Goal: Feedback & Contribution: Contribute content

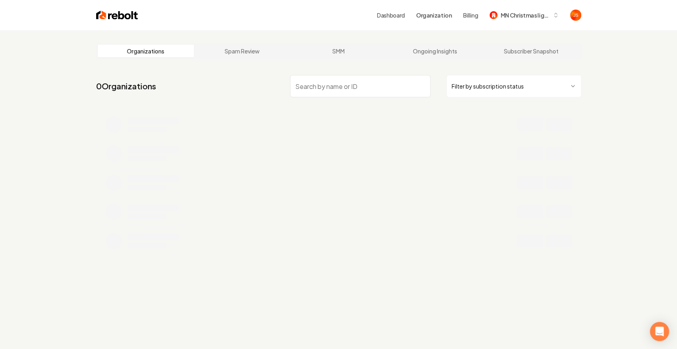
click at [499, 86] on html "Dashboard Organization Billing MN Christmas lights llc Organizations Spam Revie…" at bounding box center [338, 174] width 677 height 349
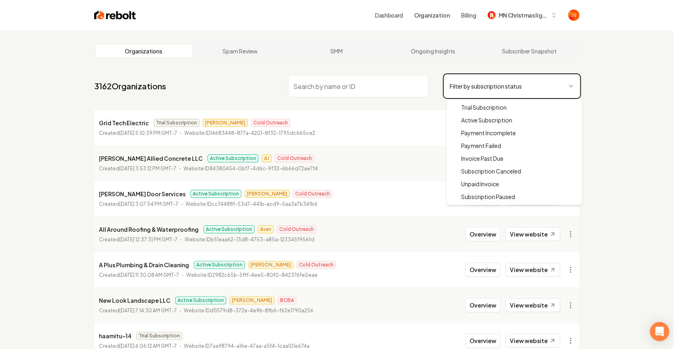
click at [362, 122] on html "Dashboard Organization Billing MN Christmas lights llc Organizations Spam Revie…" at bounding box center [338, 174] width 677 height 349
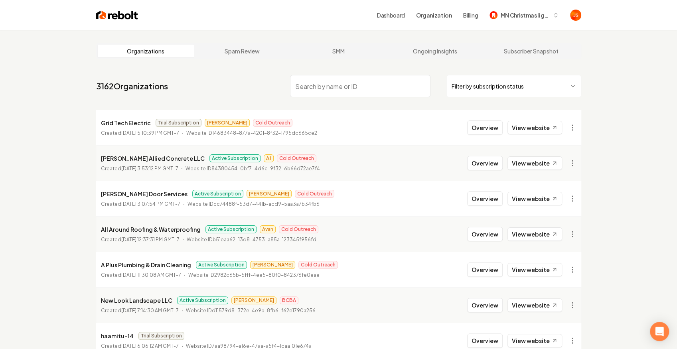
drag, startPoint x: 370, startPoint y: 85, endPoint x: 466, endPoint y: 96, distance: 96.8
click at [370, 85] on input "search" at bounding box center [360, 86] width 140 height 22
click at [474, 94] on html "Dashboard Organization Billing MN Christmas lights llc Organizations Spam Revie…" at bounding box center [338, 174] width 677 height 349
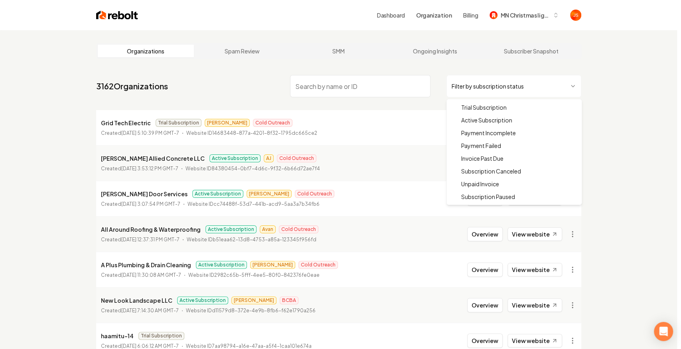
drag, startPoint x: 473, startPoint y: 119, endPoint x: 459, endPoint y: 116, distance: 14.3
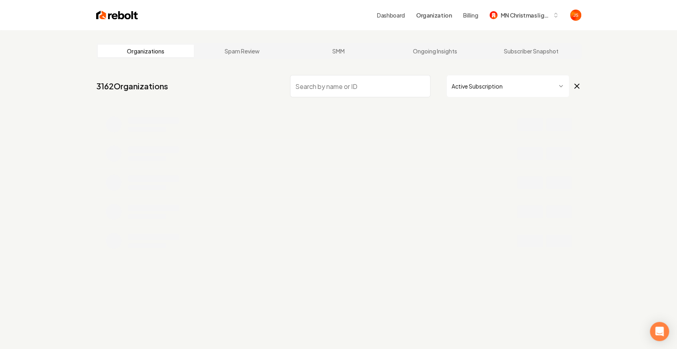
click at [361, 93] on input "search" at bounding box center [360, 86] width 140 height 22
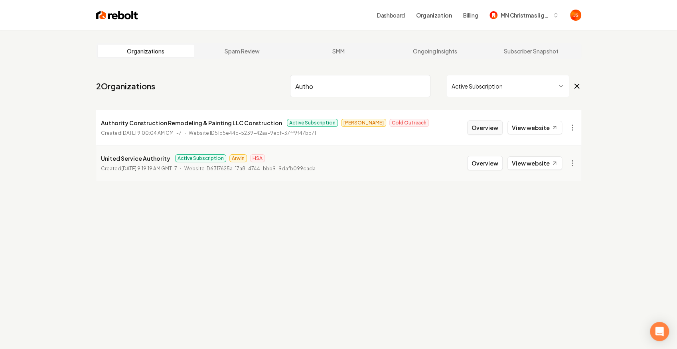
type input "Autho"
click at [489, 126] on button "Overview" at bounding box center [484, 127] width 35 height 14
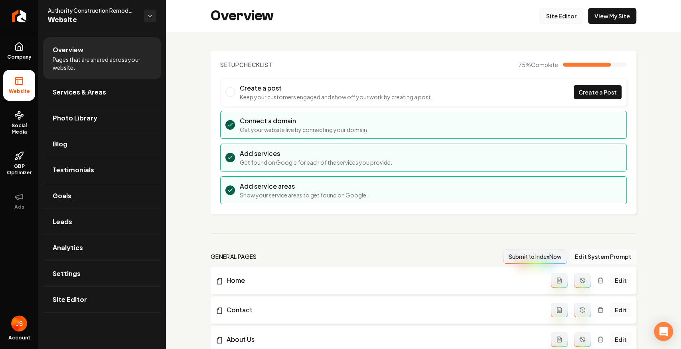
click at [555, 16] on link "Site Editor" at bounding box center [561, 16] width 44 height 16
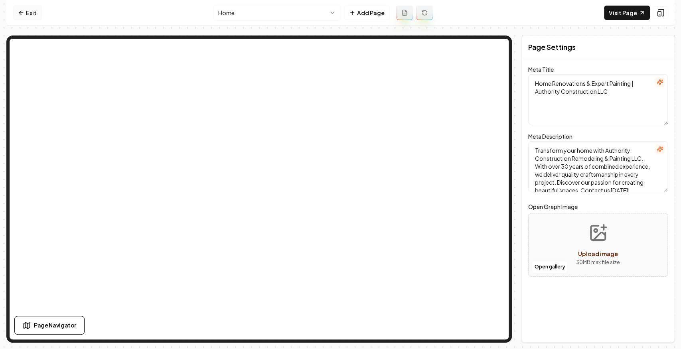
click at [28, 9] on link "Exit" at bounding box center [27, 13] width 29 height 14
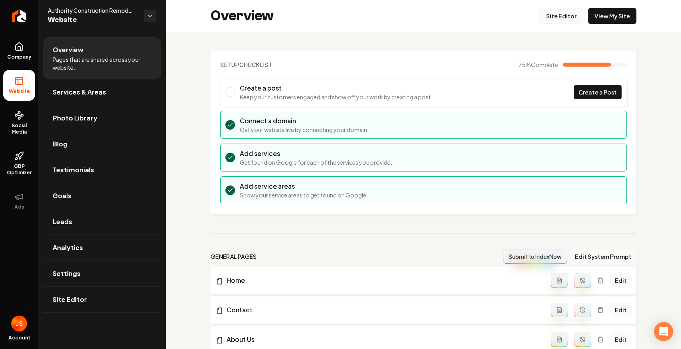
click at [553, 10] on link "Site Editor" at bounding box center [561, 16] width 44 height 16
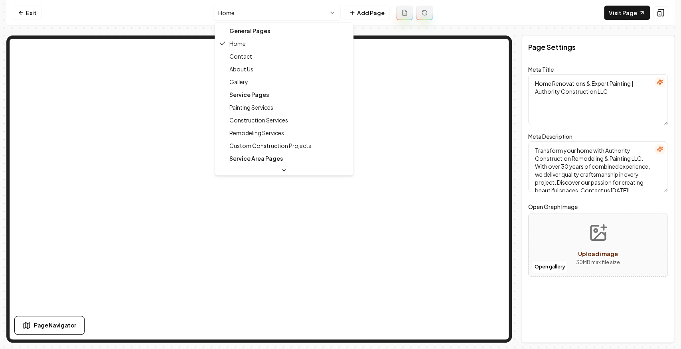
click at [262, 13] on html "Computer Required This feature is only available on a computer. Please switch t…" at bounding box center [340, 174] width 681 height 349
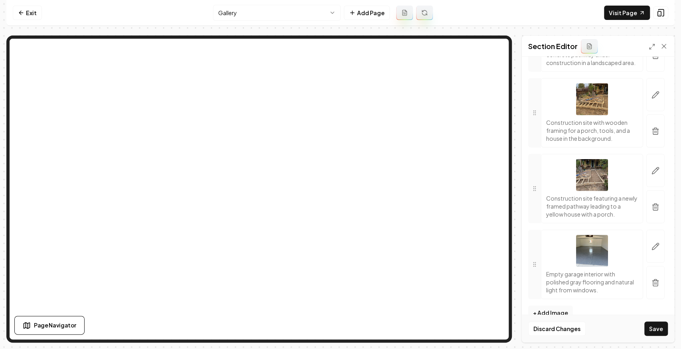
scroll to position [3704, 0]
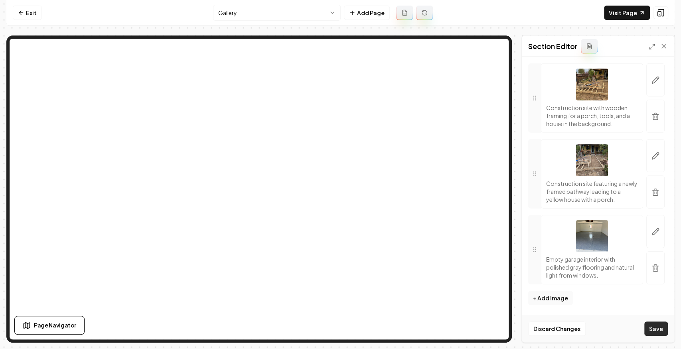
click at [656, 329] on button "Save" at bounding box center [656, 328] width 24 height 14
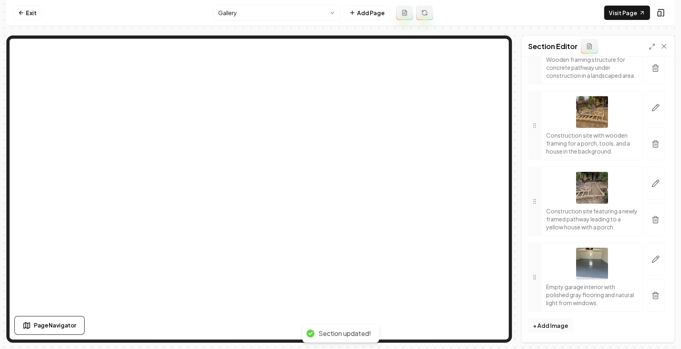
scroll to position [3677, 0]
click at [28, 7] on link "Exit" at bounding box center [27, 13] width 29 height 14
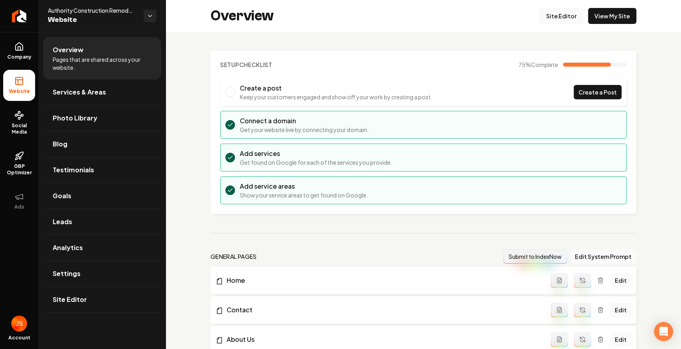
click at [566, 14] on link "Site Editor" at bounding box center [561, 16] width 44 height 16
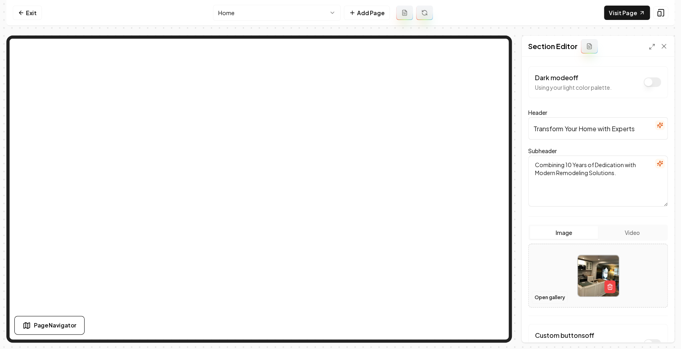
click at [540, 296] on button "Open gallery" at bounding box center [550, 297] width 36 height 13
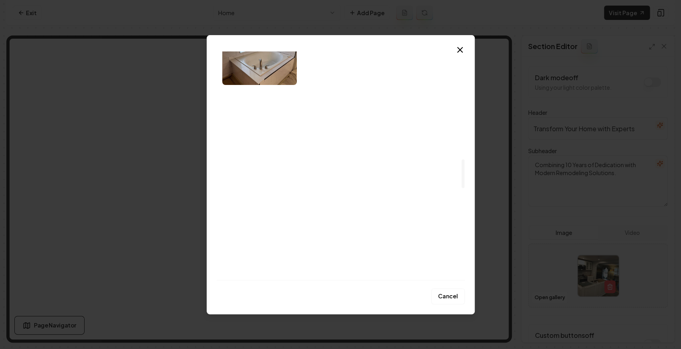
scroll to position [851, 0]
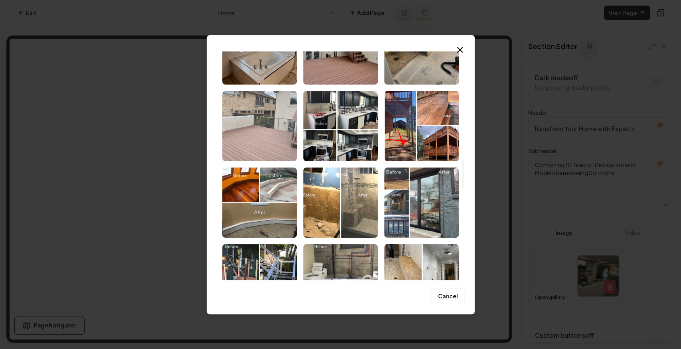
click at [266, 117] on img "Select image image_68d07a4e5c7cd75eb878c58f.jpg" at bounding box center [259, 126] width 75 height 70
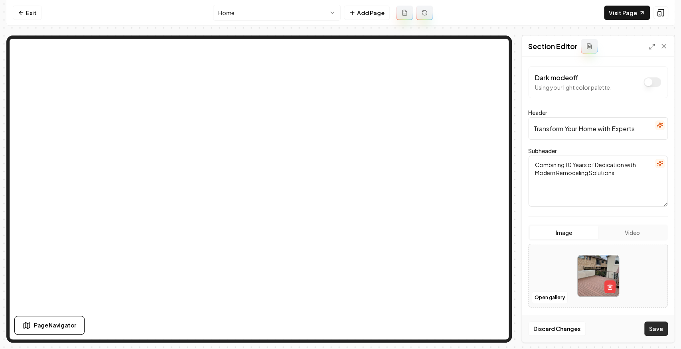
click at [655, 329] on button "Save" at bounding box center [656, 328] width 24 height 14
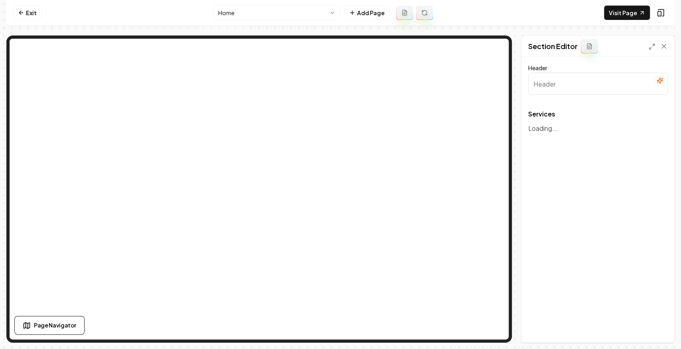
type input "Our Expert Remodeling & Painting Services"
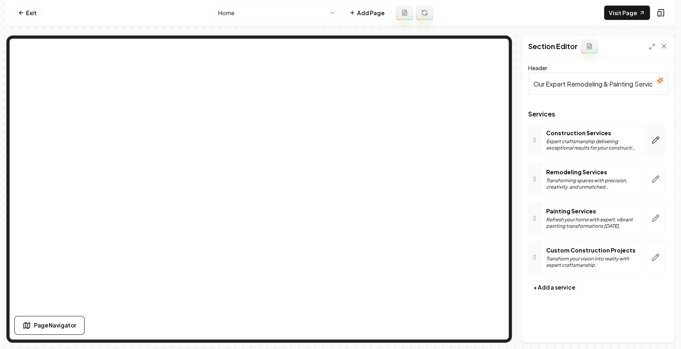
click at [656, 136] on icon "button" at bounding box center [655, 140] width 8 height 8
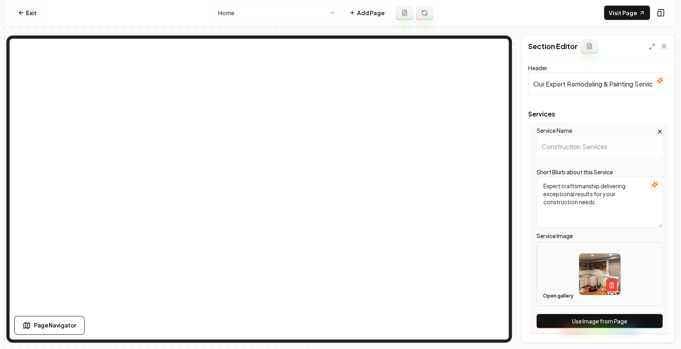
click at [548, 295] on button "Open gallery" at bounding box center [558, 295] width 36 height 13
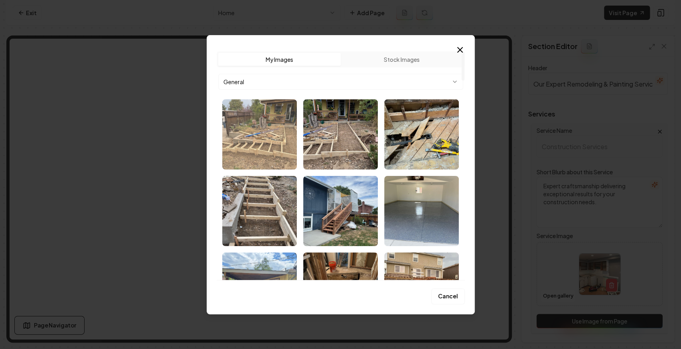
click at [258, 120] on img "Select image image_68d07a6c5c7cd75eb8799b15.jpg" at bounding box center [259, 134] width 75 height 70
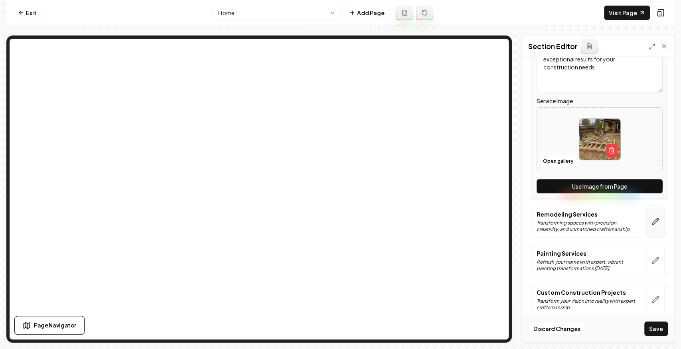
scroll to position [144, 0]
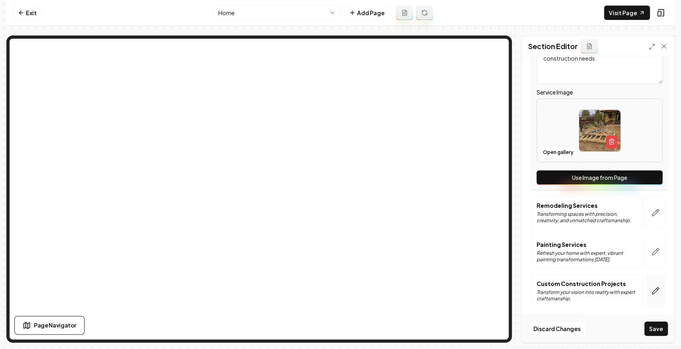
click at [651, 284] on button "button" at bounding box center [655, 290] width 18 height 33
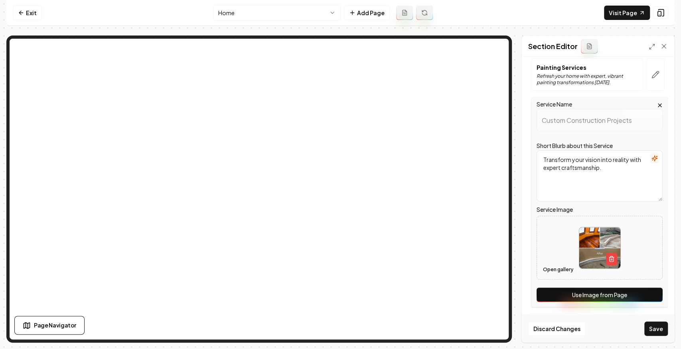
click at [555, 269] on button "Open gallery" at bounding box center [558, 269] width 36 height 13
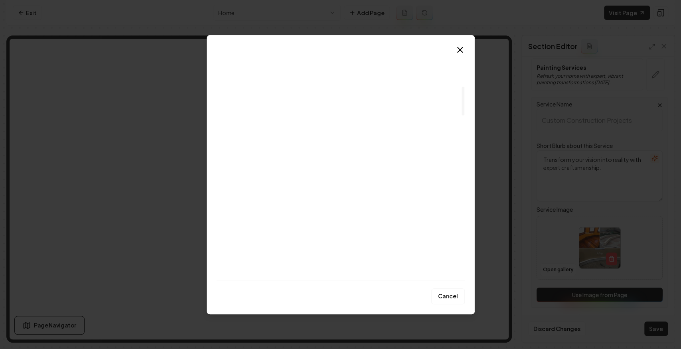
scroll to position [266, 0]
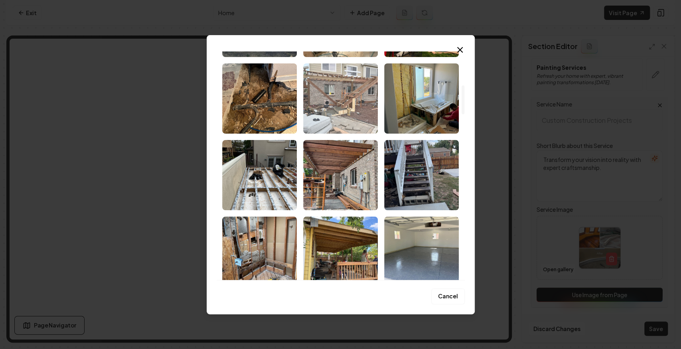
click at [356, 101] on img "Select image image_68d07a695c7cd75eb8798dc1.jpg" at bounding box center [340, 98] width 75 height 70
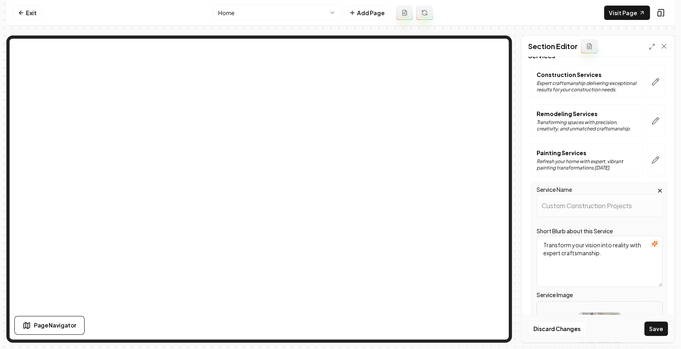
scroll to position [37, 0]
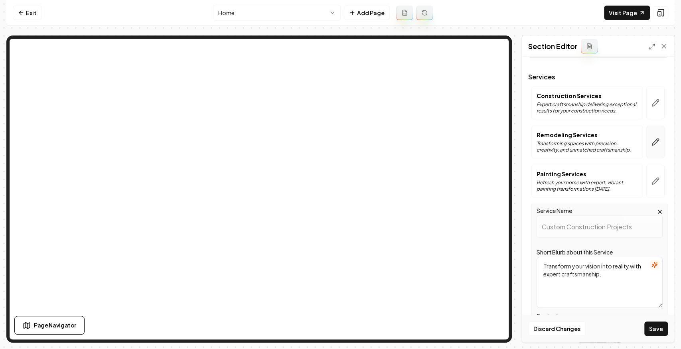
click at [655, 146] on button "button" at bounding box center [655, 142] width 18 height 33
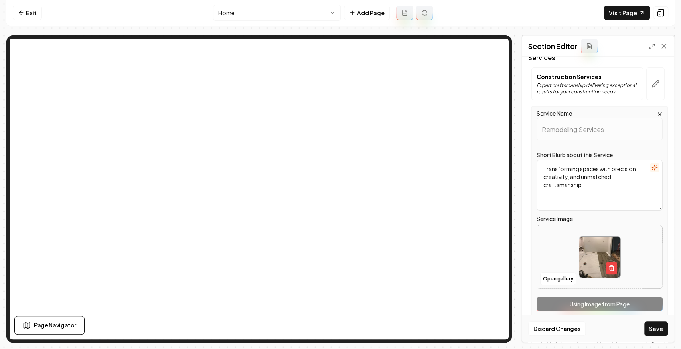
scroll to position [117, 0]
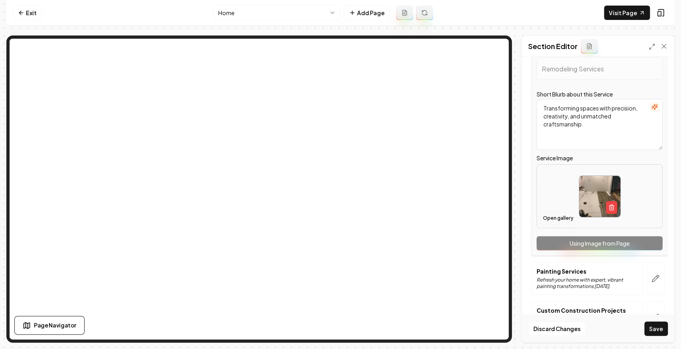
click at [548, 221] on button "Open gallery" at bounding box center [558, 218] width 36 height 13
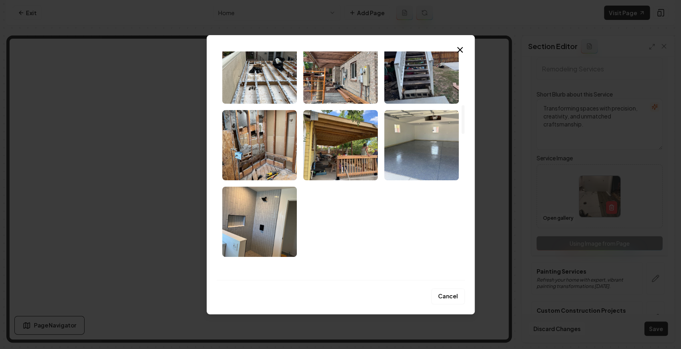
scroll to position [479, 0]
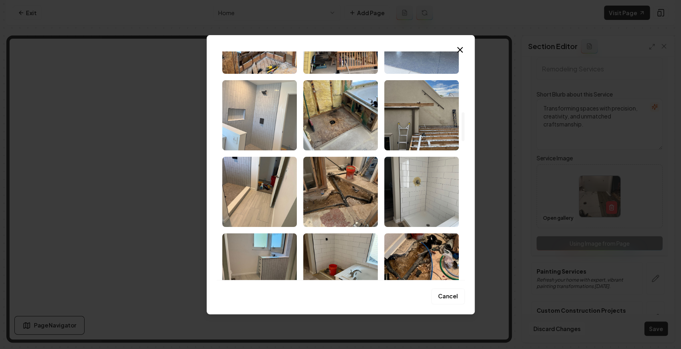
click at [253, 116] on img "Select image image_68d07a675c7cd75eb8798920.jpg" at bounding box center [259, 115] width 75 height 70
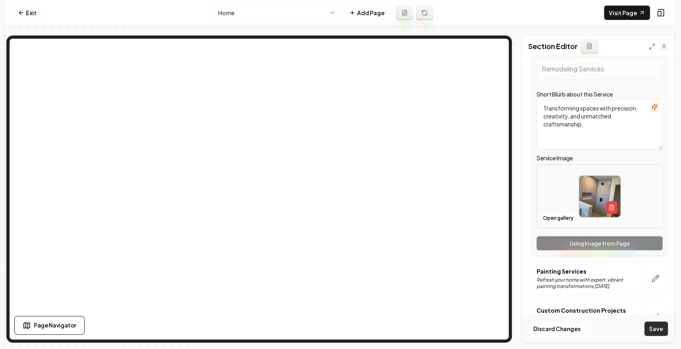
click at [656, 328] on button "Save" at bounding box center [656, 328] width 24 height 14
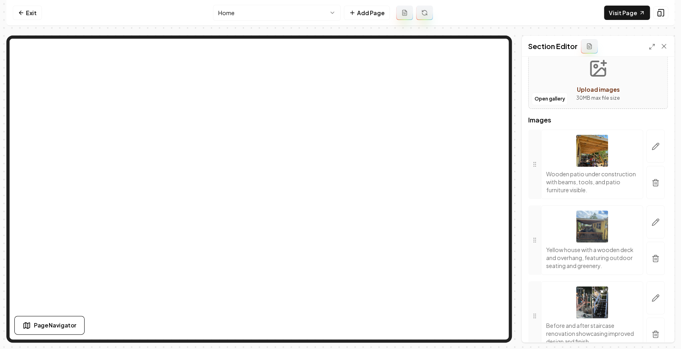
scroll to position [80, 0]
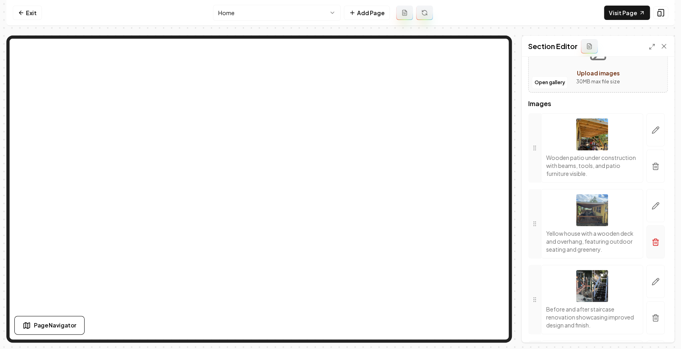
click at [653, 243] on icon "button" at bounding box center [655, 242] width 5 height 5
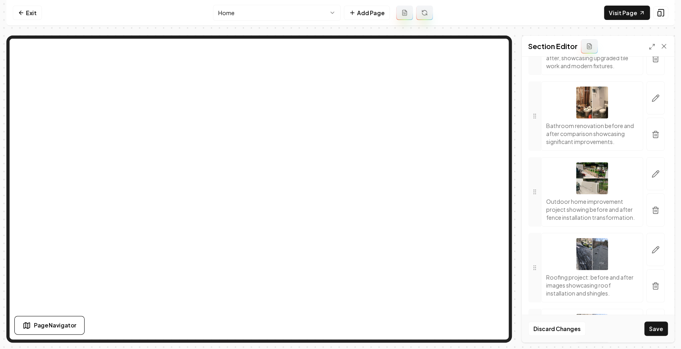
scroll to position [505, 0]
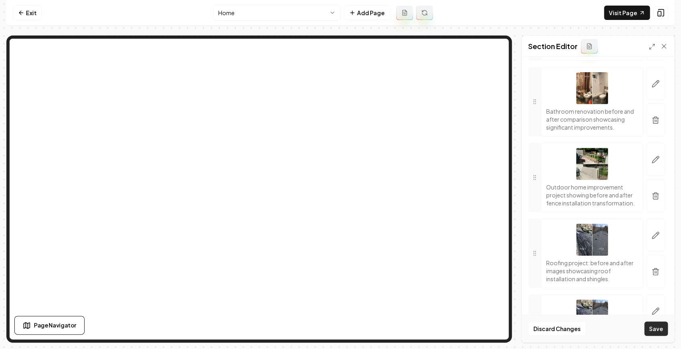
click at [657, 326] on button "Save" at bounding box center [656, 328] width 24 height 14
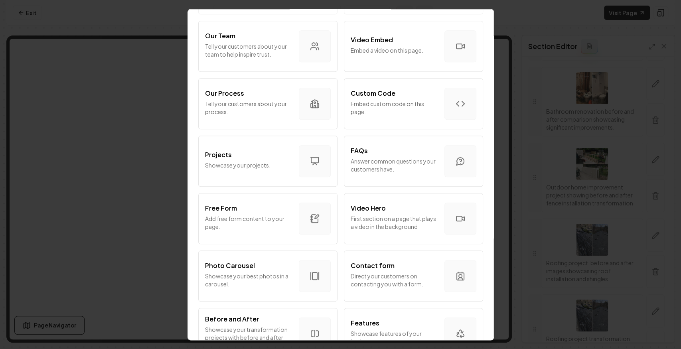
scroll to position [372, 0]
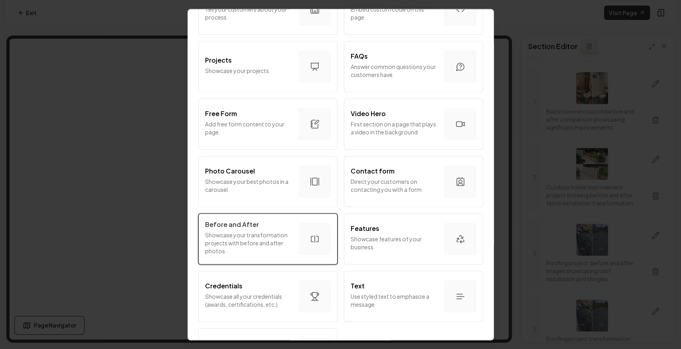
click at [286, 234] on p "Showcase your transformation projects with before and after photos." at bounding box center [248, 243] width 87 height 24
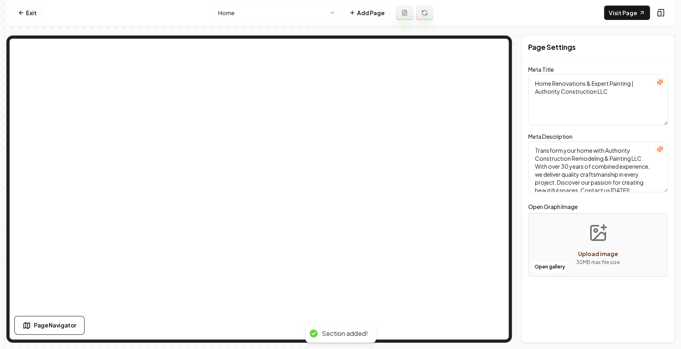
scroll to position [0, 0]
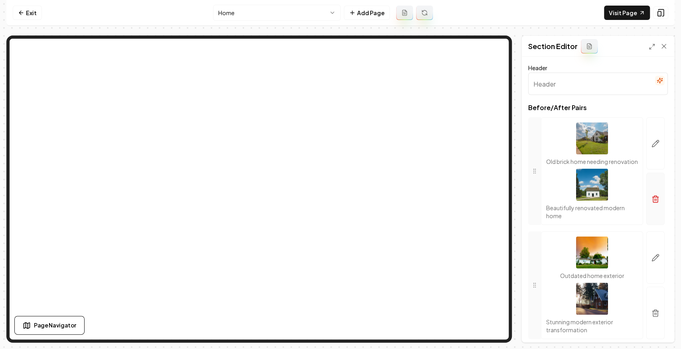
click at [652, 197] on button "button" at bounding box center [655, 199] width 18 height 52
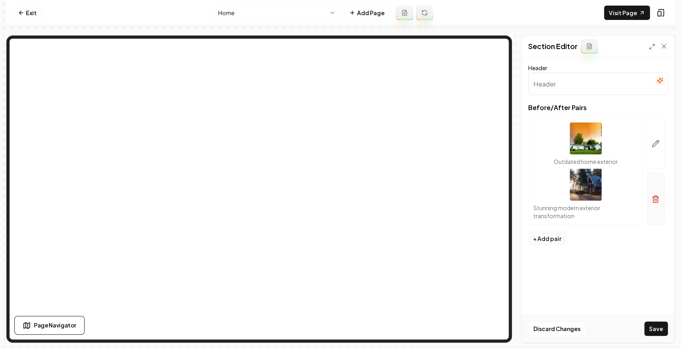
click at [652, 192] on button "button" at bounding box center [655, 199] width 18 height 52
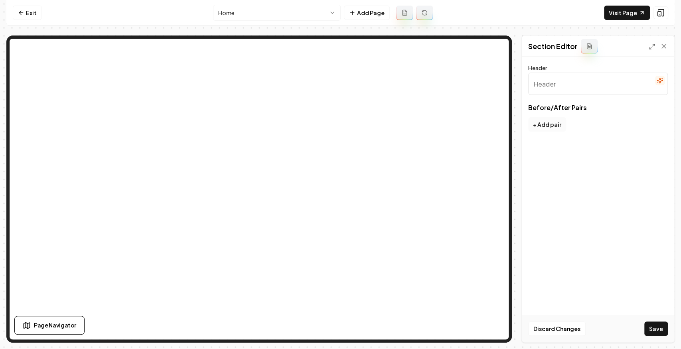
click at [561, 124] on button "+ Add pair" at bounding box center [547, 124] width 38 height 14
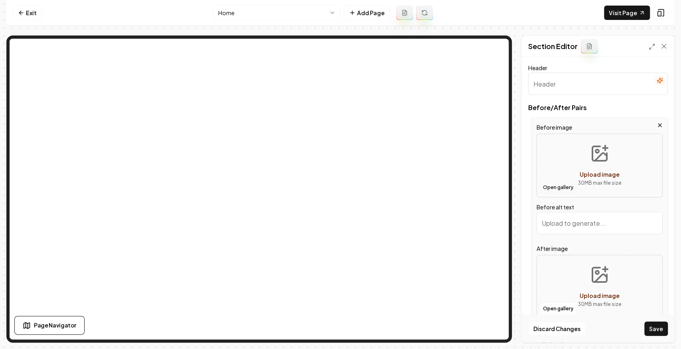
click at [546, 184] on button "Open gallery" at bounding box center [558, 187] width 36 height 13
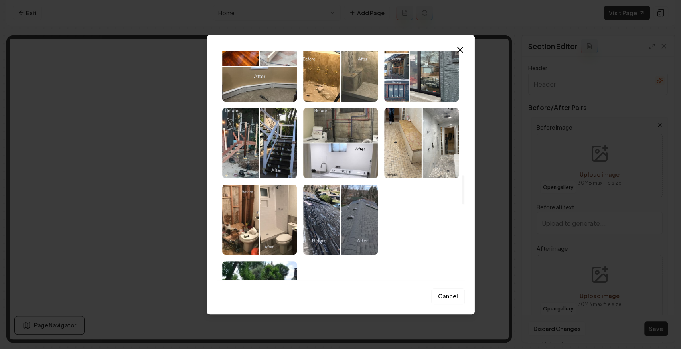
scroll to position [1010, 0]
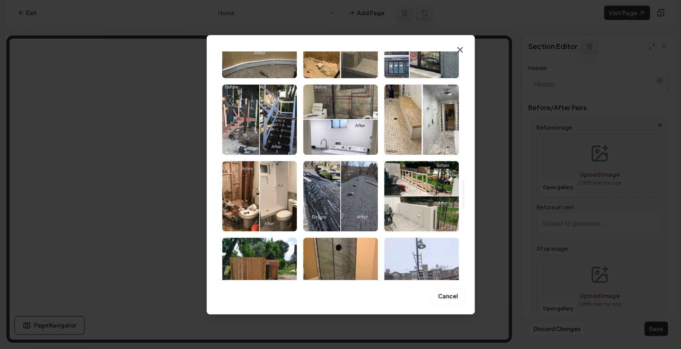
click at [460, 46] on icon "button" at bounding box center [460, 50] width 10 height 10
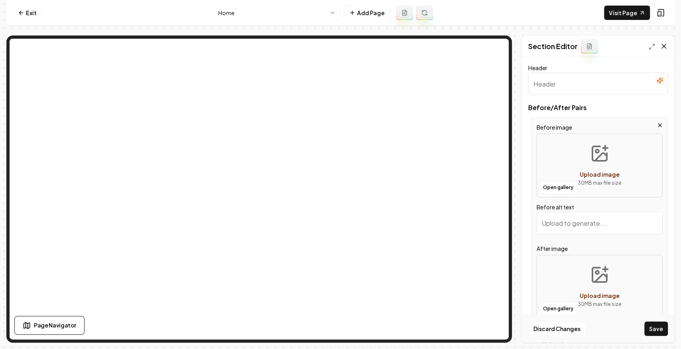
click at [660, 46] on icon at bounding box center [664, 46] width 8 height 8
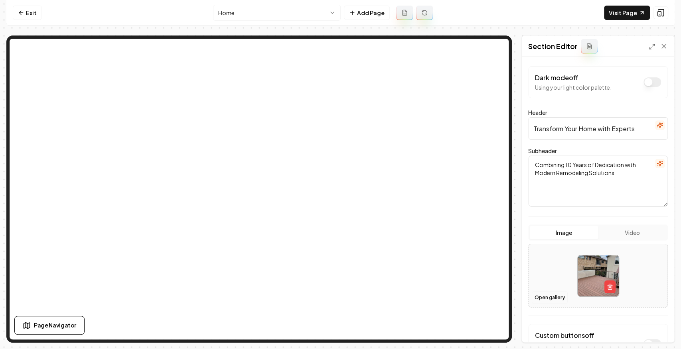
click at [551, 300] on button "Open gallery" at bounding box center [550, 297] width 36 height 13
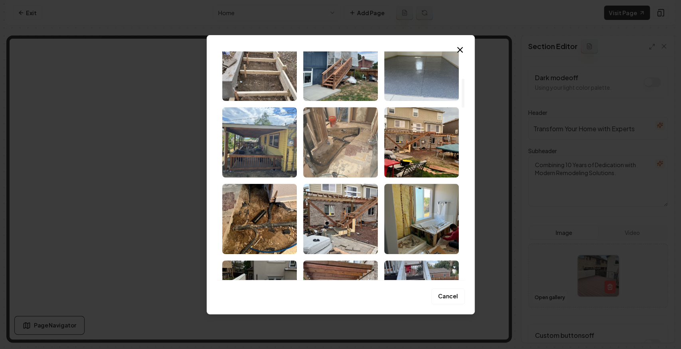
scroll to position [133, 0]
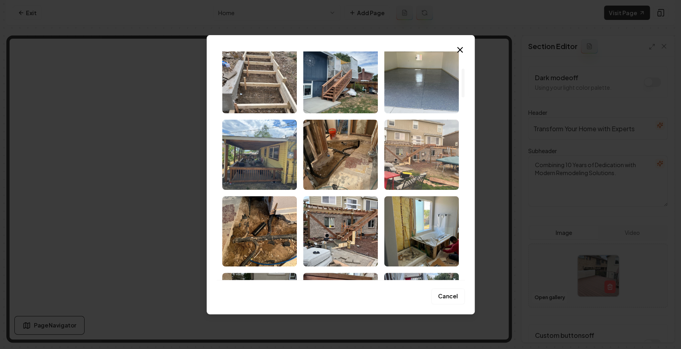
click at [415, 161] on img "Select image image_68d07a695c7cd75eb8798e4d.jpg" at bounding box center [421, 155] width 75 height 70
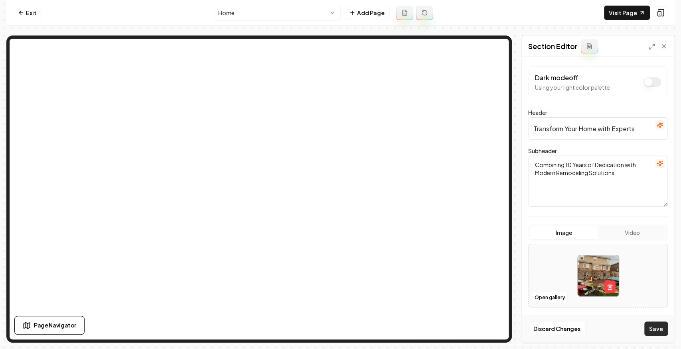
click at [656, 331] on button "Save" at bounding box center [656, 328] width 24 height 14
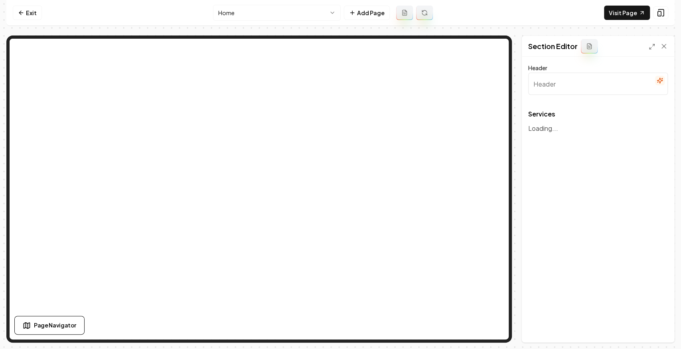
type input "Our Expert Remodeling & Painting Services"
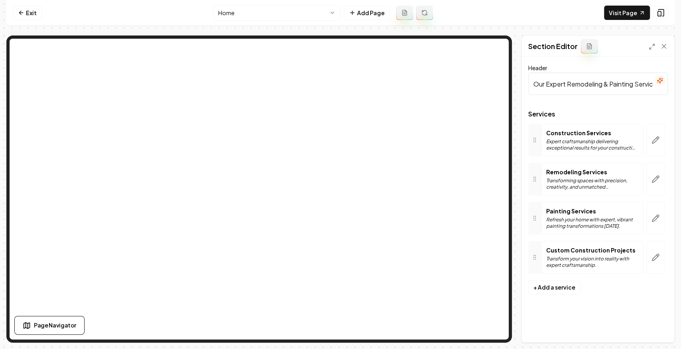
click at [660, 264] on button "button" at bounding box center [655, 257] width 18 height 33
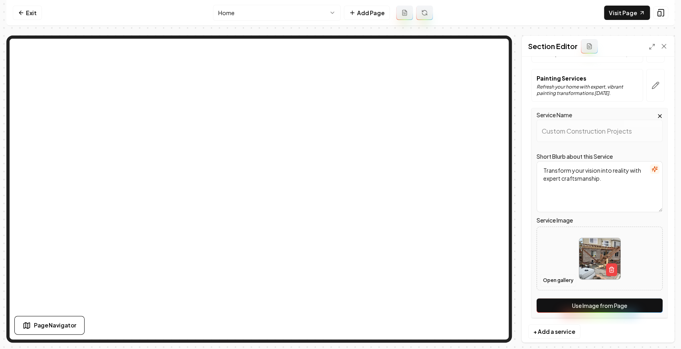
click at [556, 277] on button "Open gallery" at bounding box center [558, 280] width 36 height 13
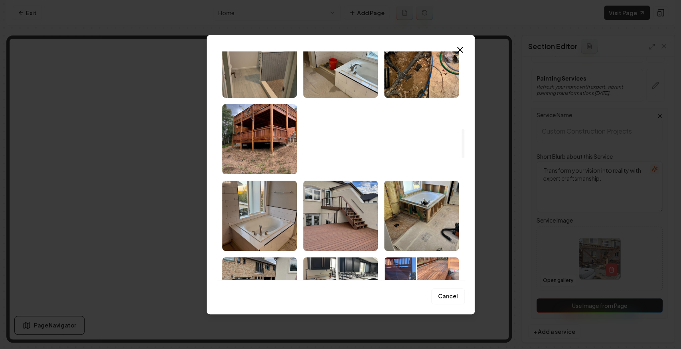
scroll to position [691, 0]
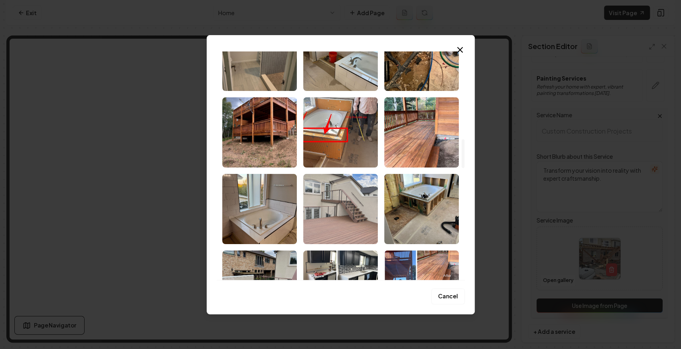
click at [352, 209] on img "Select image image_68d07a5a5c7cd75eb87934c1.jpg" at bounding box center [340, 209] width 75 height 70
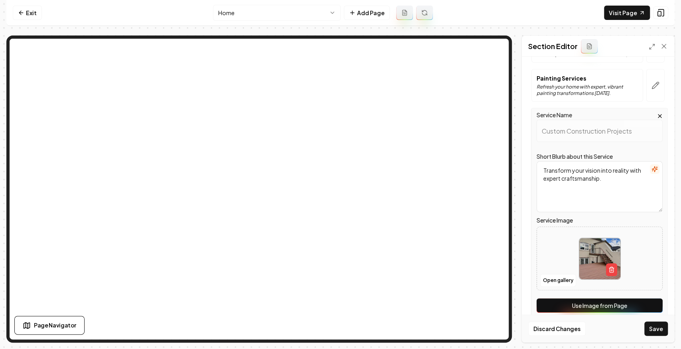
click at [657, 328] on button "Save" at bounding box center [656, 328] width 24 height 14
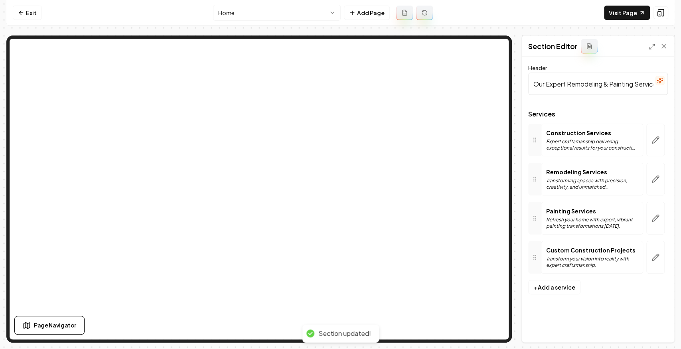
scroll to position [0, 0]
drag, startPoint x: 203, startPoint y: 8, endPoint x: 238, endPoint y: 12, distance: 35.3
click at [204, 8] on nav "Exit Home Add Page Visit Page" at bounding box center [340, 13] width 668 height 26
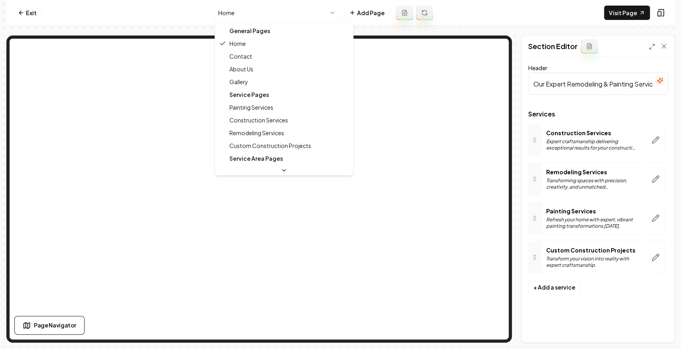
click at [239, 12] on html "Computer Required This feature is only available on a computer. Please switch t…" at bounding box center [340, 174] width 681 height 349
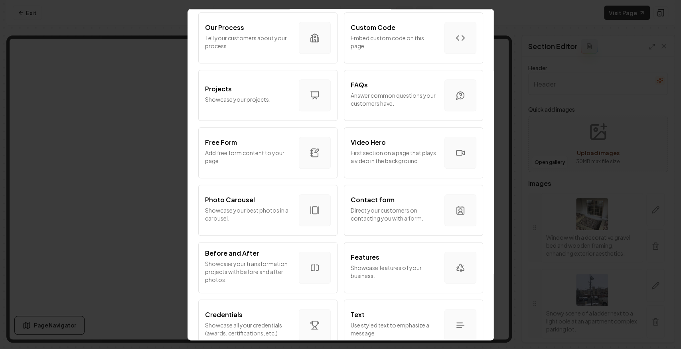
scroll to position [418, 0]
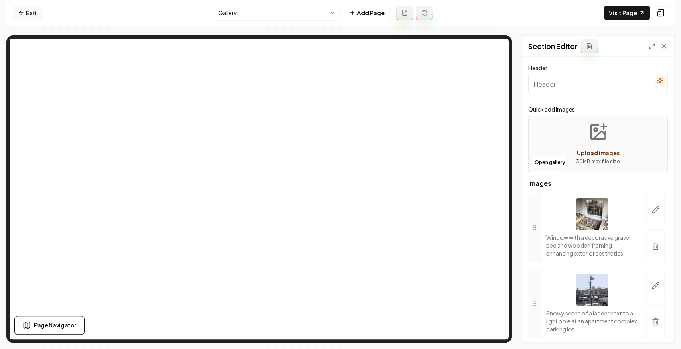
click at [28, 13] on link "Exit" at bounding box center [27, 13] width 29 height 14
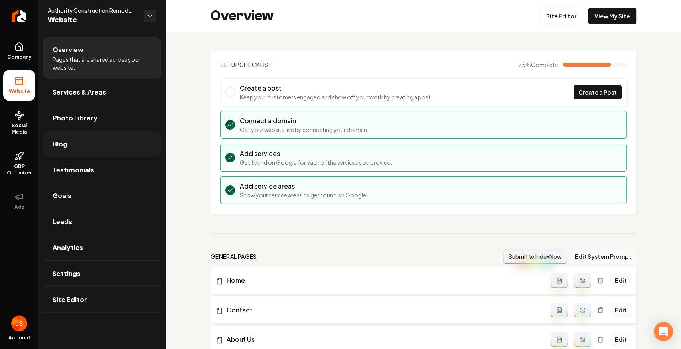
click at [68, 142] on link "Blog" at bounding box center [102, 144] width 118 height 26
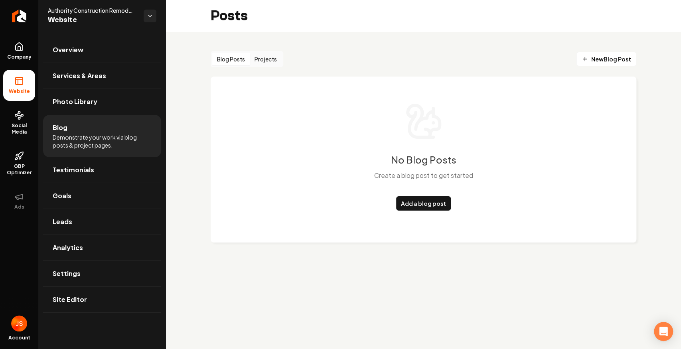
click at [266, 56] on button "Projects" at bounding box center [266, 59] width 32 height 13
click at [408, 199] on link "Add a project" at bounding box center [423, 203] width 48 height 14
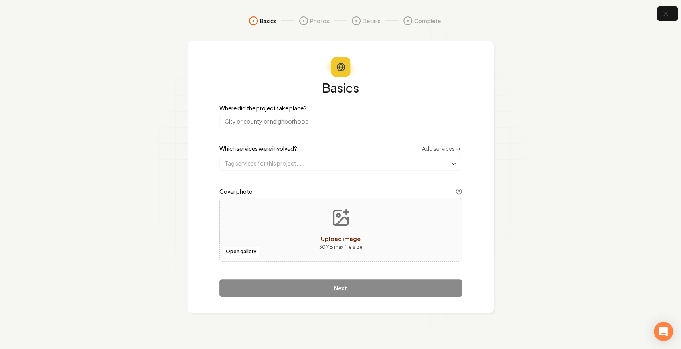
click at [293, 118] on input "search" at bounding box center [340, 121] width 242 height 14
click at [259, 165] on input "text" at bounding box center [341, 163] width 242 height 14
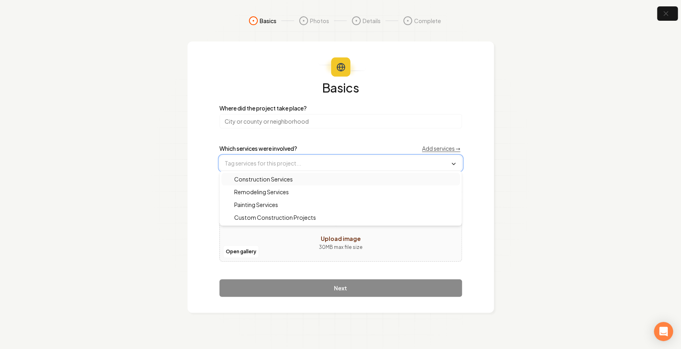
click at [278, 177] on span "Construction Services" at bounding box center [258, 179] width 68 height 8
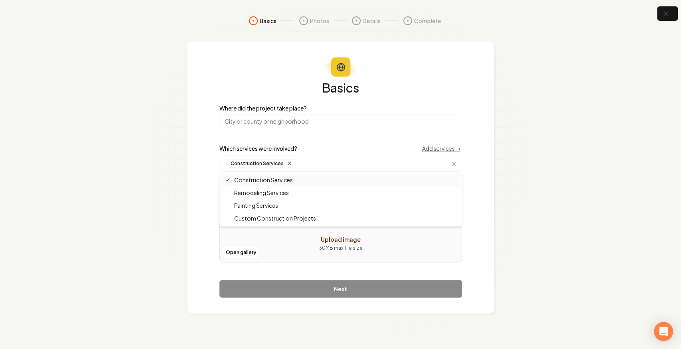
click at [262, 119] on input "search" at bounding box center [340, 121] width 242 height 14
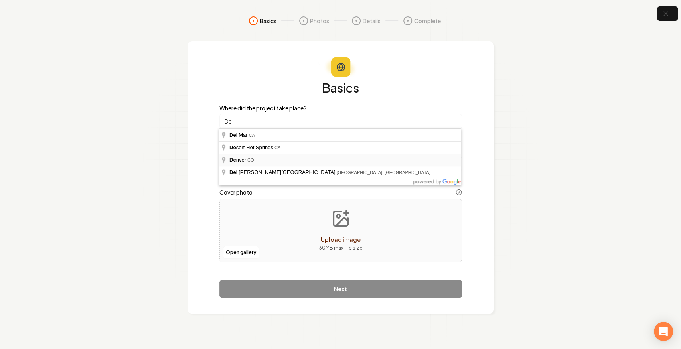
type input "[GEOGRAPHIC_DATA], [GEOGRAPHIC_DATA]"
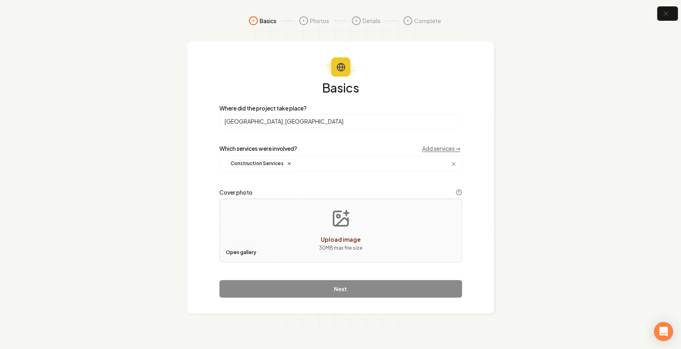
click at [235, 250] on button "Open gallery" at bounding box center [241, 252] width 36 height 13
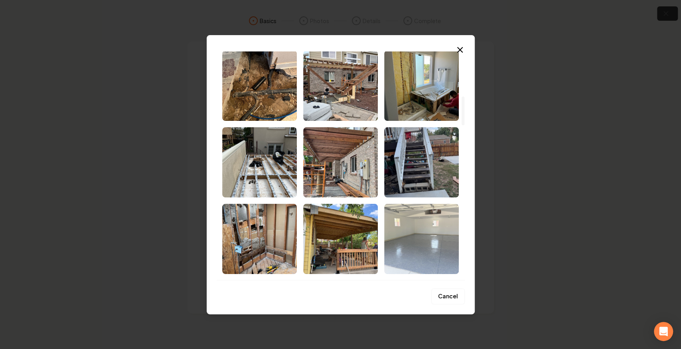
scroll to position [274, 0]
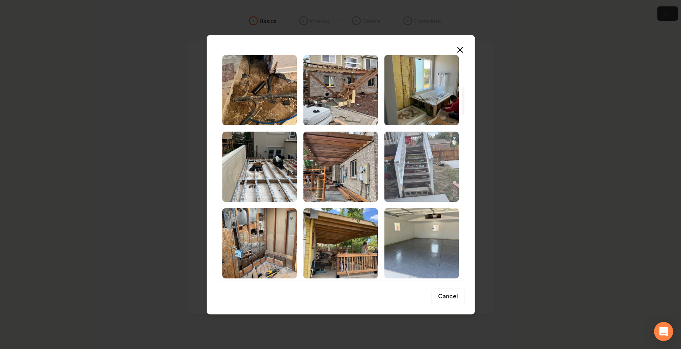
click at [417, 173] on img "Select image image_68d07a685c7cd75eb8798c1e.jpg" at bounding box center [421, 167] width 75 height 70
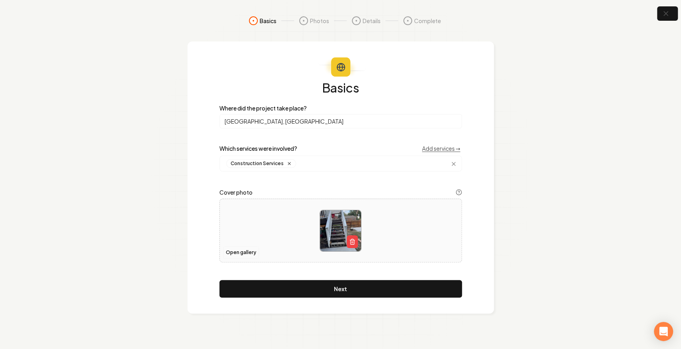
click at [245, 253] on button "Open gallery" at bounding box center [241, 252] width 36 height 13
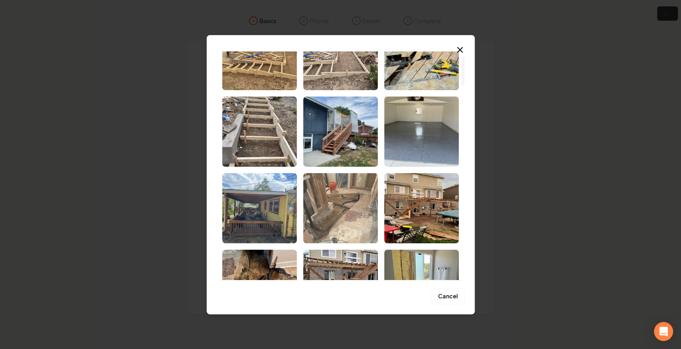
scroll to position [80, 0]
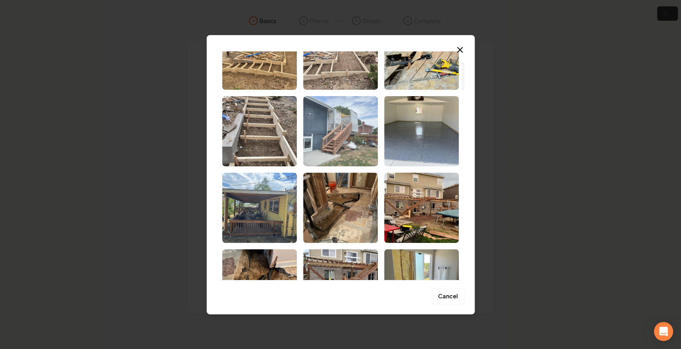
click at [349, 150] on img "Select image image_68d07a6b5c7cd75eb879969c.jpg" at bounding box center [340, 131] width 75 height 70
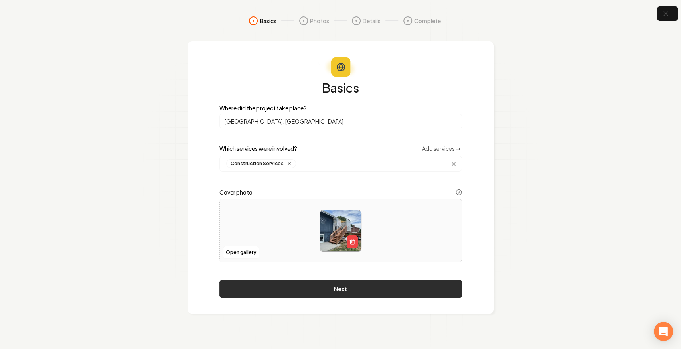
click at [320, 287] on button "Next" at bounding box center [340, 289] width 242 height 18
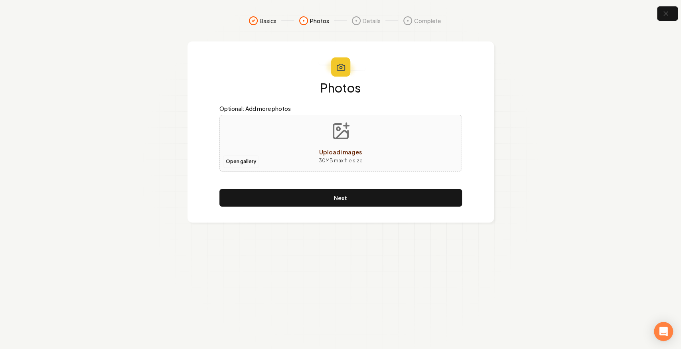
click at [229, 163] on button "Open gallery" at bounding box center [241, 161] width 36 height 13
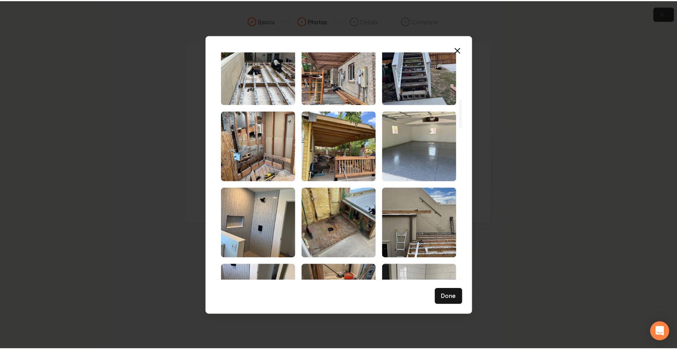
scroll to position [372, 0]
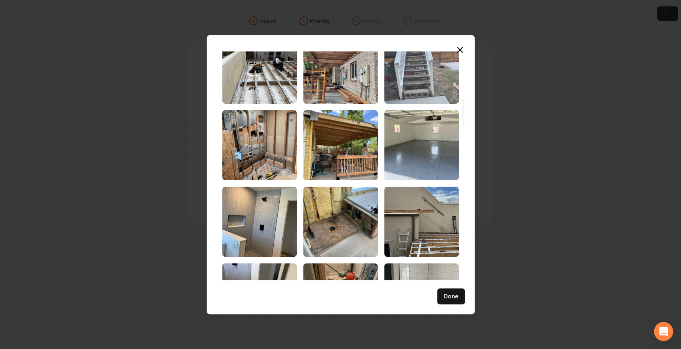
click at [433, 65] on img "Select image image_68d07a685c7cd75eb8798c1e.jpg" at bounding box center [421, 68] width 75 height 70
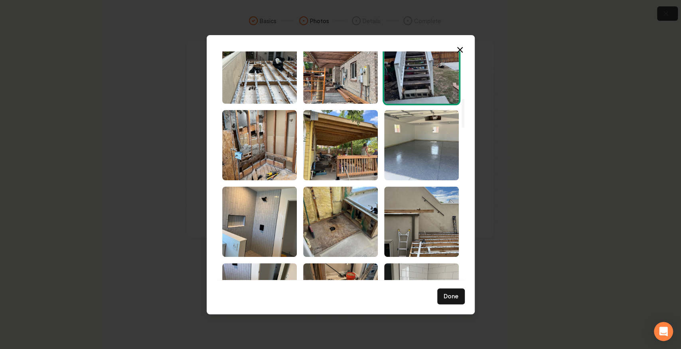
click at [454, 295] on button "Done" at bounding box center [451, 296] width 28 height 16
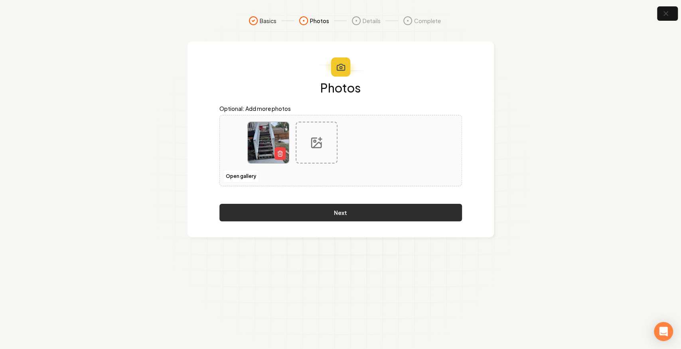
click at [376, 208] on button "Next" at bounding box center [340, 213] width 242 height 18
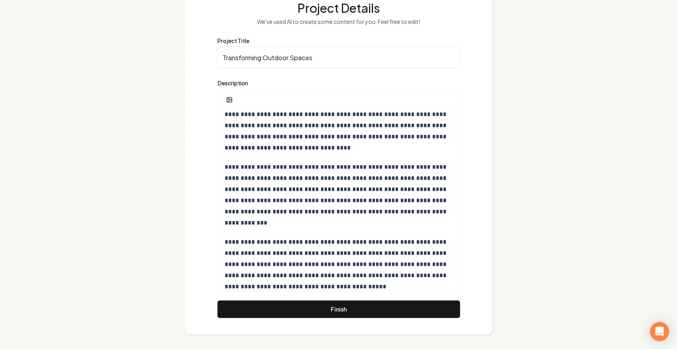
scroll to position [103, 0]
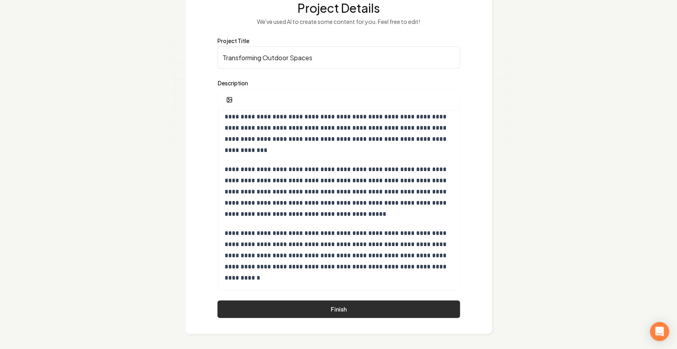
click at [377, 302] on button "Finish" at bounding box center [338, 309] width 242 height 18
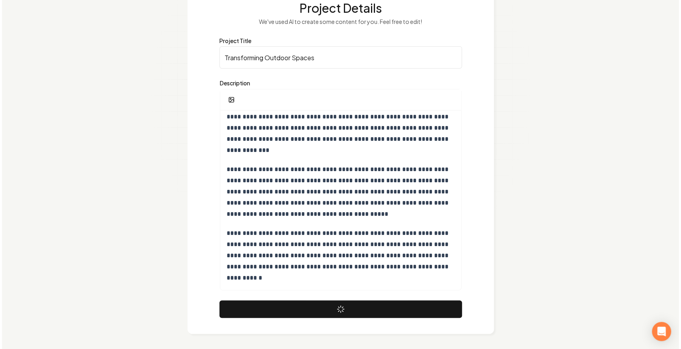
scroll to position [0, 0]
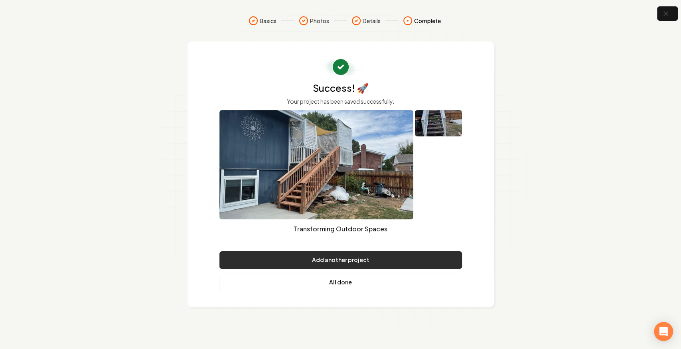
click at [334, 260] on button "Add another project" at bounding box center [340, 260] width 242 height 18
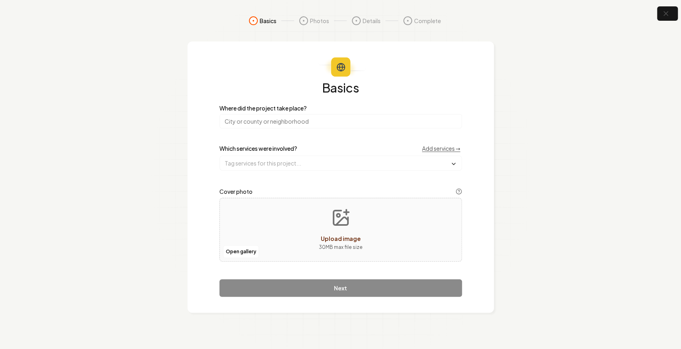
click at [302, 129] on div "Basics Where did the project take place? Which services were involved? Add serv…" at bounding box center [340, 188] width 242 height 215
click at [296, 123] on input "search" at bounding box center [340, 121] width 242 height 14
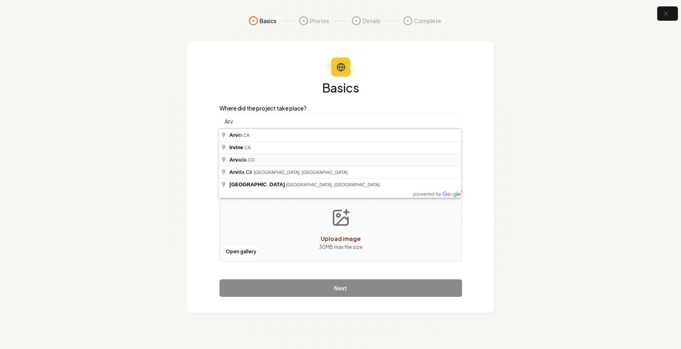
type input "Arvada, CO"
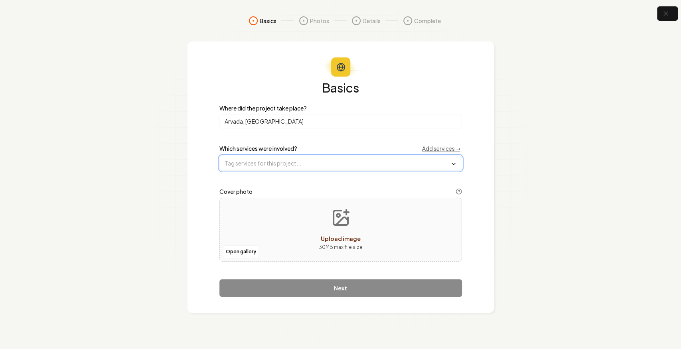
click at [288, 167] on input "text" at bounding box center [341, 163] width 242 height 14
click at [264, 182] on span "Construction Services" at bounding box center [258, 179] width 68 height 8
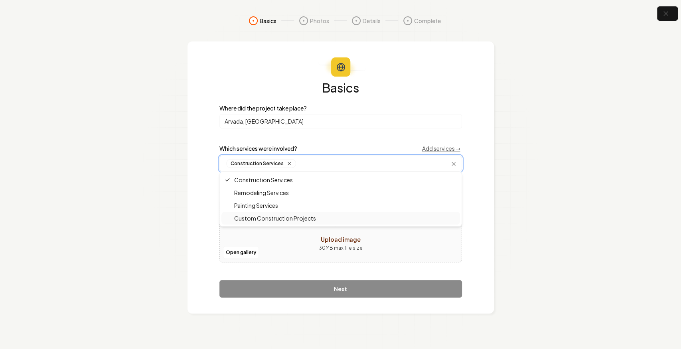
click at [263, 219] on span "Custom Construction Projects" at bounding box center [269, 218] width 91 height 8
click at [204, 205] on div "Basics Where did the project take place? Arvada, CO Which services were involve…" at bounding box center [340, 177] width 306 height 272
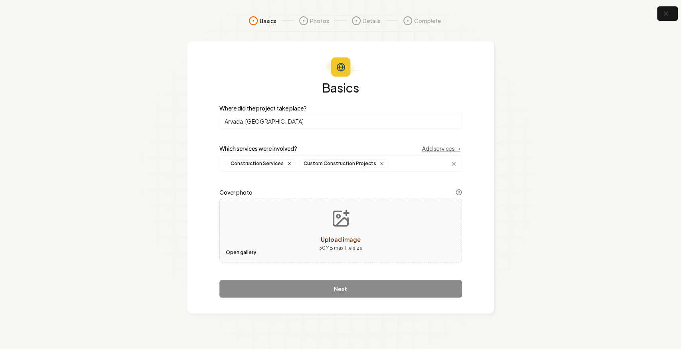
click at [240, 251] on button "Open gallery" at bounding box center [241, 252] width 36 height 13
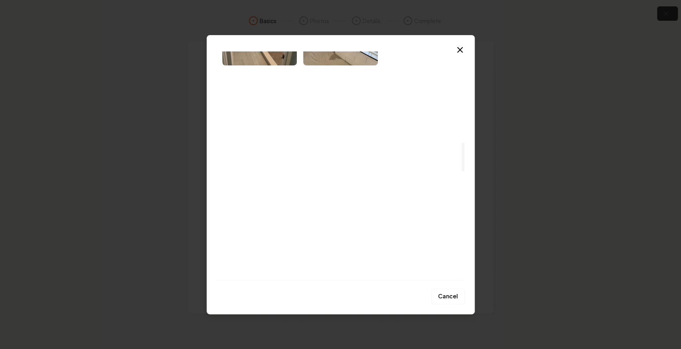
scroll to position [718, 0]
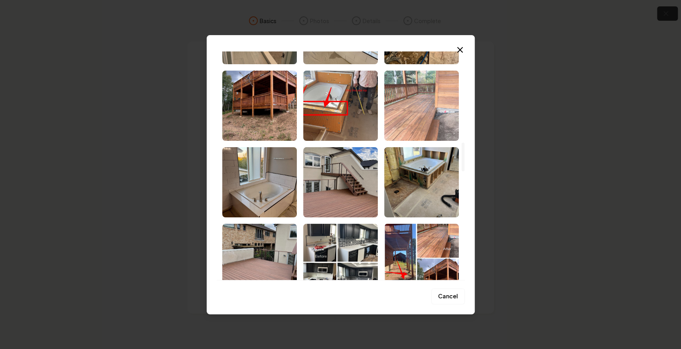
click at [411, 112] on img "Select image image_68d07a5e5c7cd75eb8794971.jpg" at bounding box center [421, 106] width 75 height 70
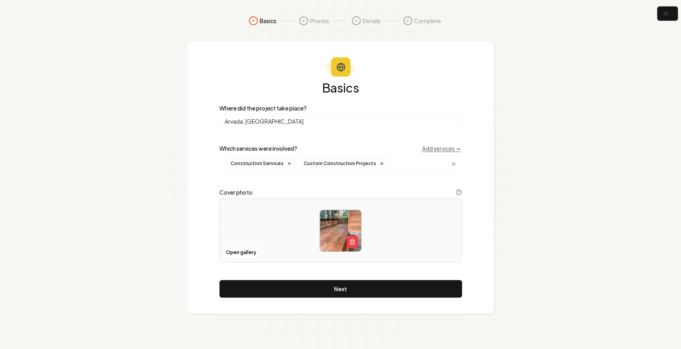
click at [279, 287] on button "Next" at bounding box center [340, 289] width 242 height 18
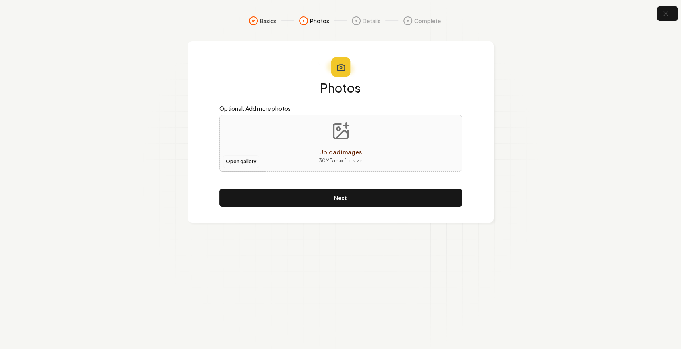
click at [235, 160] on button "Open gallery" at bounding box center [241, 161] width 36 height 13
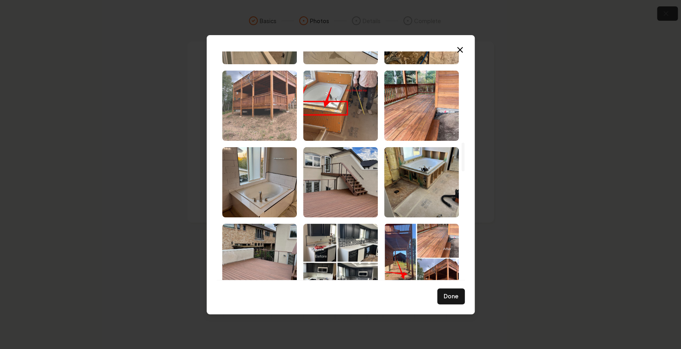
click at [274, 119] on img "Select image image_68d07a5f5c7cd75eb8794dd1.jpg" at bounding box center [259, 106] width 75 height 70
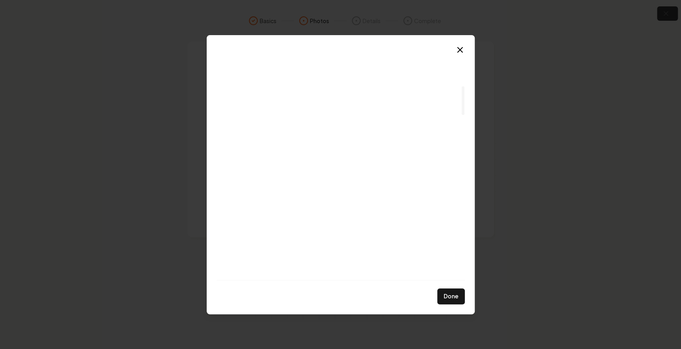
scroll to position [266, 0]
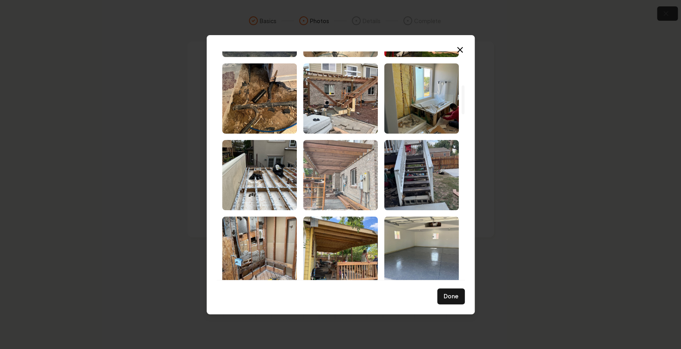
click at [346, 171] on img "Select image image_68d07a695c7cd75eb8798df9.jpg" at bounding box center [340, 175] width 75 height 70
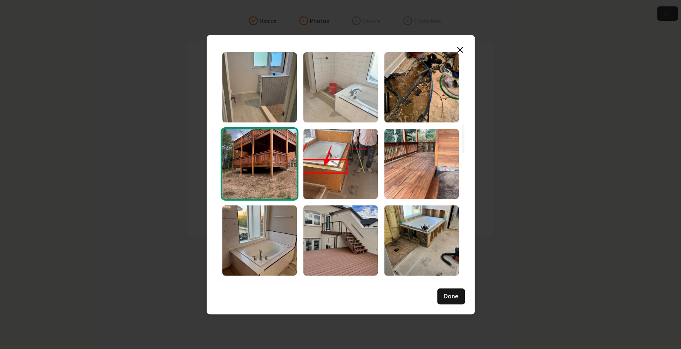
scroll to position [691, 0]
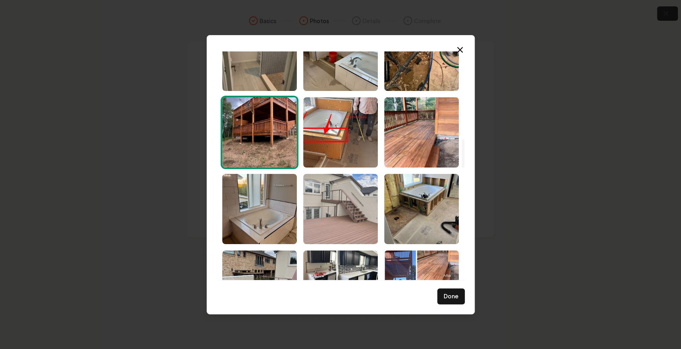
click at [338, 224] on img "Select image image_68d07a5a5c7cd75eb87934c1.jpg" at bounding box center [340, 209] width 75 height 70
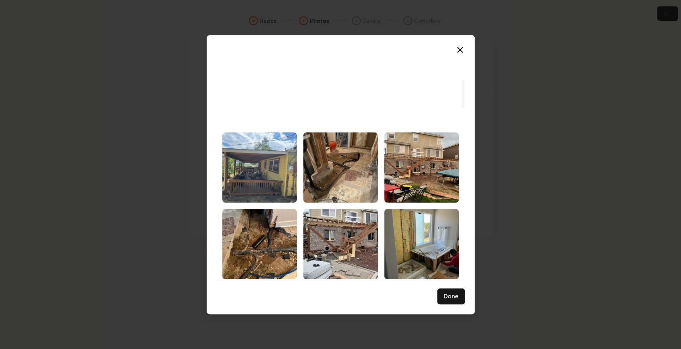
scroll to position [114, 0]
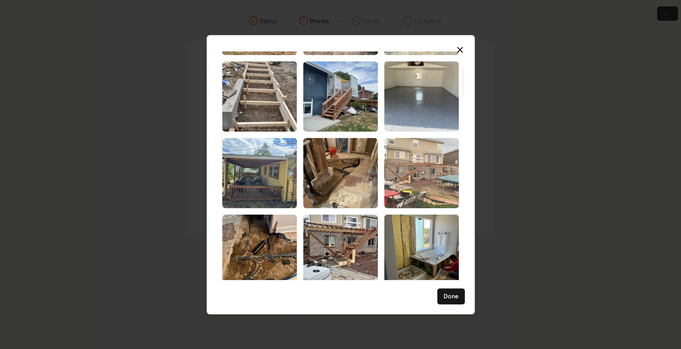
click at [412, 169] on img "Select image image_68d07a695c7cd75eb8798e4d.jpg" at bounding box center [421, 173] width 75 height 70
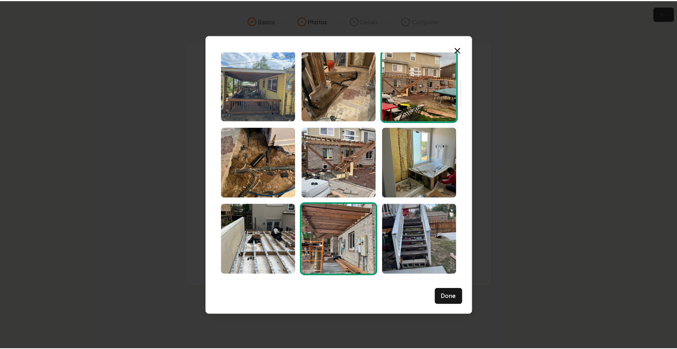
scroll to position [213, 0]
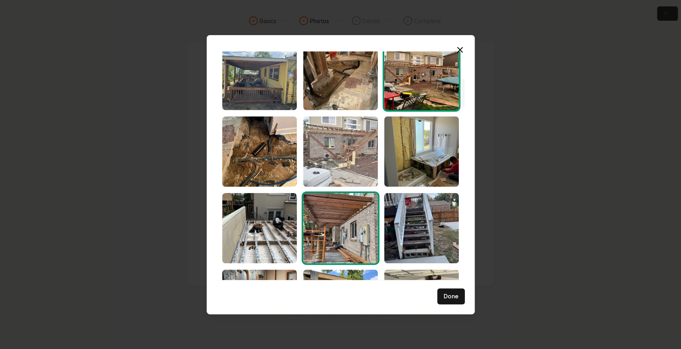
click at [339, 143] on img "Select image image_68d07a695c7cd75eb8798dc1.jpg" at bounding box center [340, 151] width 75 height 70
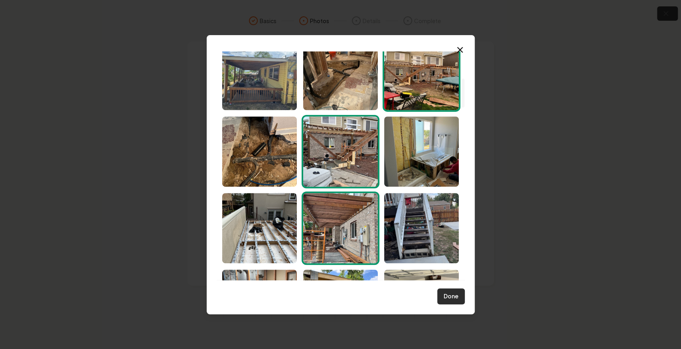
click at [451, 301] on button "Done" at bounding box center [451, 296] width 28 height 16
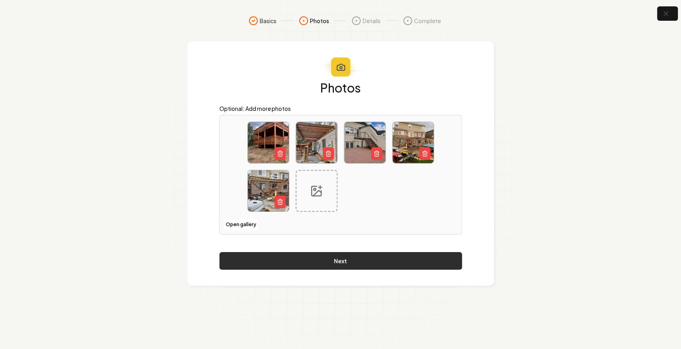
click at [389, 255] on button "Next" at bounding box center [340, 261] width 242 height 18
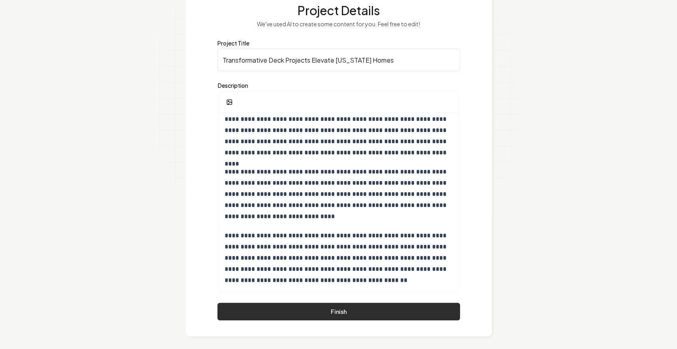
scroll to position [80, 0]
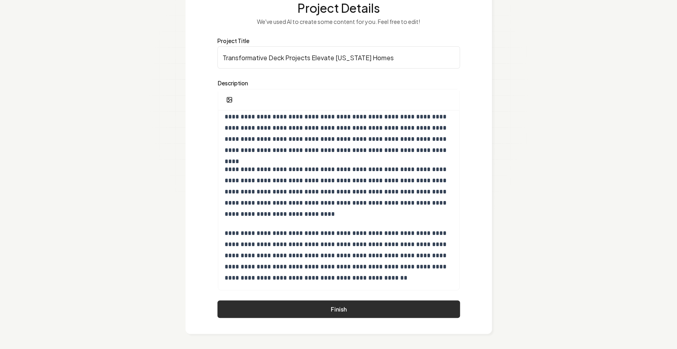
click at [396, 303] on button "Finish" at bounding box center [338, 309] width 242 height 18
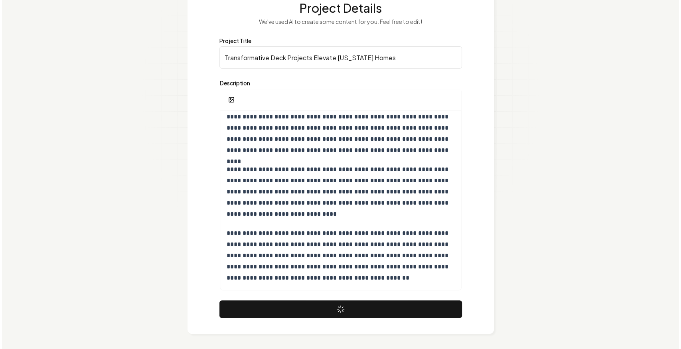
scroll to position [0, 0]
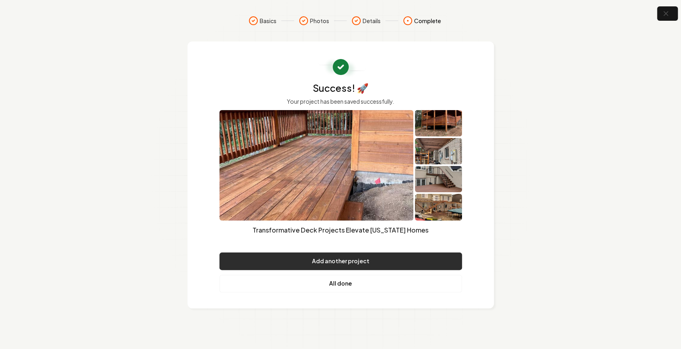
click at [360, 267] on button "Add another project" at bounding box center [340, 261] width 242 height 18
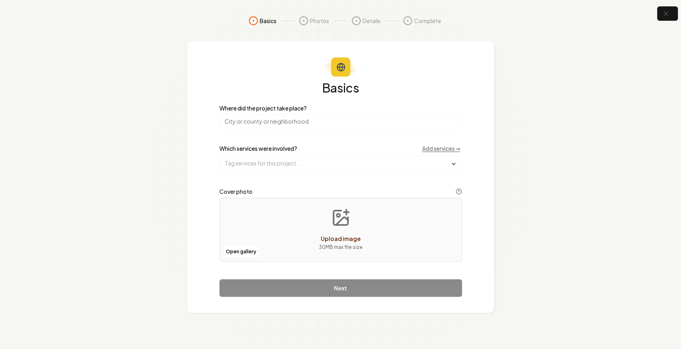
drag, startPoint x: 280, startPoint y: 128, endPoint x: 278, endPoint y: 124, distance: 4.5
click at [280, 128] on div "Basics Where did the project take place? Which services were involved? Add serv…" at bounding box center [340, 188] width 242 height 215
click at [278, 124] on input "search" at bounding box center [340, 121] width 242 height 14
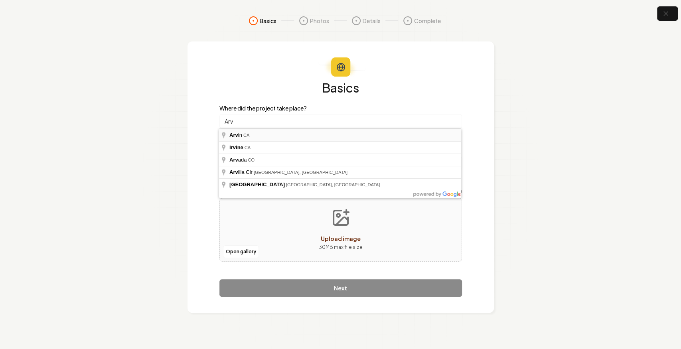
type input "Arvin, [GEOGRAPHIC_DATA]"
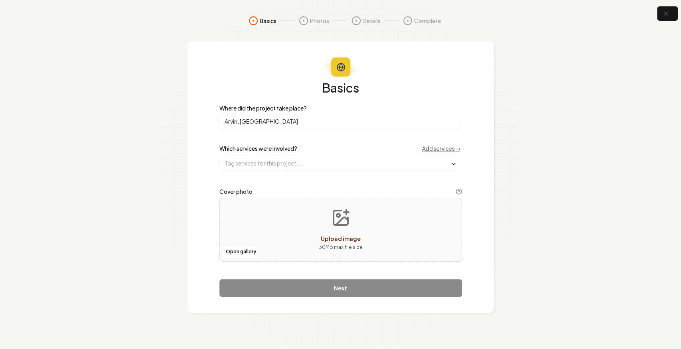
click at [248, 122] on input "Arvin, [GEOGRAPHIC_DATA]" at bounding box center [340, 121] width 242 height 14
click at [453, 120] on input "Arvin, CA" at bounding box center [340, 121] width 242 height 14
type input "A"
type input "r"
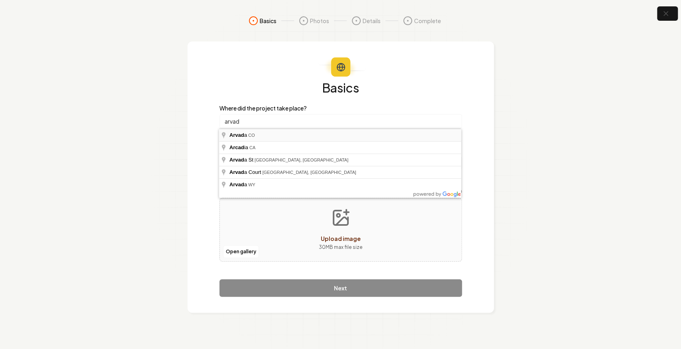
type input "Arvada, CO"
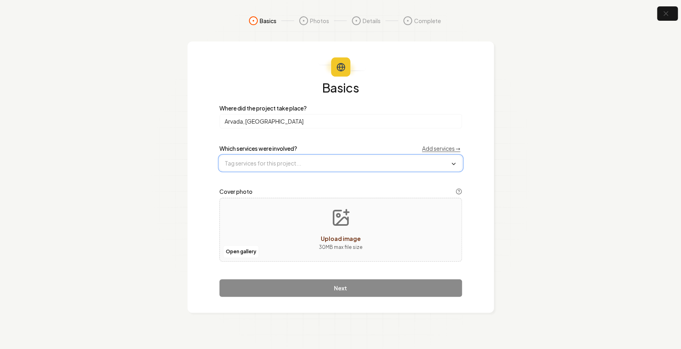
click at [246, 164] on input "text" at bounding box center [341, 163] width 242 height 14
click at [262, 176] on span "Construction Services" at bounding box center [258, 179] width 68 height 8
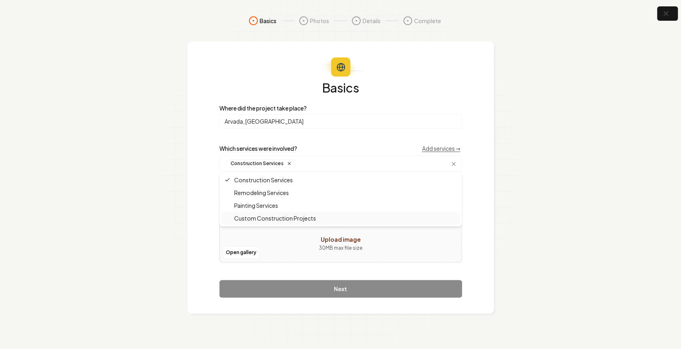
click at [253, 238] on div "Open gallery Upload image 30 MB max file size" at bounding box center [340, 231] width 242 height 64
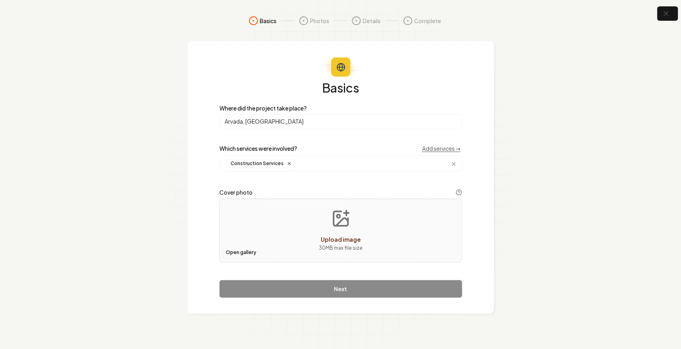
click at [236, 254] on button "Open gallery" at bounding box center [241, 252] width 36 height 13
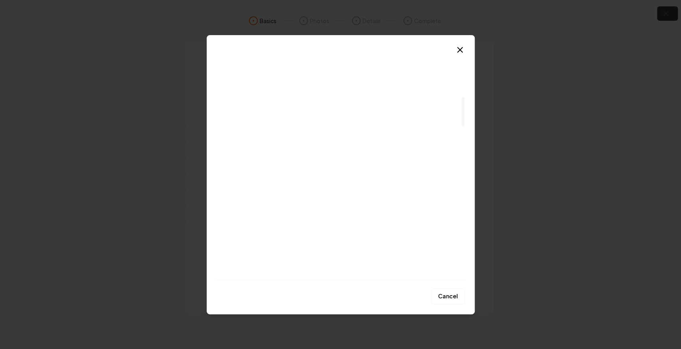
scroll to position [399, 0]
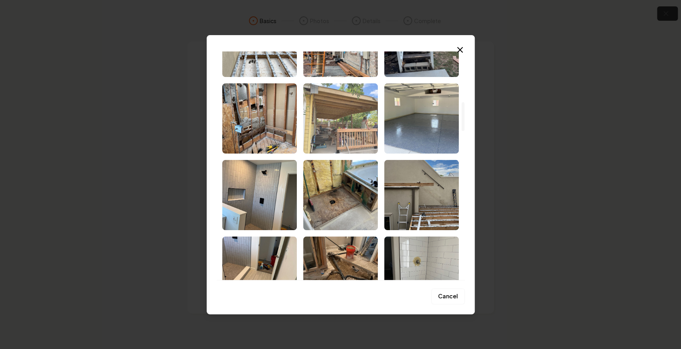
click at [351, 118] on img "Select image image_68d07a685c7cd75eb8798af2.jpg" at bounding box center [340, 118] width 75 height 70
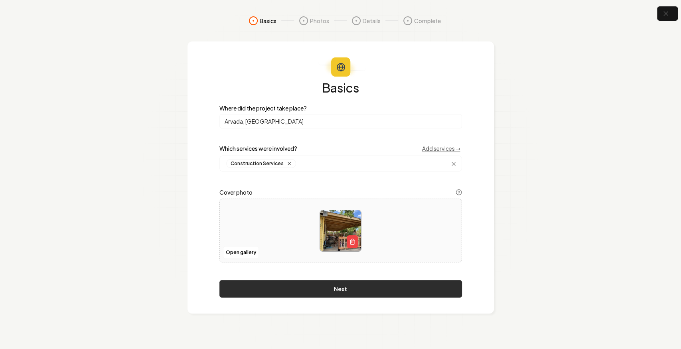
click at [330, 293] on button "Next" at bounding box center [340, 289] width 242 height 18
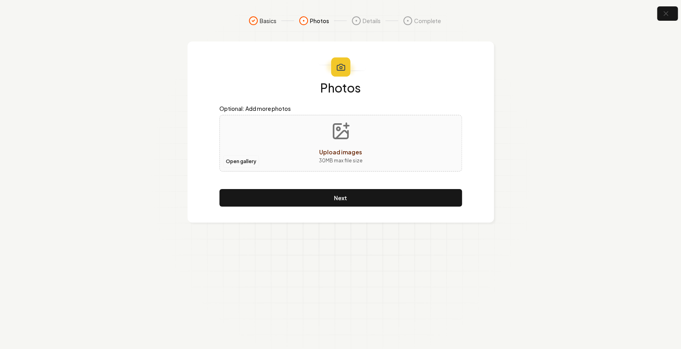
click at [246, 163] on button "Open gallery" at bounding box center [241, 161] width 36 height 13
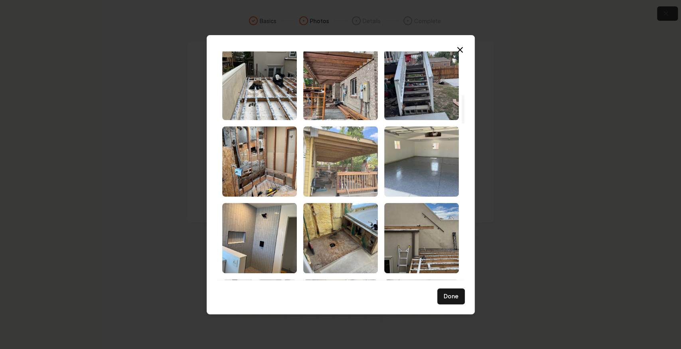
scroll to position [372, 0]
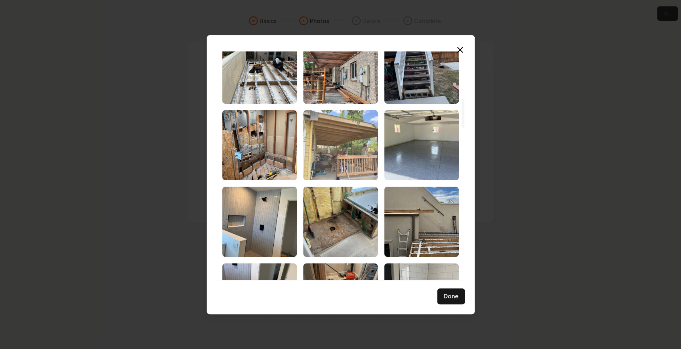
click at [345, 131] on img "Select image image_68d07a685c7cd75eb8798af2.jpg" at bounding box center [340, 145] width 75 height 70
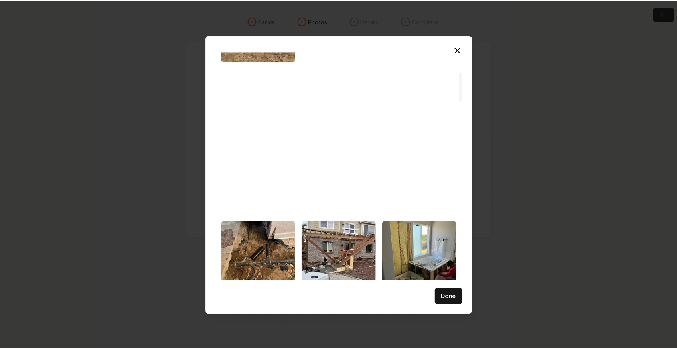
scroll to position [0, 0]
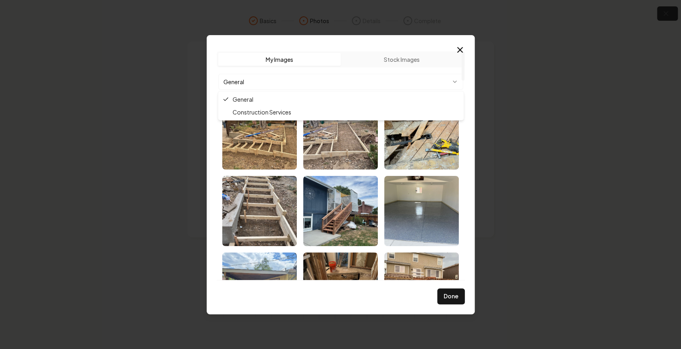
click at [431, 83] on body "Basics Photos Details Complete Photos Optional: Add more photos Open gallery Ne…" at bounding box center [340, 174] width 681 height 349
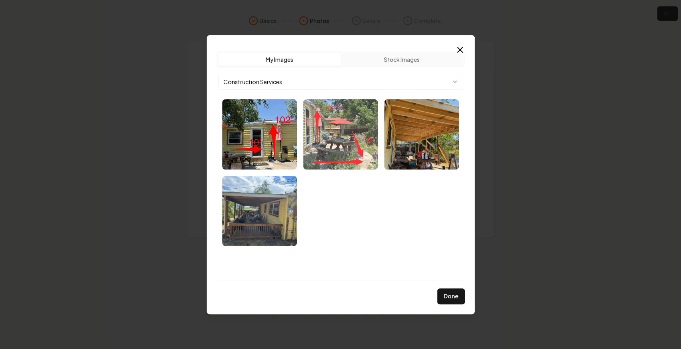
click at [325, 148] on img "Select image image_68cd84095c7cd75eb8bb5dd4.webp" at bounding box center [340, 134] width 75 height 70
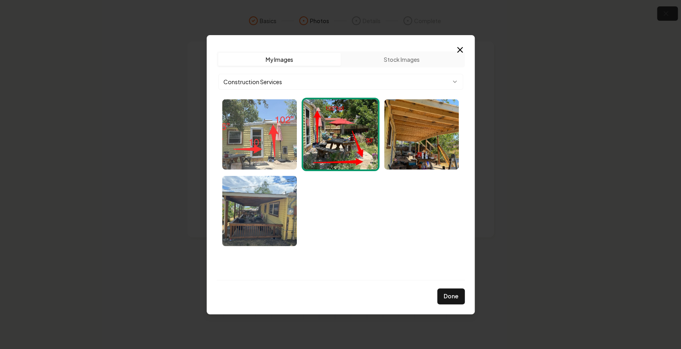
click at [258, 140] on img "Select image image_68cd84095c7cd75eb8bb610f.webp" at bounding box center [259, 134] width 75 height 70
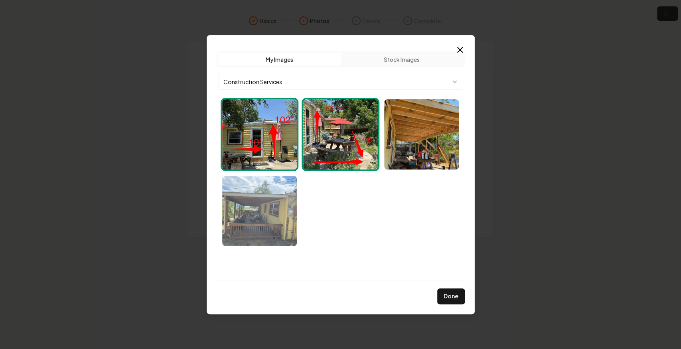
click at [246, 211] on img "Select image image_68cd84085c7cd75eb8bb5a39.webp" at bounding box center [259, 211] width 75 height 70
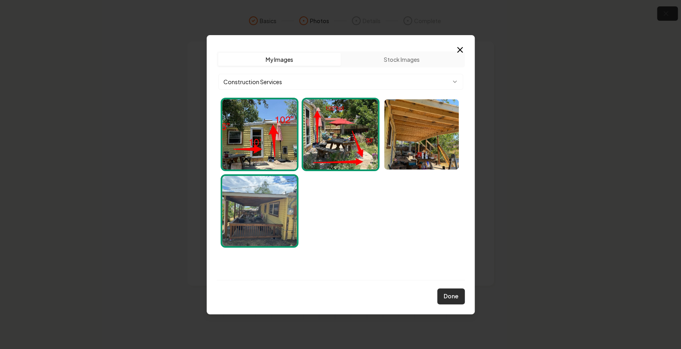
click at [439, 293] on button "Done" at bounding box center [451, 296] width 28 height 16
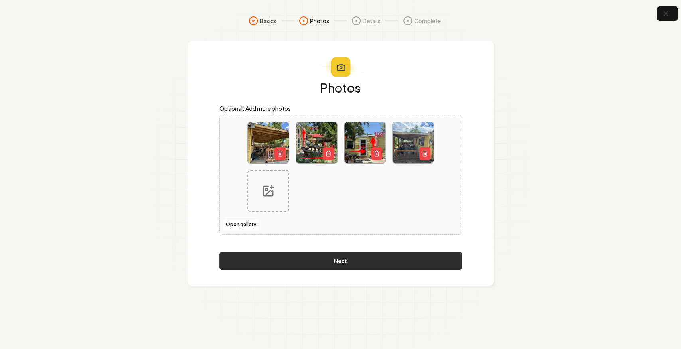
click at [358, 255] on button "Next" at bounding box center [340, 261] width 242 height 18
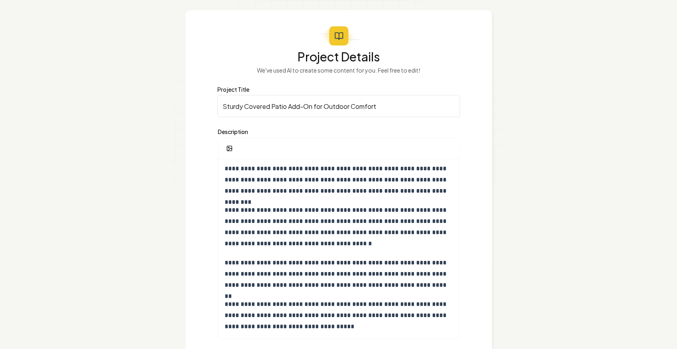
scroll to position [80, 0]
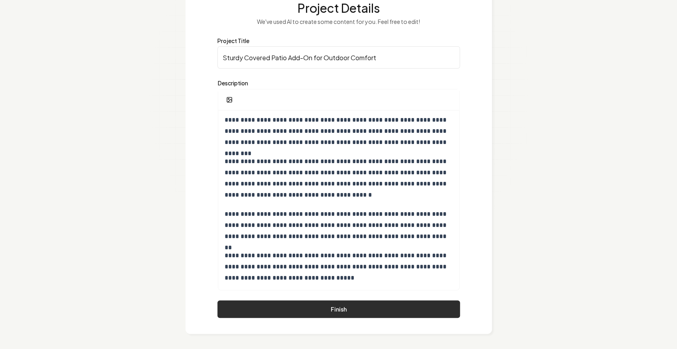
click at [340, 309] on button "Finish" at bounding box center [338, 309] width 242 height 18
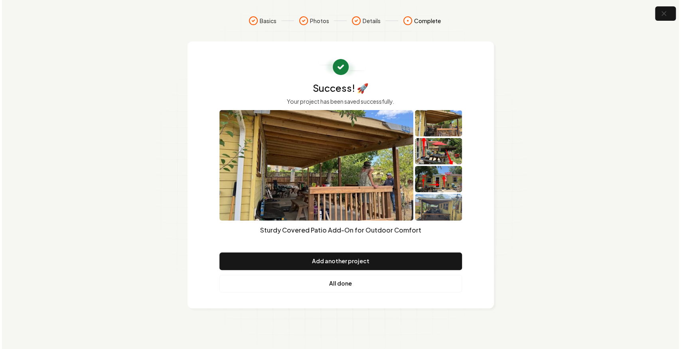
scroll to position [0, 0]
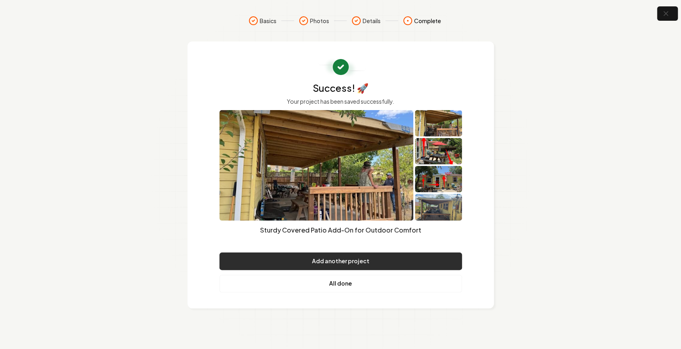
click at [355, 266] on button "Add another project" at bounding box center [340, 261] width 242 height 18
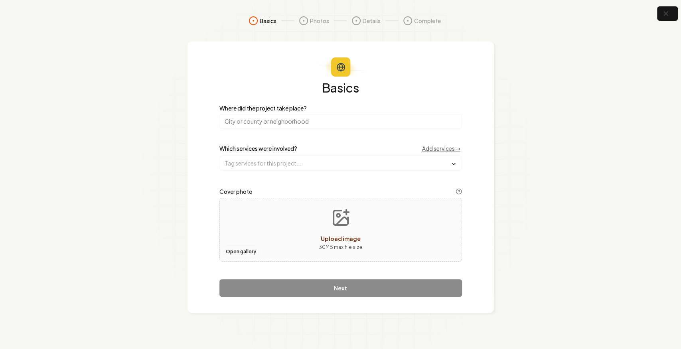
click at [234, 246] on button "Open gallery" at bounding box center [241, 251] width 36 height 13
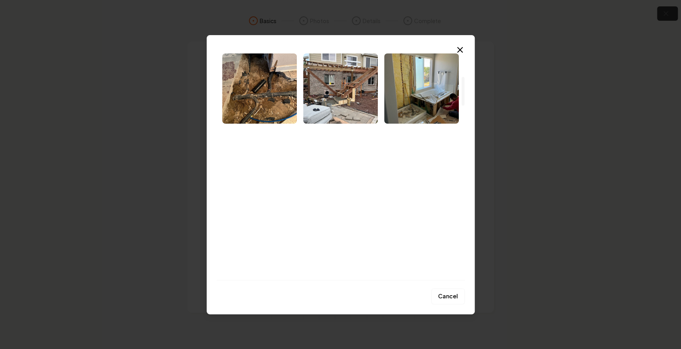
scroll to position [186, 0]
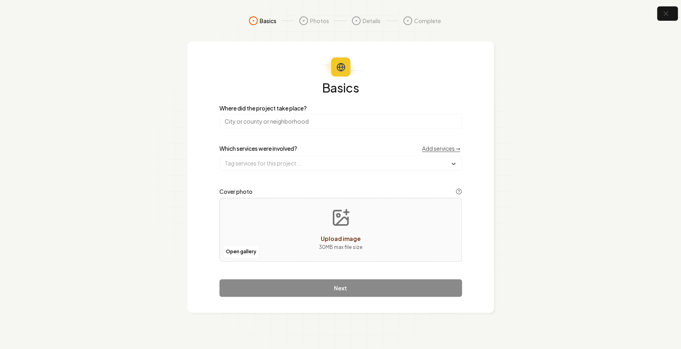
click at [273, 116] on input "search" at bounding box center [340, 121] width 242 height 14
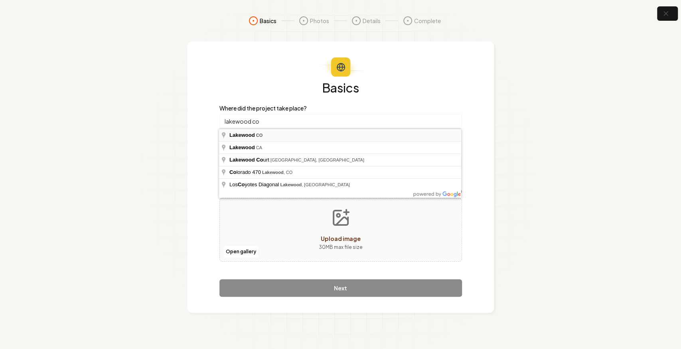
type input "Lakewood, CO"
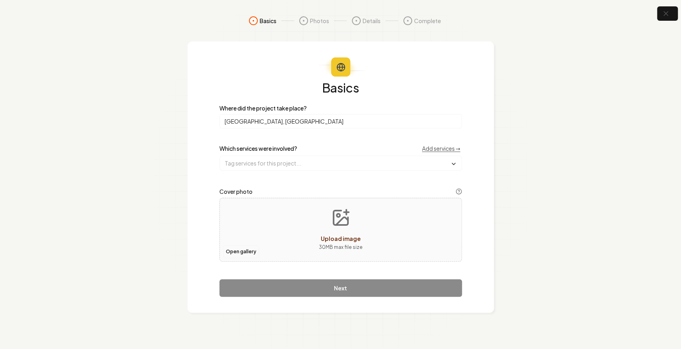
click at [245, 253] on button "Open gallery" at bounding box center [241, 251] width 36 height 13
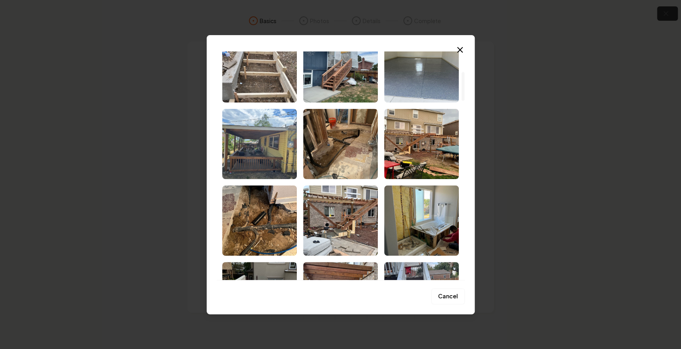
scroll to position [160, 0]
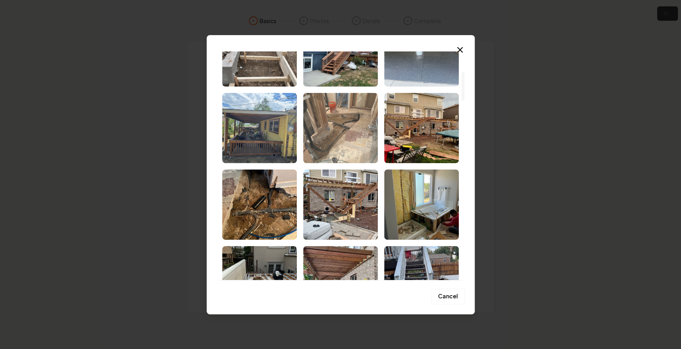
click at [349, 148] on img "Select image image_68d07a6a5c7cd75eb87994e9.jpg" at bounding box center [340, 128] width 75 height 70
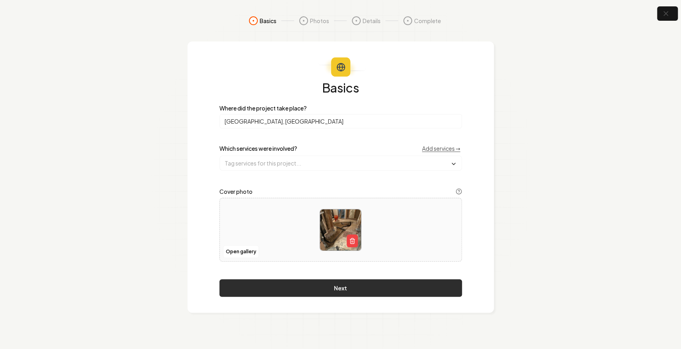
click at [339, 295] on button "Next" at bounding box center [340, 288] width 242 height 18
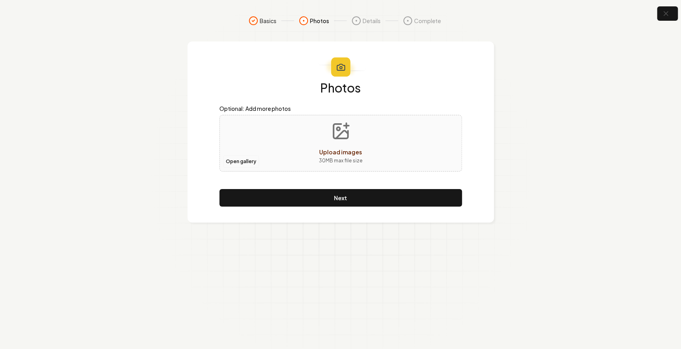
click at [225, 157] on button "Open gallery" at bounding box center [241, 161] width 36 height 13
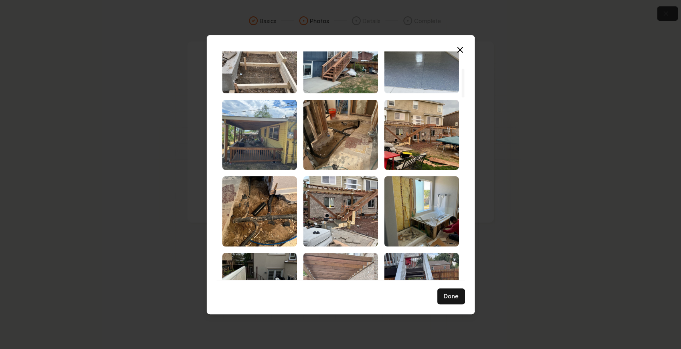
scroll to position [266, 0]
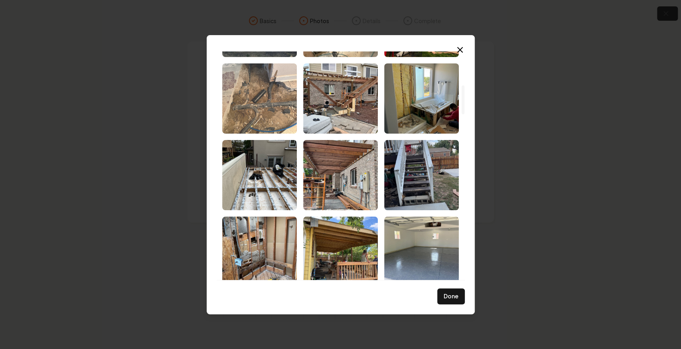
click at [268, 91] on img "Select image image_68d07a695c7cd75eb8798e04.jpg" at bounding box center [259, 98] width 75 height 70
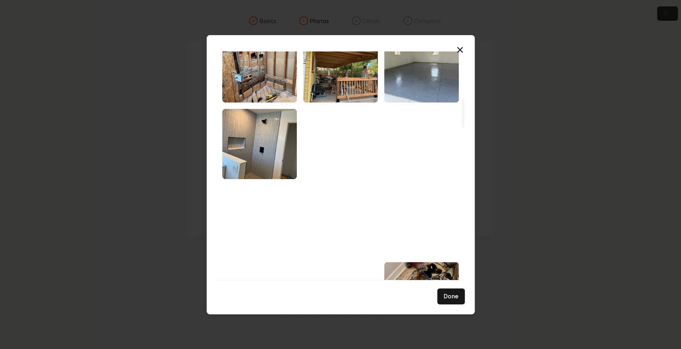
scroll to position [452, 0]
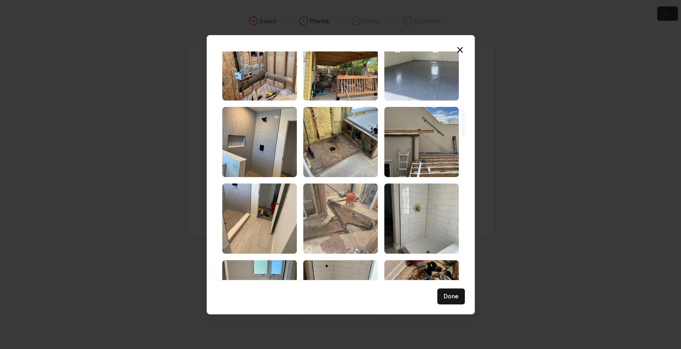
click at [337, 204] on img "Select image image_68d07a675c7cd75eb87986a3.jpg" at bounding box center [340, 218] width 75 height 70
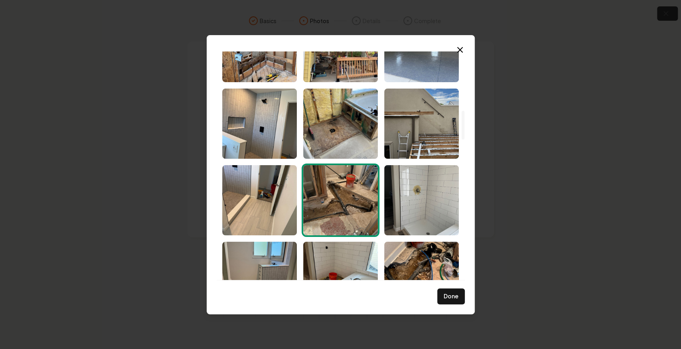
scroll to position [558, 0]
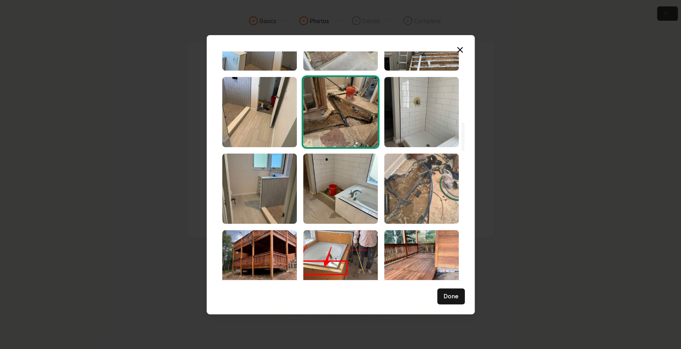
click at [426, 207] on img "Select image image_68d07a655c7cd75eb8797b36.jpg" at bounding box center [421, 189] width 75 height 70
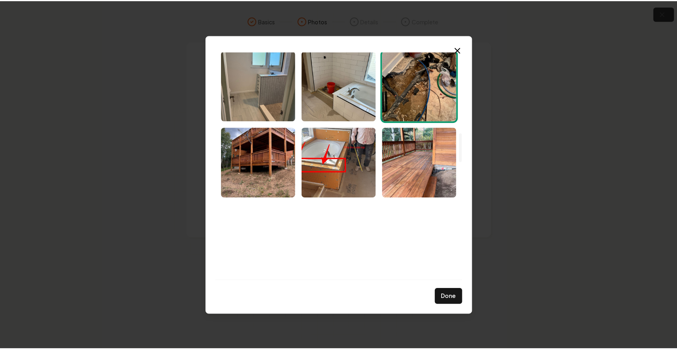
scroll to position [691, 0]
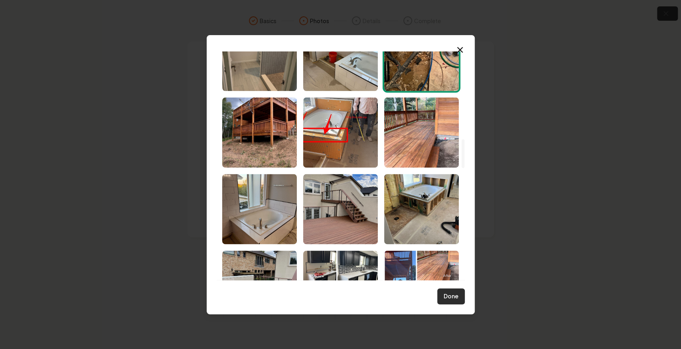
click at [455, 295] on button "Done" at bounding box center [451, 296] width 28 height 16
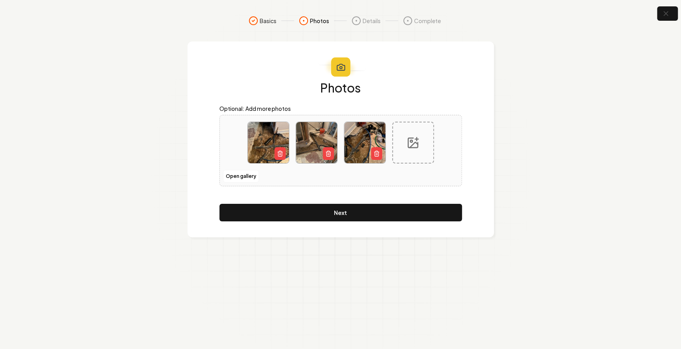
click at [395, 221] on div "Photos Optional: Add more photos Open gallery Next" at bounding box center [340, 139] width 306 height 196
click at [389, 214] on button "Next" at bounding box center [340, 213] width 242 height 18
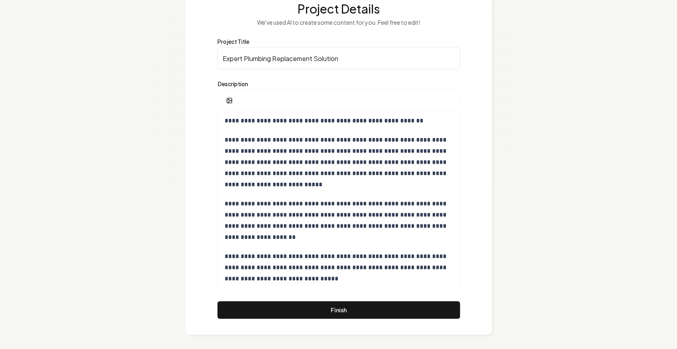
scroll to position [80, 0]
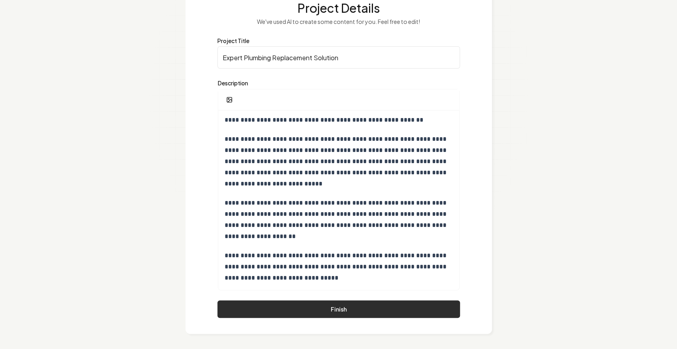
click at [345, 304] on button "Finish" at bounding box center [338, 309] width 242 height 18
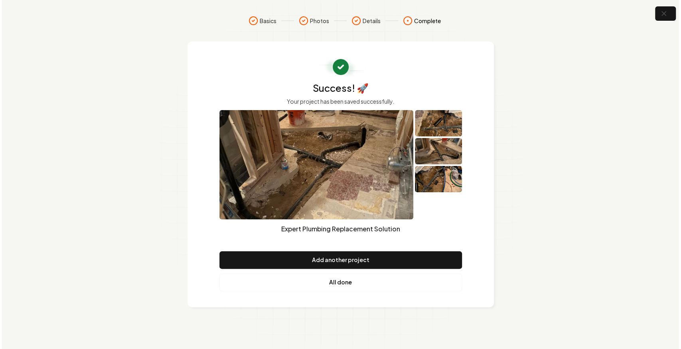
scroll to position [0, 0]
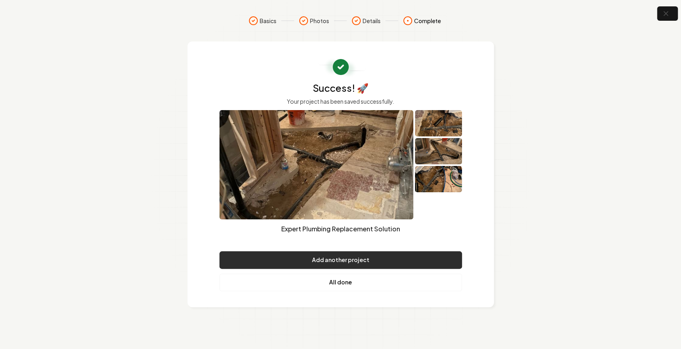
click at [350, 266] on button "Add another project" at bounding box center [340, 260] width 242 height 18
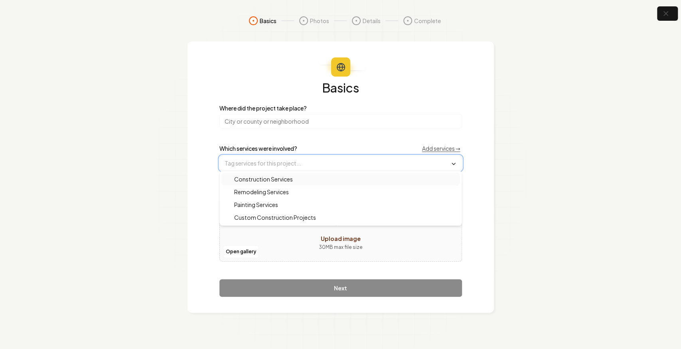
click at [256, 165] on input "text" at bounding box center [341, 163] width 242 height 14
click at [277, 191] on span "Remodeling Services" at bounding box center [256, 192] width 64 height 8
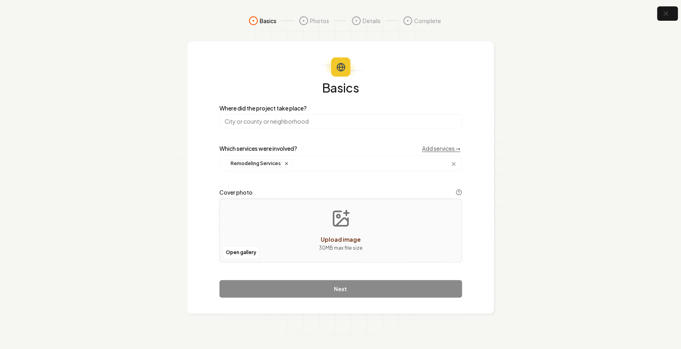
click at [262, 122] on input "search" at bounding box center [340, 121] width 242 height 14
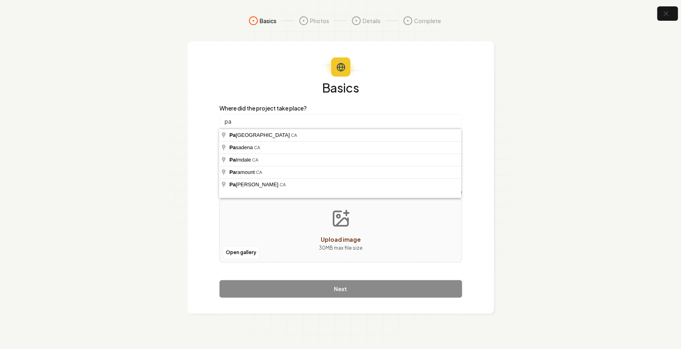
type input "p"
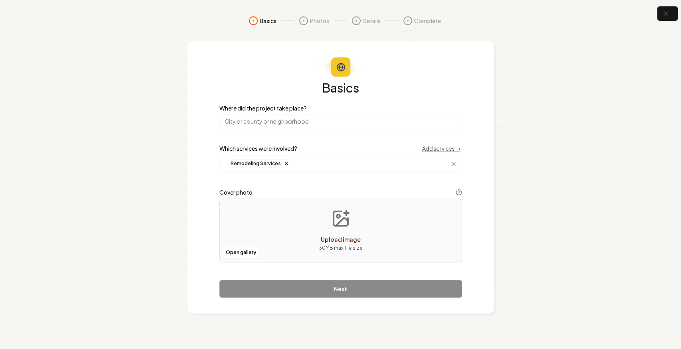
type input "p"
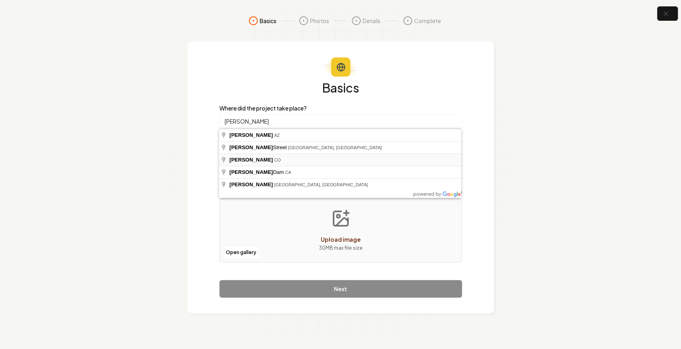
type input "Parker, [GEOGRAPHIC_DATA]"
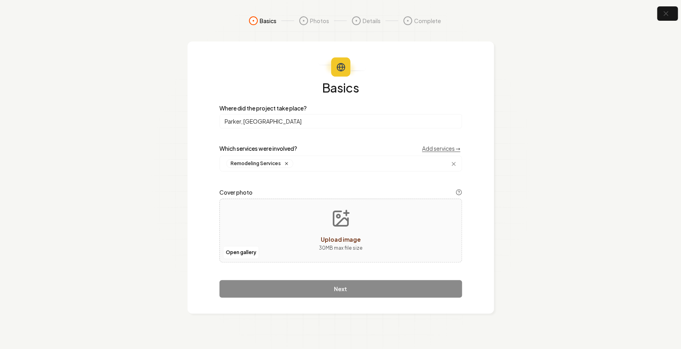
click at [243, 241] on div "Open gallery Upload image 30 MB max file size" at bounding box center [340, 231] width 242 height 64
click at [241, 254] on button "Open gallery" at bounding box center [241, 252] width 36 height 13
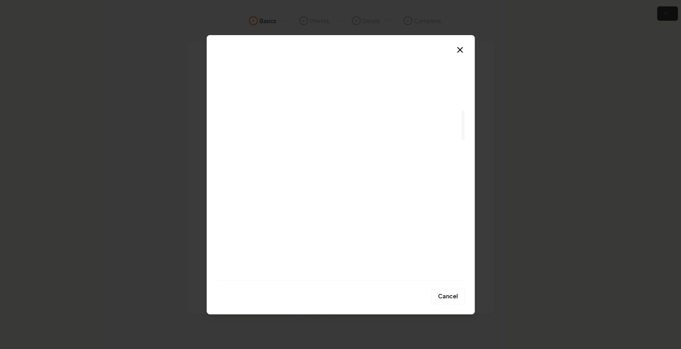
scroll to position [479, 0]
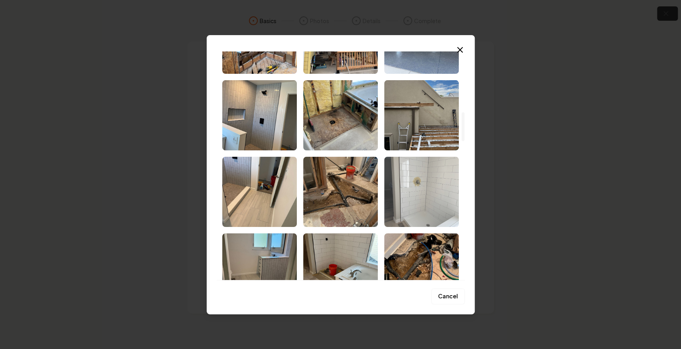
click at [427, 184] on img "Select image image_68d07a665c7cd75eb879846c.jpg" at bounding box center [421, 192] width 75 height 70
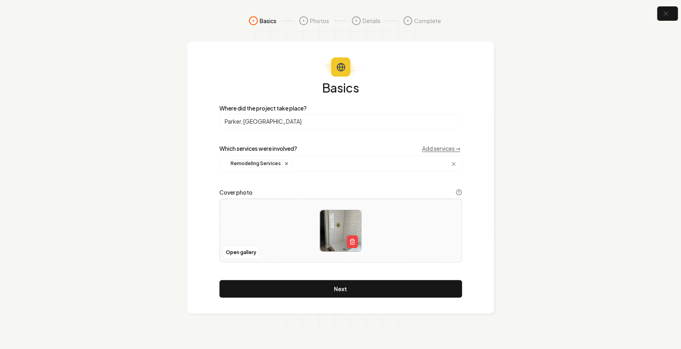
drag, startPoint x: 347, startPoint y: 284, endPoint x: 301, endPoint y: 254, distance: 54.7
click at [347, 284] on button "Next" at bounding box center [340, 289] width 242 height 18
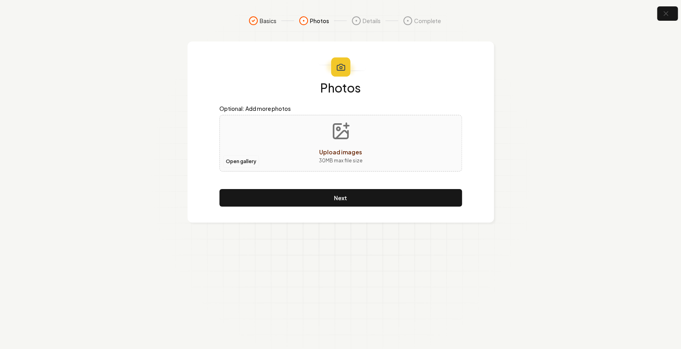
click at [240, 160] on button "Open gallery" at bounding box center [241, 161] width 36 height 13
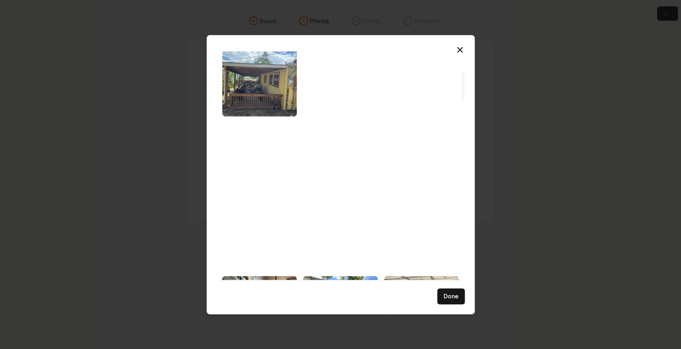
scroll to position [213, 0]
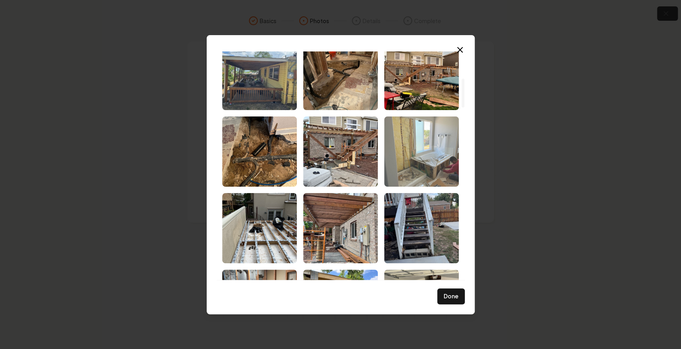
click at [414, 141] on img "Select image image_68d07a695c7cd75eb8798d4e.jpg" at bounding box center [421, 151] width 75 height 70
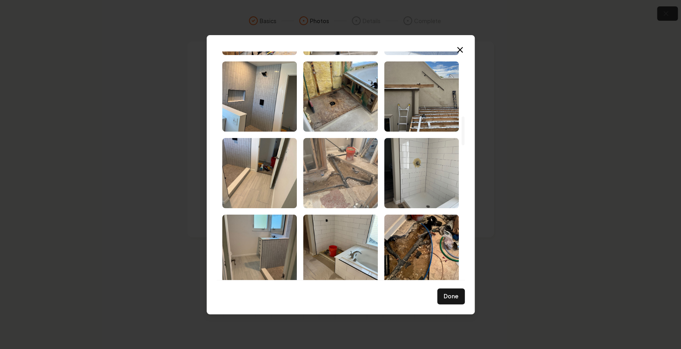
scroll to position [585, 0]
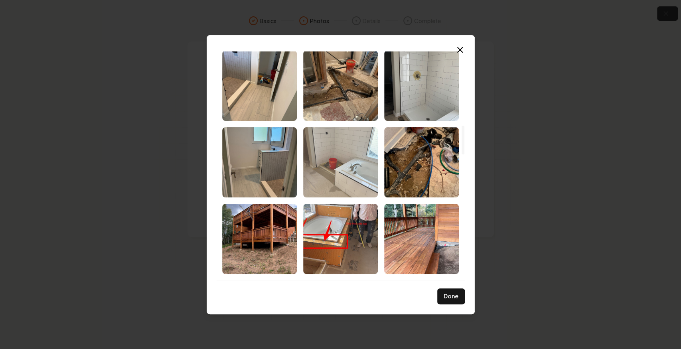
click at [346, 168] on img "Select image image_68d07a665c7cd75eb8798017.jpg" at bounding box center [340, 162] width 75 height 70
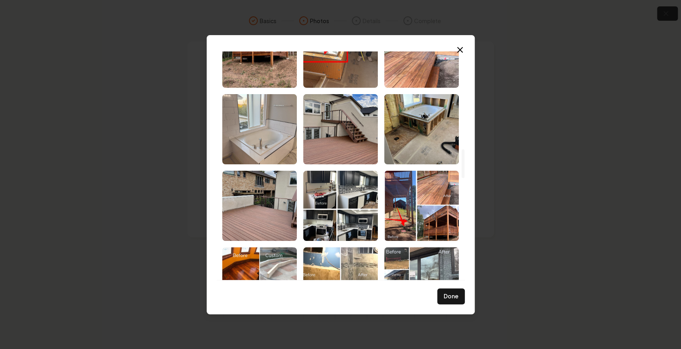
click at [270, 140] on img "Select image image_68d07a5d5c7cd75eb8794318.jpg" at bounding box center [259, 129] width 75 height 70
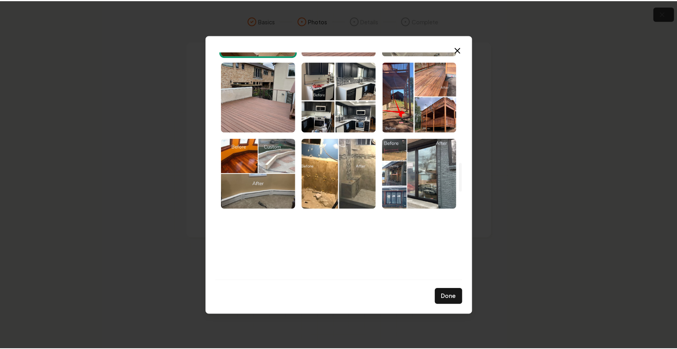
scroll to position [877, 0]
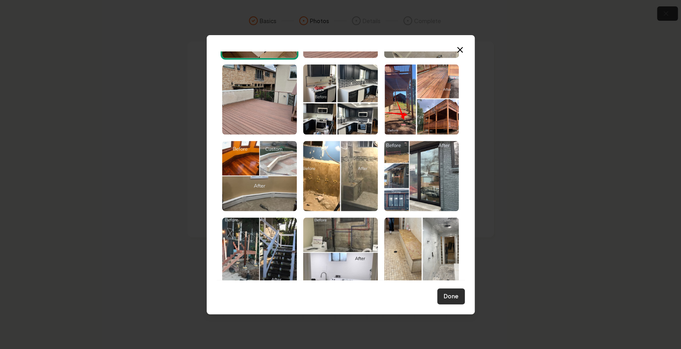
click at [447, 291] on button "Done" at bounding box center [451, 296] width 28 height 16
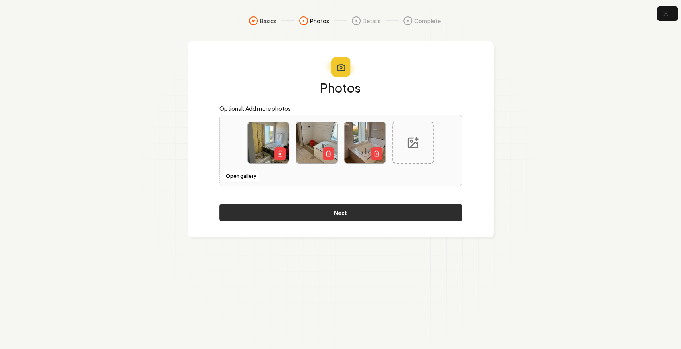
click at [394, 211] on button "Next" at bounding box center [340, 213] width 242 height 18
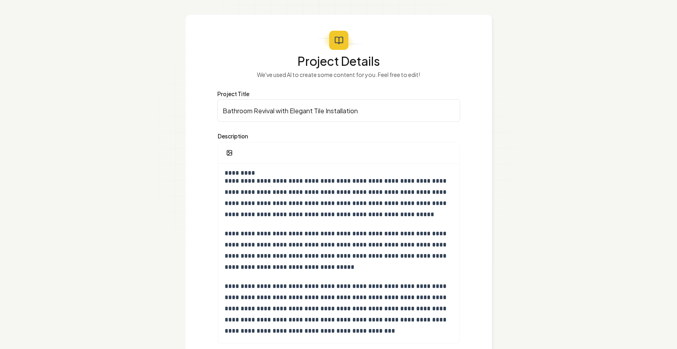
scroll to position [80, 0]
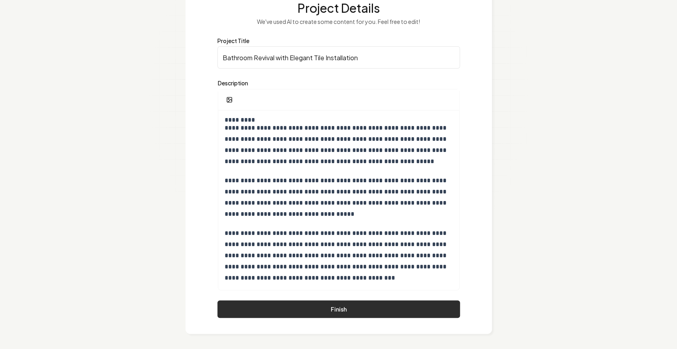
click at [346, 312] on button "Finish" at bounding box center [338, 309] width 242 height 18
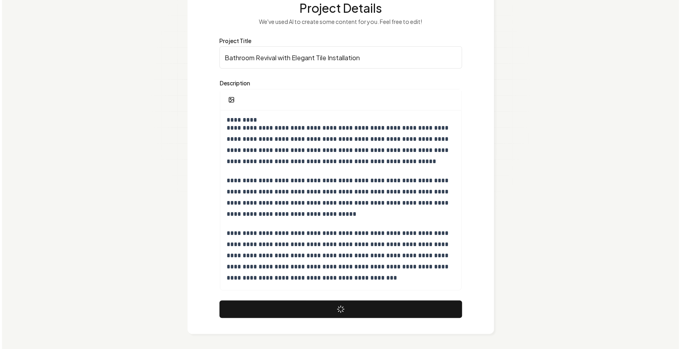
scroll to position [0, 0]
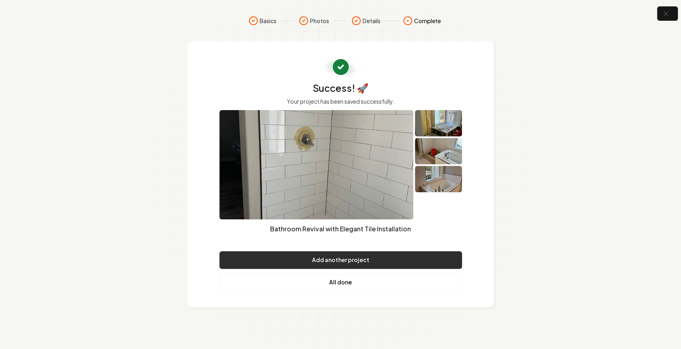
click at [345, 262] on button "Add another project" at bounding box center [340, 260] width 242 height 18
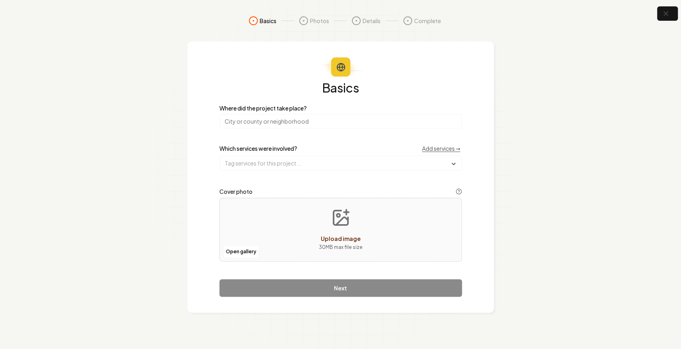
click at [253, 125] on input "search" at bounding box center [340, 121] width 242 height 14
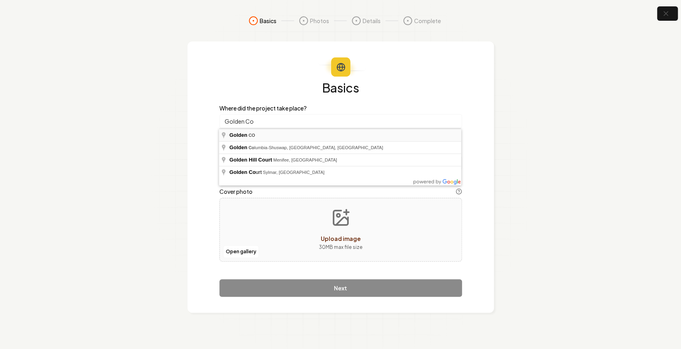
type input "Golden, [GEOGRAPHIC_DATA]"
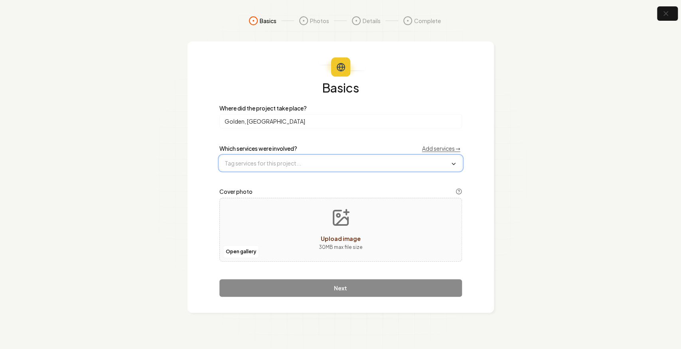
click at [246, 163] on input "text" at bounding box center [341, 163] width 242 height 14
click at [281, 179] on span "Construction Services" at bounding box center [258, 179] width 68 height 8
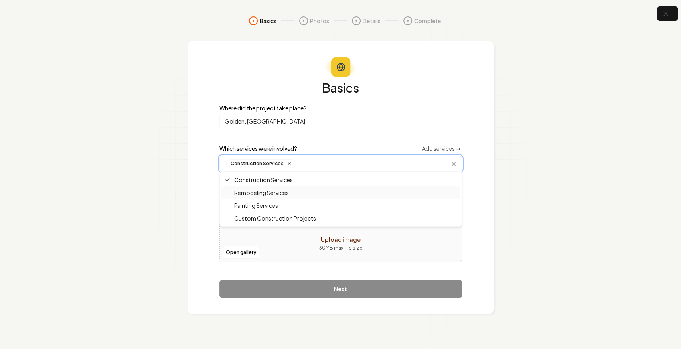
click at [260, 192] on span "Remodeling Services" at bounding box center [256, 193] width 64 height 8
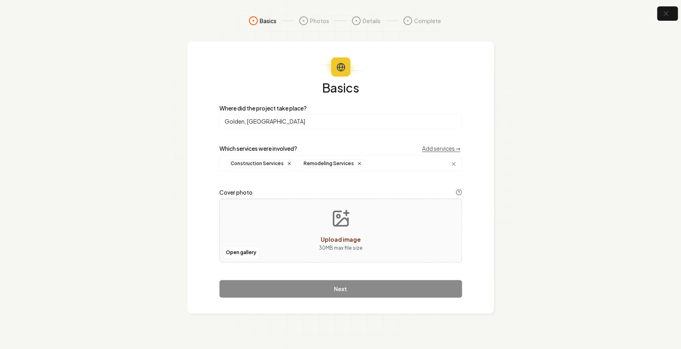
click at [266, 244] on div "Open gallery Upload image 30 MB max file size" at bounding box center [340, 231] width 242 height 64
click at [234, 253] on button "Open gallery" at bounding box center [241, 252] width 36 height 13
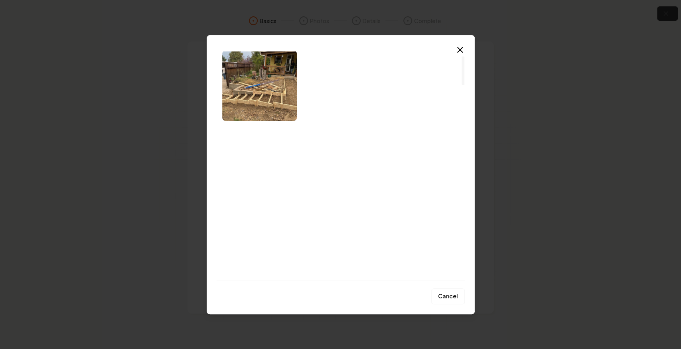
scroll to position [80, 0]
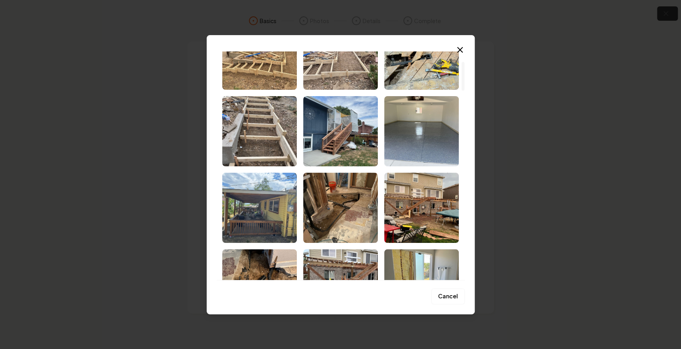
click at [414, 122] on img "Select image image_68d07a6b5c7cd75eb8799690.jpg" at bounding box center [421, 131] width 75 height 70
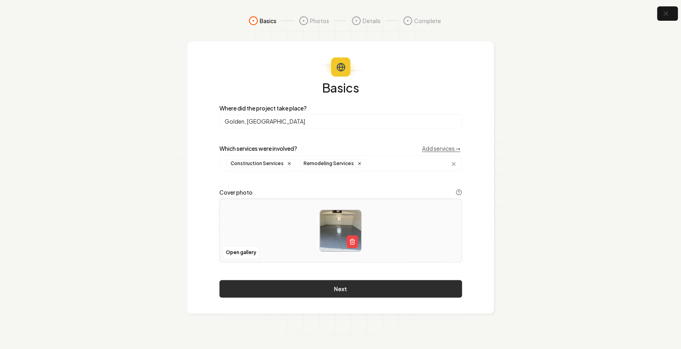
click at [301, 287] on button "Next" at bounding box center [340, 289] width 242 height 18
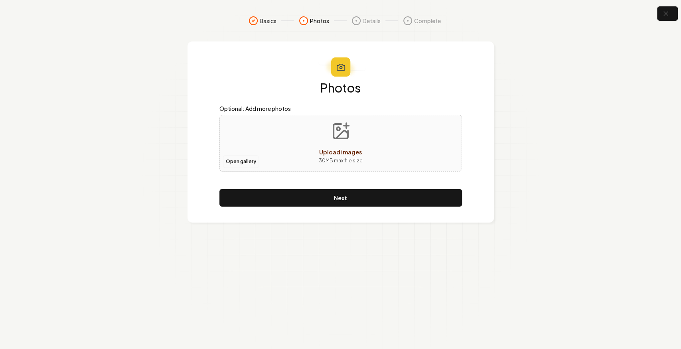
click at [242, 160] on button "Open gallery" at bounding box center [241, 161] width 36 height 13
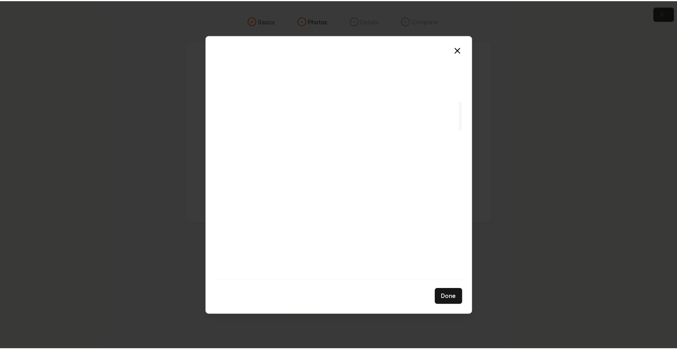
scroll to position [399, 0]
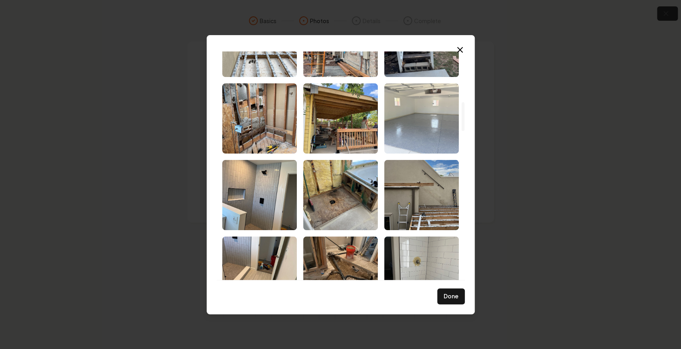
click at [419, 130] on img "Select image image_68d07a685c7cd75eb8798aba.jpg" at bounding box center [421, 118] width 75 height 70
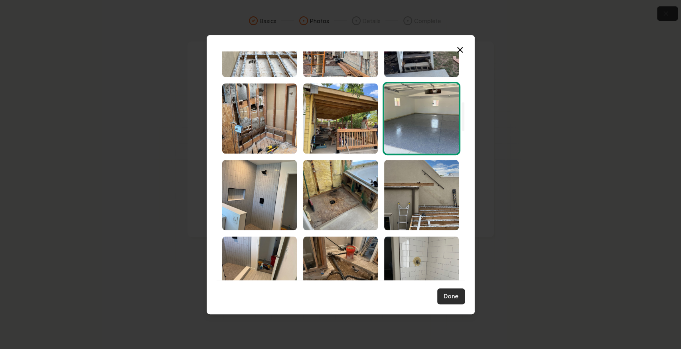
click at [447, 297] on button "Done" at bounding box center [451, 296] width 28 height 16
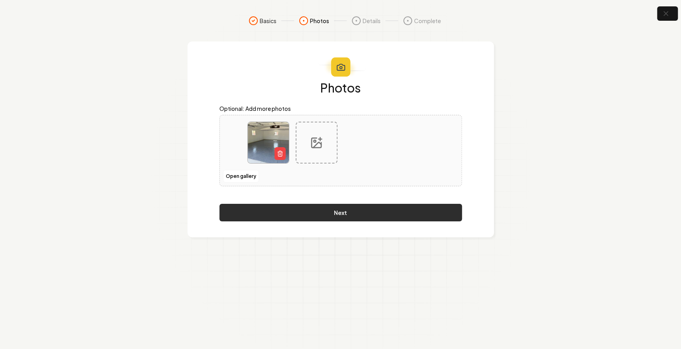
click at [349, 215] on button "Next" at bounding box center [340, 213] width 242 height 18
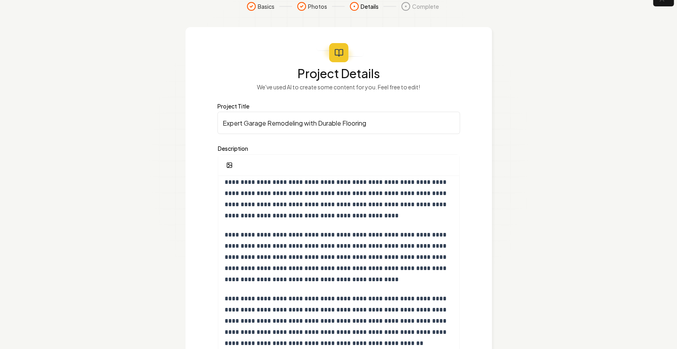
scroll to position [80, 0]
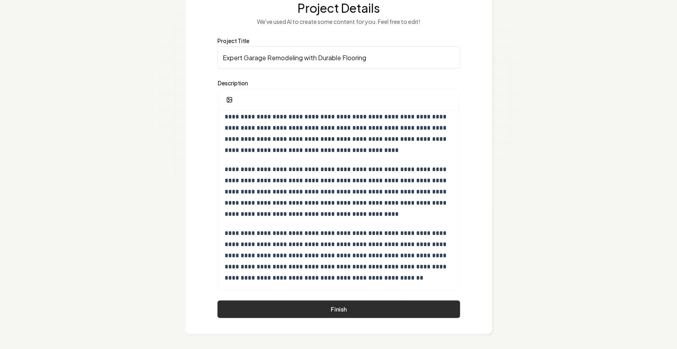
click at [351, 310] on button "Finish" at bounding box center [338, 309] width 242 height 18
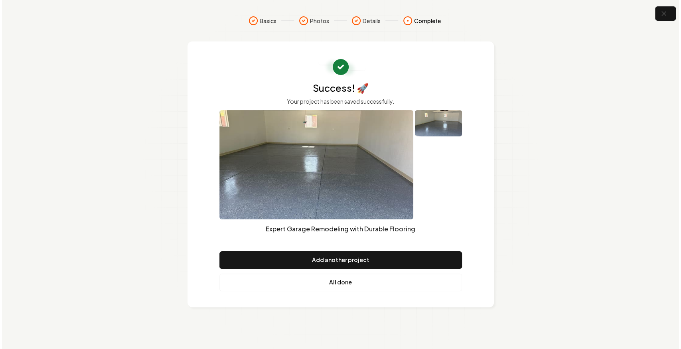
scroll to position [0, 0]
click at [344, 284] on link "All done" at bounding box center [340, 283] width 242 height 18
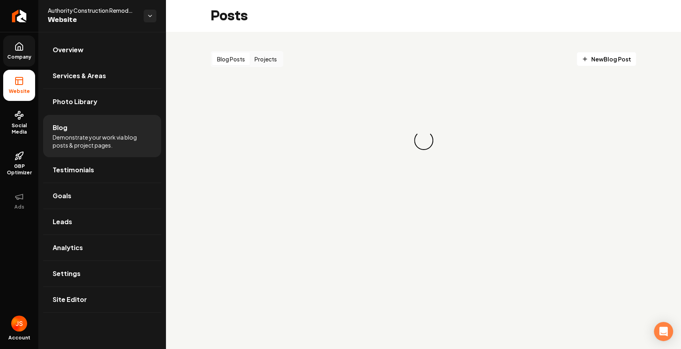
click at [24, 60] on link "Company" at bounding box center [19, 50] width 32 height 31
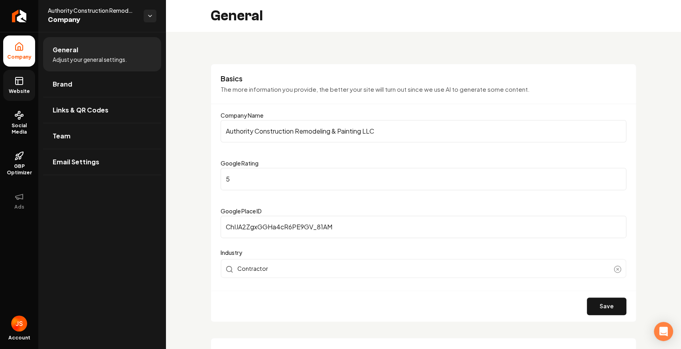
click at [32, 80] on link "Website" at bounding box center [19, 85] width 32 height 31
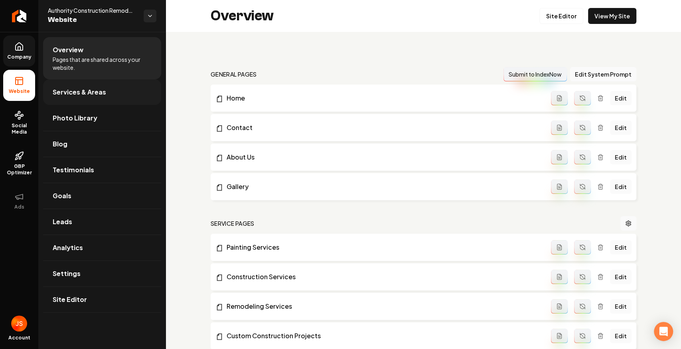
click at [80, 88] on span "Services & Areas" at bounding box center [79, 92] width 53 height 10
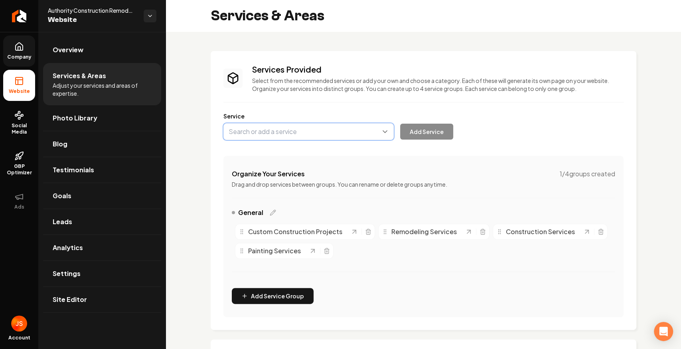
click at [302, 134] on button "Main content area" at bounding box center [308, 131] width 170 height 17
type input "Deck Construction"
click at [438, 134] on button "Add Service" at bounding box center [426, 132] width 53 height 16
click at [266, 135] on button "Main content area" at bounding box center [308, 131] width 170 height 17
type input "Patio Covers"
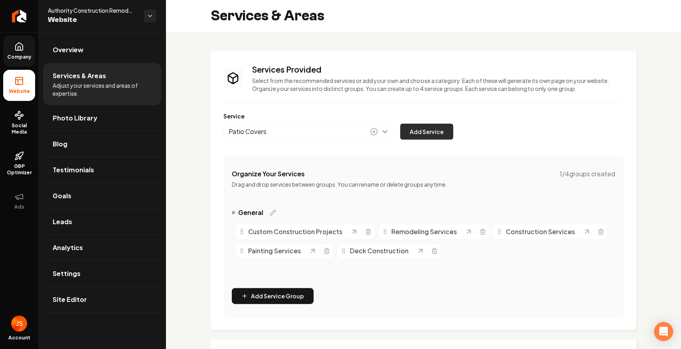
click at [418, 132] on button "Add Service" at bounding box center [426, 132] width 53 height 16
drag, startPoint x: 425, startPoint y: 291, endPoint x: 325, endPoint y: 302, distance: 101.1
click at [417, 293] on div "Organize Your Services 1 / 4 groups created Drag and drop services between grou…" at bounding box center [423, 236] width 400 height 161
click at [18, 58] on span "Company" at bounding box center [19, 57] width 31 height 6
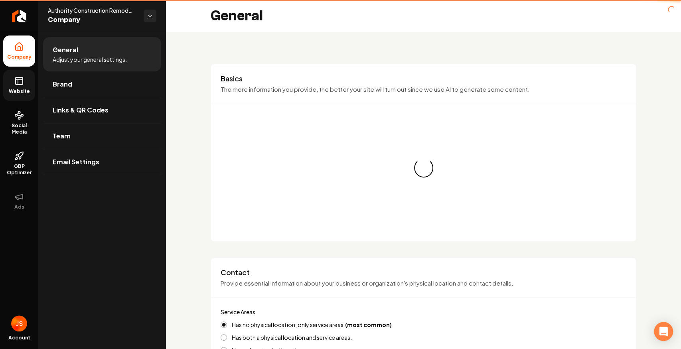
click at [12, 81] on link "Website" at bounding box center [19, 85] width 32 height 31
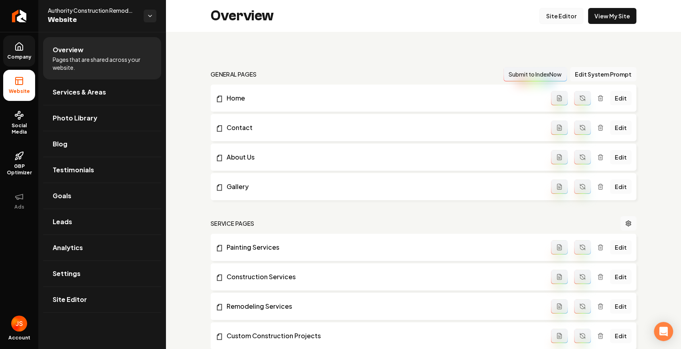
click at [565, 14] on link "Site Editor" at bounding box center [561, 16] width 44 height 16
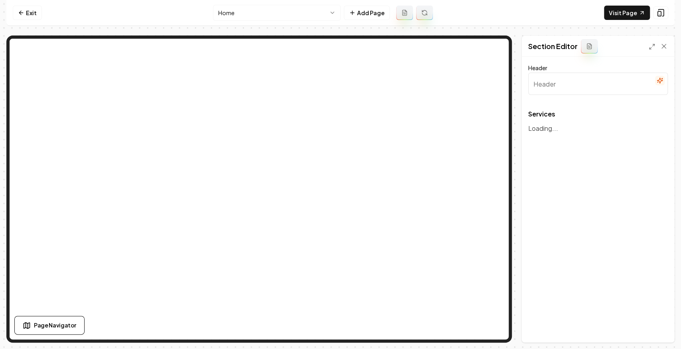
type input "Our Expert Remodeling & Painting Services"
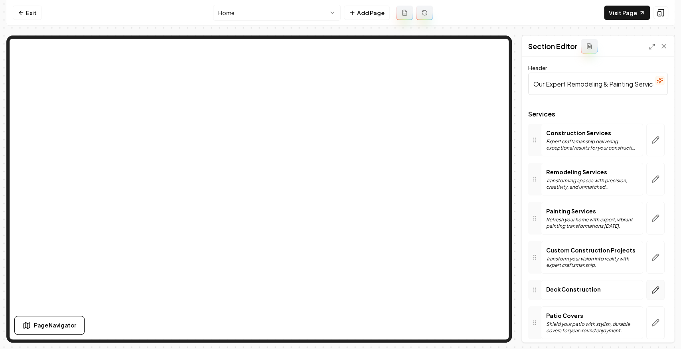
click at [651, 286] on icon "button" at bounding box center [655, 290] width 8 height 8
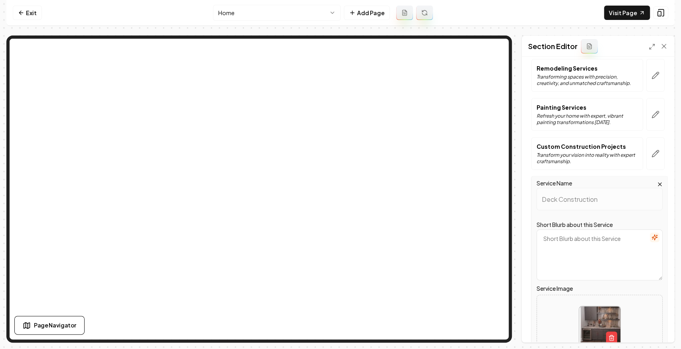
scroll to position [160, 0]
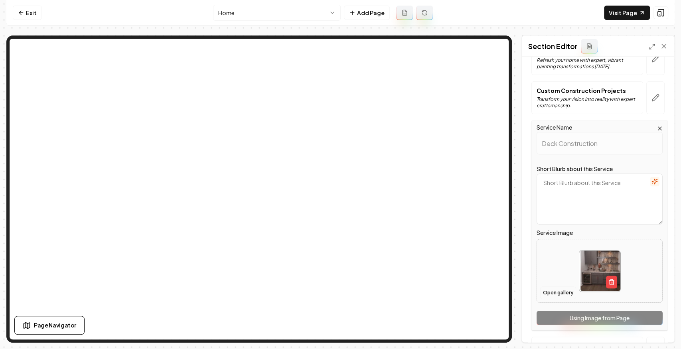
click at [557, 292] on button "Open gallery" at bounding box center [558, 292] width 36 height 13
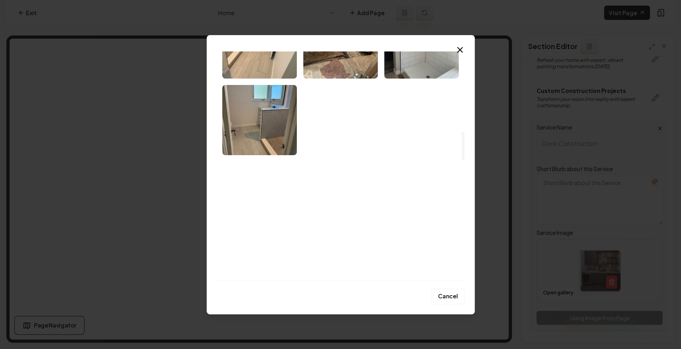
scroll to position [638, 0]
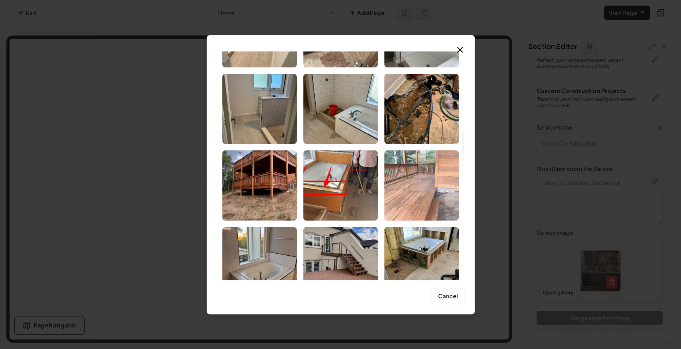
click at [408, 177] on img "Select image image_68d07a5e5c7cd75eb8794971.jpg" at bounding box center [421, 185] width 75 height 70
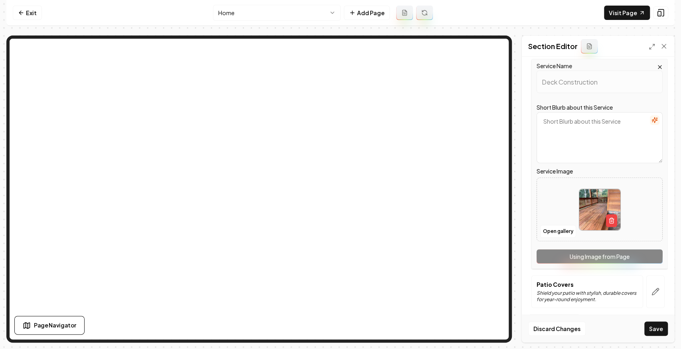
click at [652, 285] on button "button" at bounding box center [655, 291] width 18 height 33
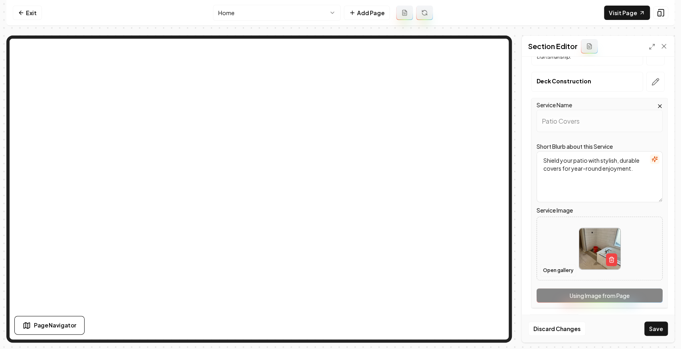
click at [548, 265] on button "Open gallery" at bounding box center [558, 270] width 36 height 13
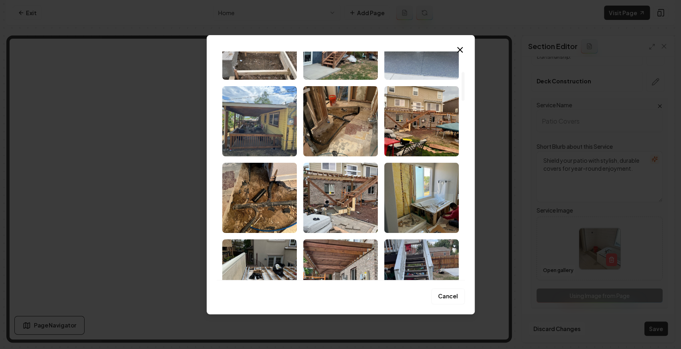
scroll to position [160, 0]
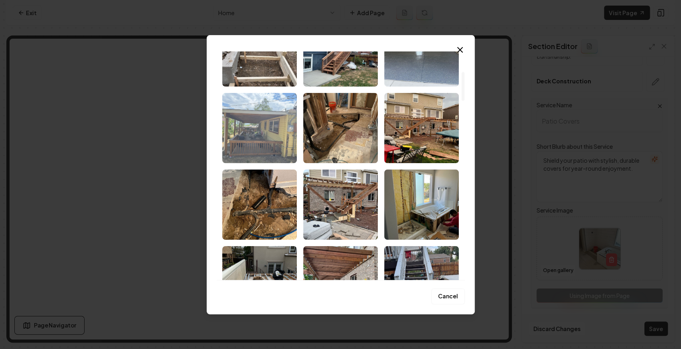
click at [253, 128] on img "Select image image_68d07a6b5c7cd75eb879960e.jpg" at bounding box center [259, 128] width 75 height 70
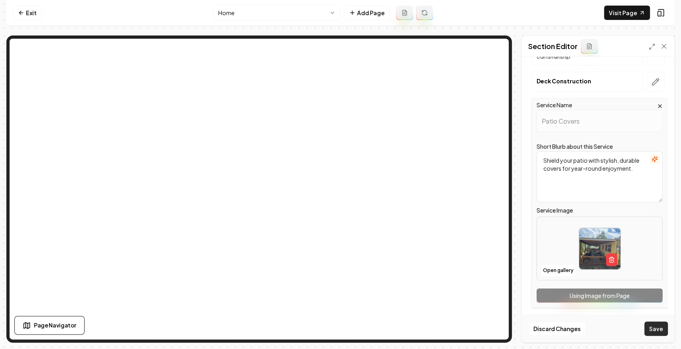
click at [652, 333] on button "Save" at bounding box center [656, 328] width 24 height 14
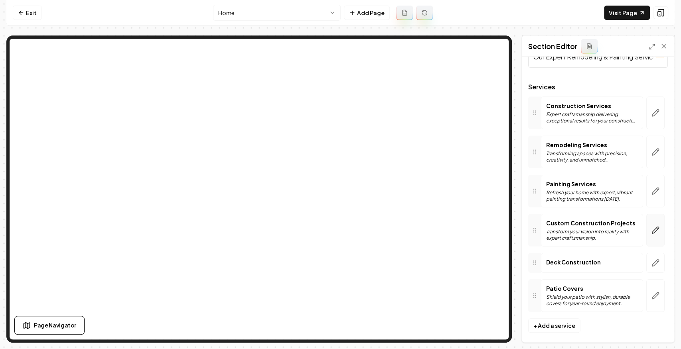
scroll to position [31, 0]
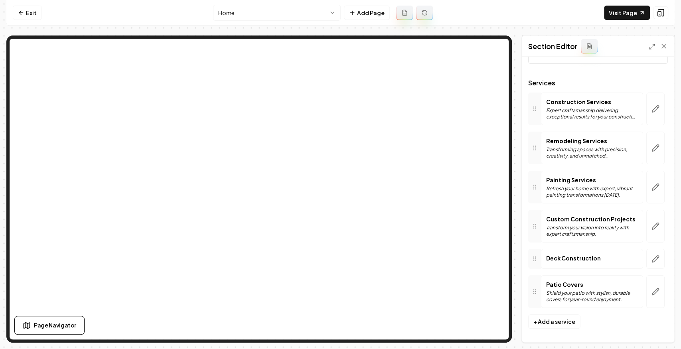
click at [606, 254] on div "Deck Construction" at bounding box center [592, 259] width 102 height 20
click at [653, 258] on icon "button" at bounding box center [655, 259] width 8 height 8
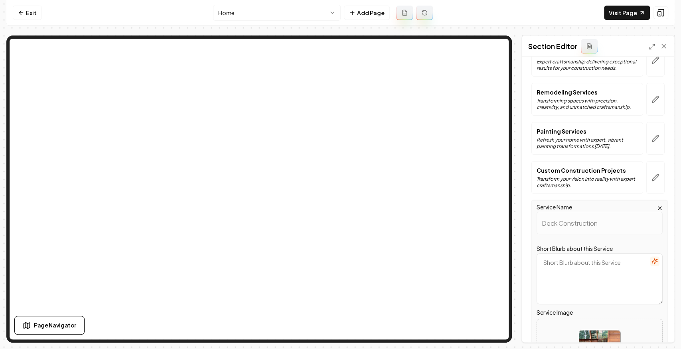
scroll to position [85, 0]
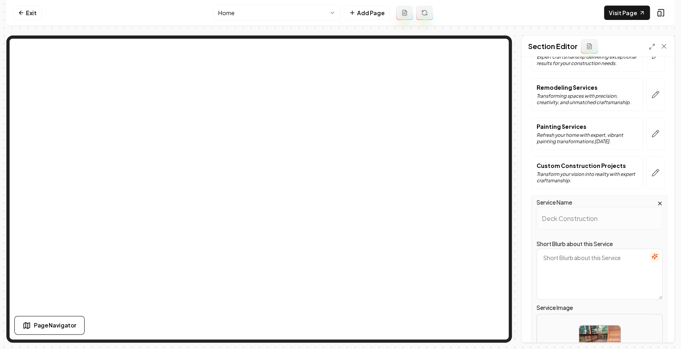
click at [651, 256] on icon "button" at bounding box center [654, 256] width 6 height 6
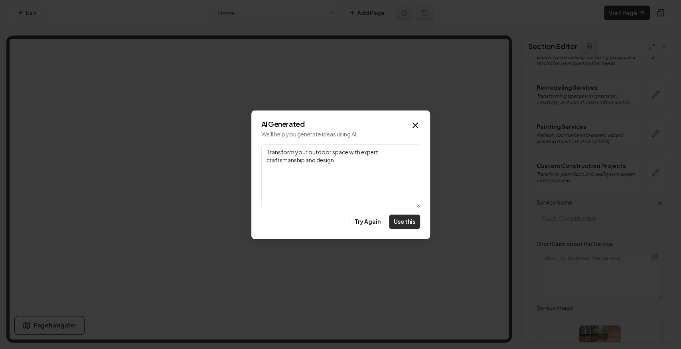
click at [400, 225] on button "Use this" at bounding box center [404, 222] width 31 height 14
type textarea "Transform your outdoor space with expert craftsmanship and design."
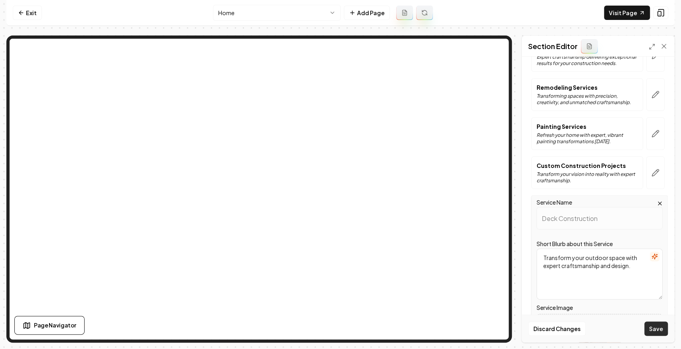
click at [658, 329] on button "Save" at bounding box center [656, 328] width 24 height 14
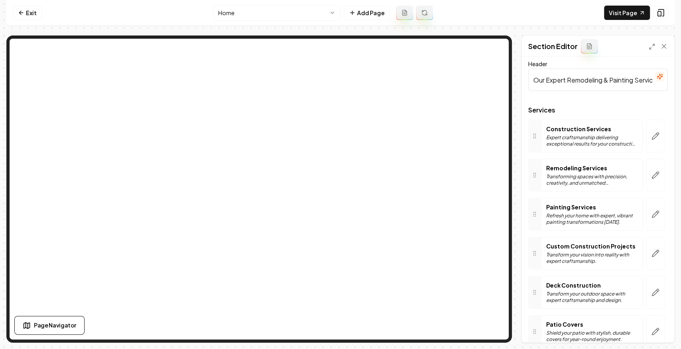
scroll to position [0, 0]
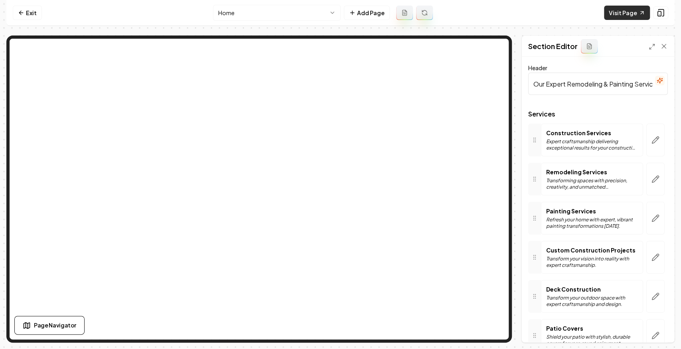
click at [614, 11] on link "Visit Page" at bounding box center [627, 13] width 46 height 14
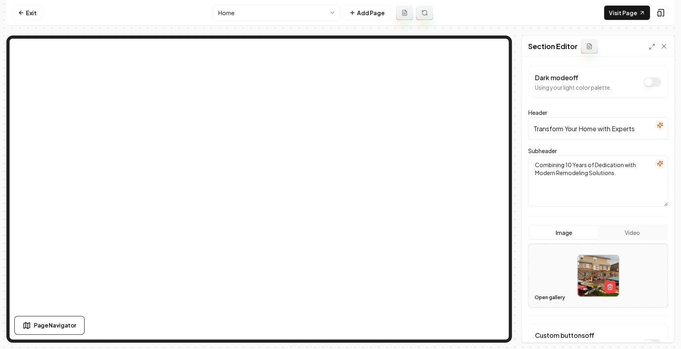
click at [538, 295] on button "Open gallery" at bounding box center [550, 297] width 36 height 13
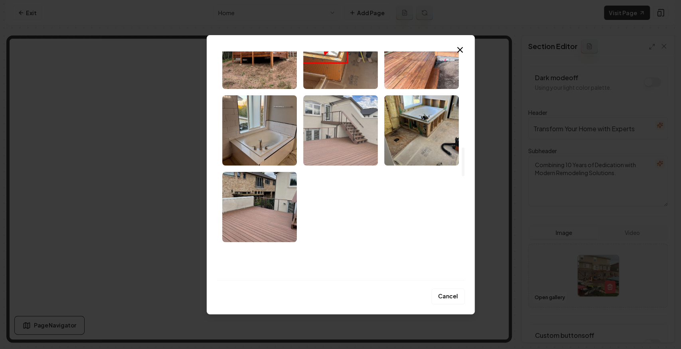
scroll to position [771, 0]
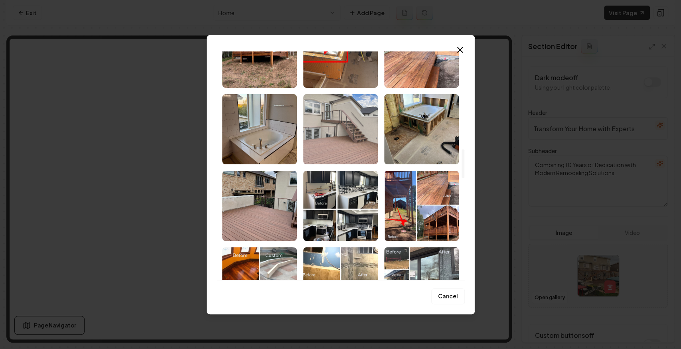
click at [348, 137] on img "Select image image_68d07a5a5c7cd75eb87934c1.jpg" at bounding box center [340, 129] width 75 height 70
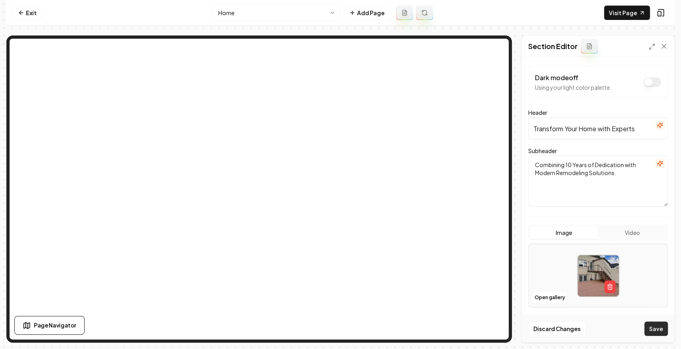
click at [657, 332] on button "Save" at bounding box center [656, 328] width 24 height 14
click at [549, 291] on button "Open gallery" at bounding box center [550, 297] width 36 height 13
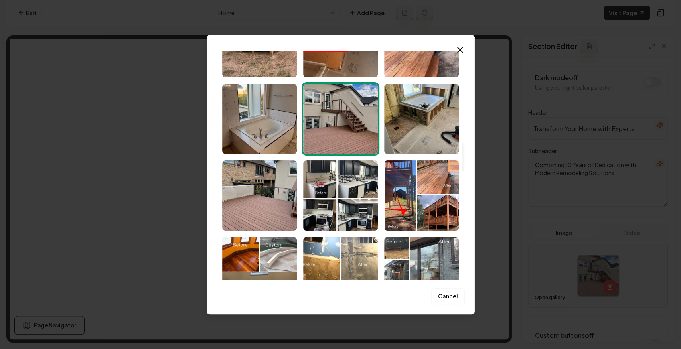
scroll to position [851, 0]
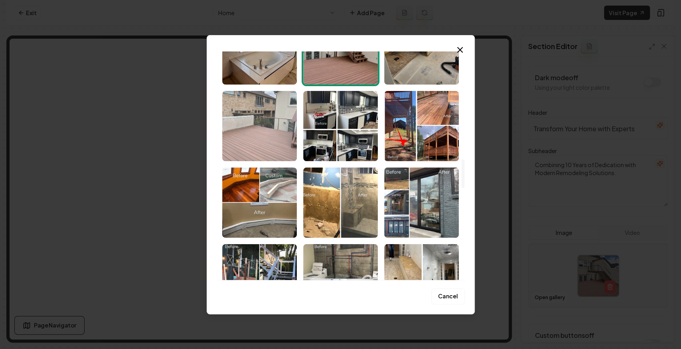
click at [250, 104] on img "Select image image_68d07a4e5c7cd75eb878c58f.jpg" at bounding box center [259, 126] width 75 height 70
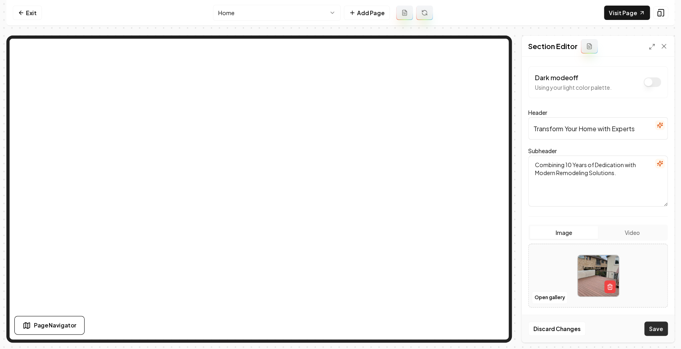
click at [650, 329] on button "Save" at bounding box center [656, 328] width 24 height 14
click at [558, 298] on button "Open gallery" at bounding box center [550, 297] width 36 height 13
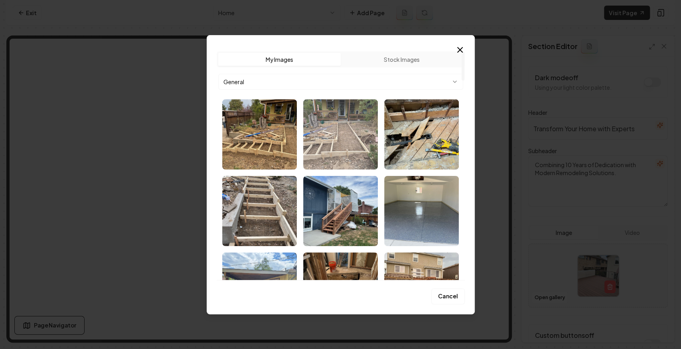
scroll to position [160, 0]
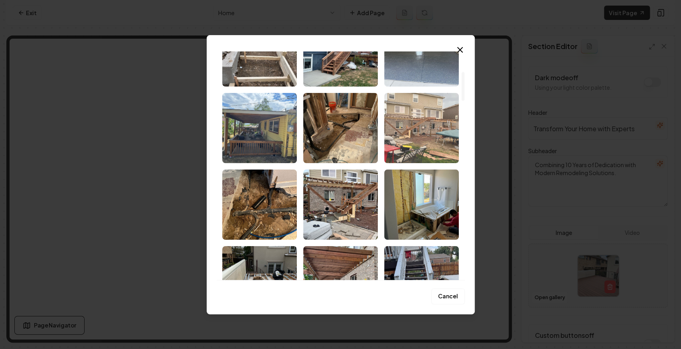
click at [424, 125] on img "Select image image_68d07a695c7cd75eb8798e4d.jpg" at bounding box center [421, 128] width 75 height 70
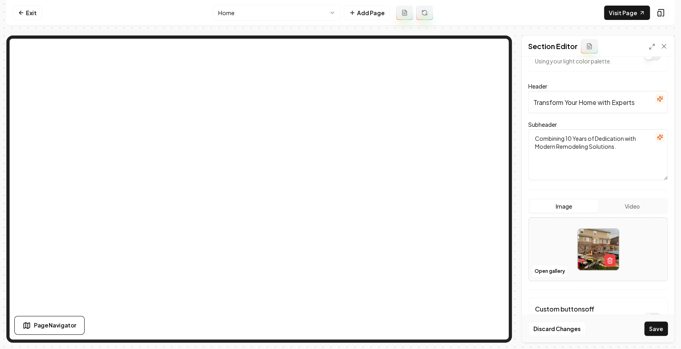
scroll to position [61, 0]
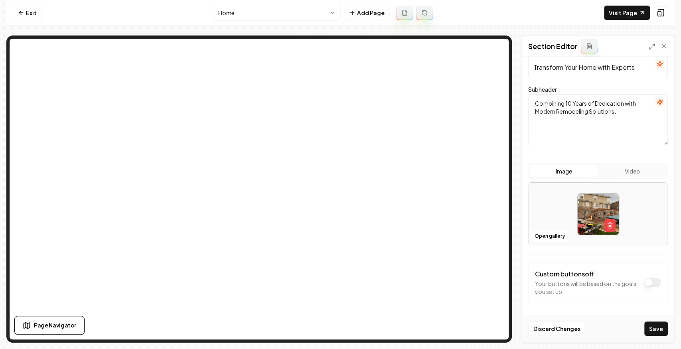
click at [662, 331] on button "Save" at bounding box center [656, 328] width 24 height 14
click at [554, 230] on button "Open gallery" at bounding box center [550, 236] width 36 height 13
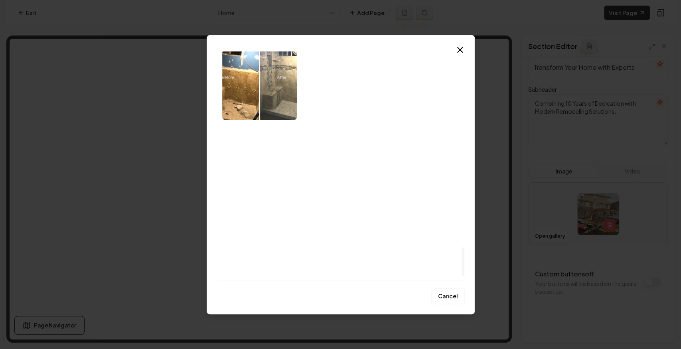
scroll to position [1489, 0]
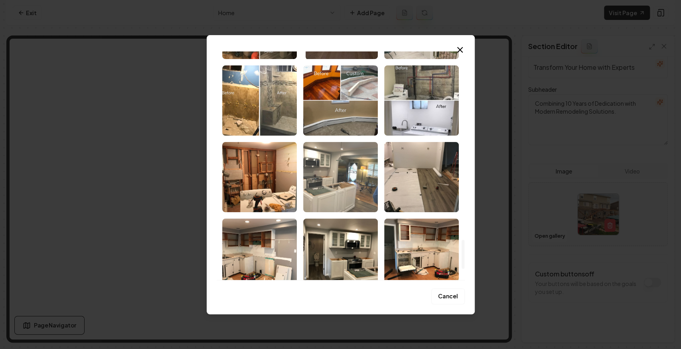
click at [363, 179] on img "Select image image_68a896f35c7cd75eb87b46d6.jpeg" at bounding box center [340, 177] width 75 height 70
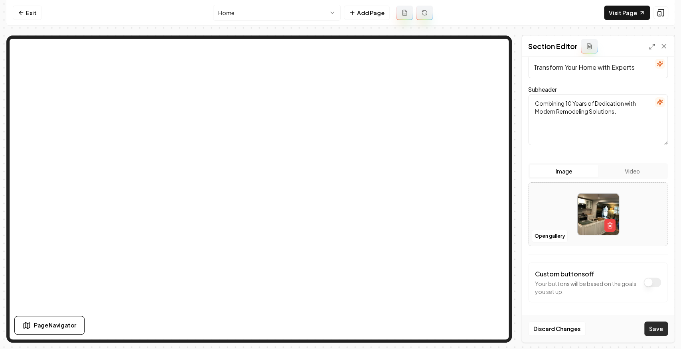
click at [656, 332] on button "Save" at bounding box center [656, 328] width 24 height 14
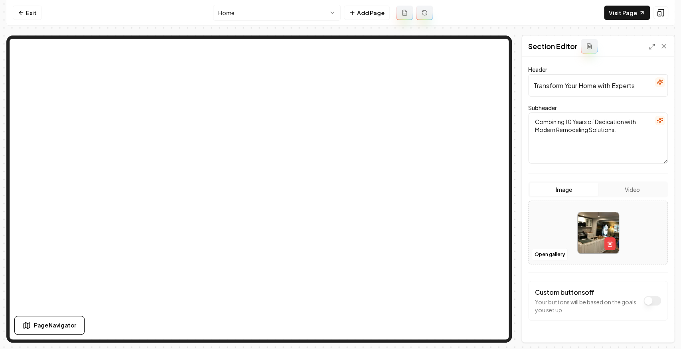
scroll to position [0, 0]
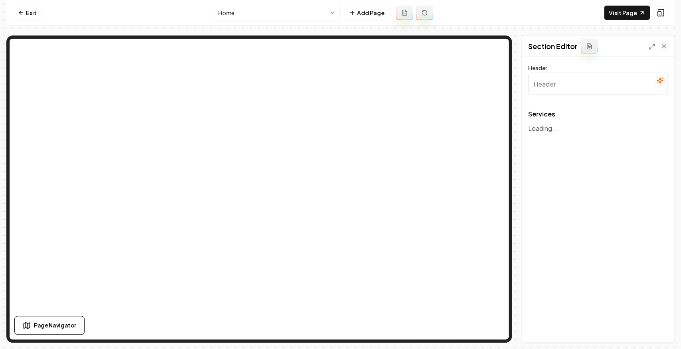
type input "Our Expert Remodeling & Painting Services"
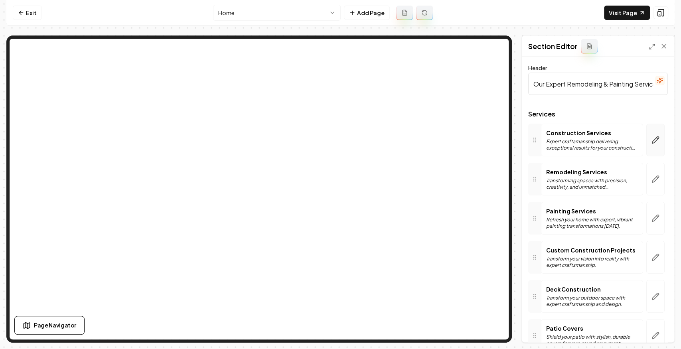
click at [656, 142] on button "button" at bounding box center [655, 140] width 18 height 33
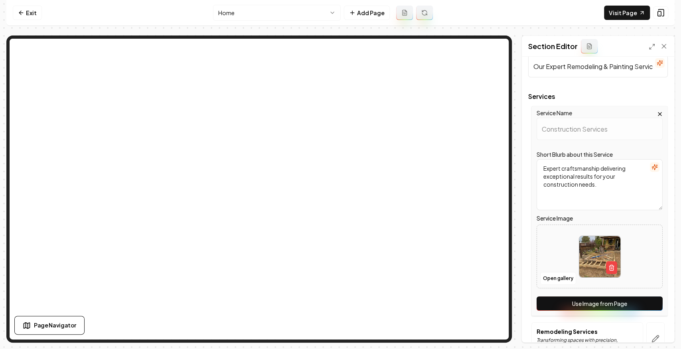
scroll to position [53, 0]
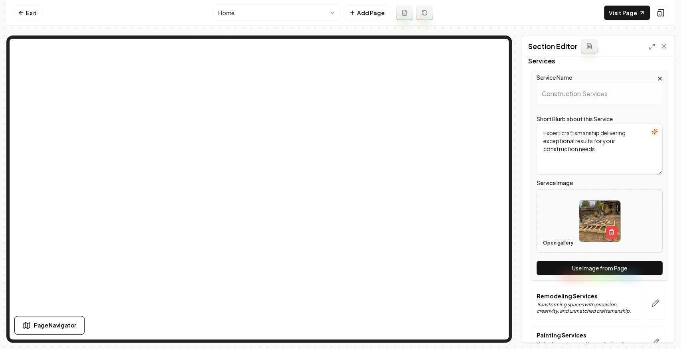
click at [561, 242] on button "Open gallery" at bounding box center [558, 242] width 36 height 13
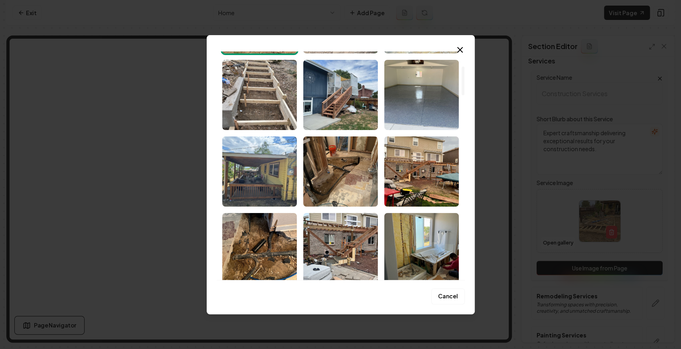
scroll to position [133, 0]
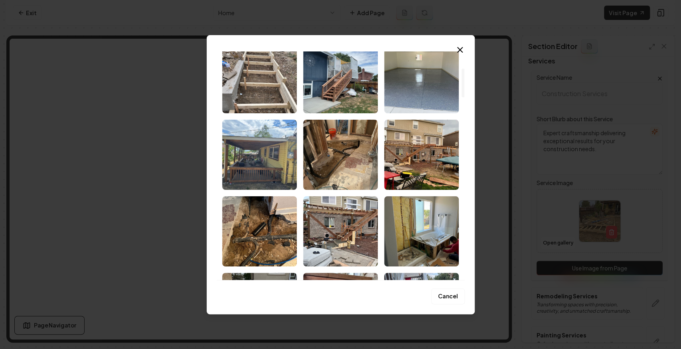
click at [361, 212] on img "Select image image_68d07a695c7cd75eb8798dc1.jpg" at bounding box center [340, 231] width 75 height 70
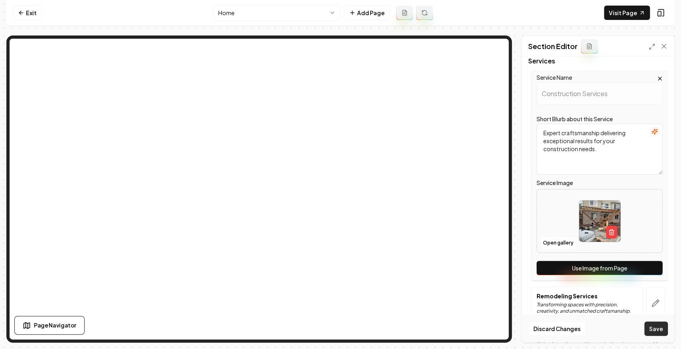
click at [660, 327] on button "Save" at bounding box center [656, 328] width 24 height 14
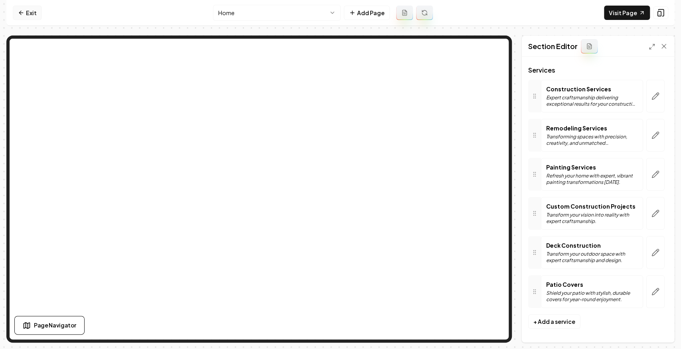
click at [22, 11] on icon at bounding box center [21, 13] width 6 height 6
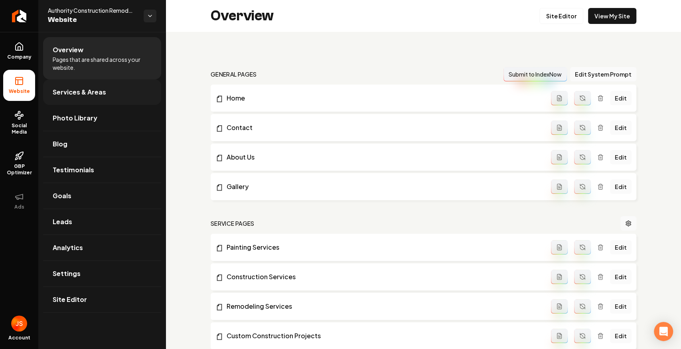
click at [74, 84] on link "Services & Areas" at bounding box center [102, 92] width 118 height 26
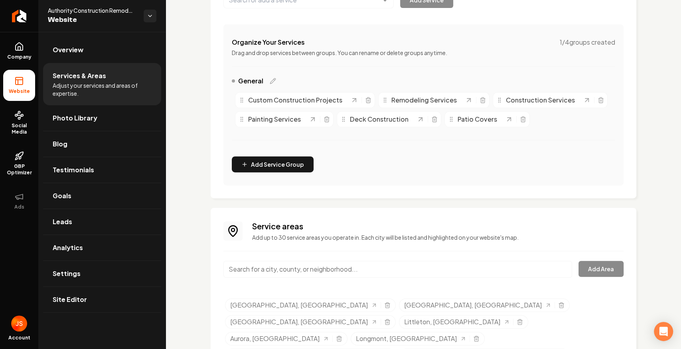
scroll to position [133, 0]
click at [123, 133] on link "Blog" at bounding box center [102, 144] width 118 height 26
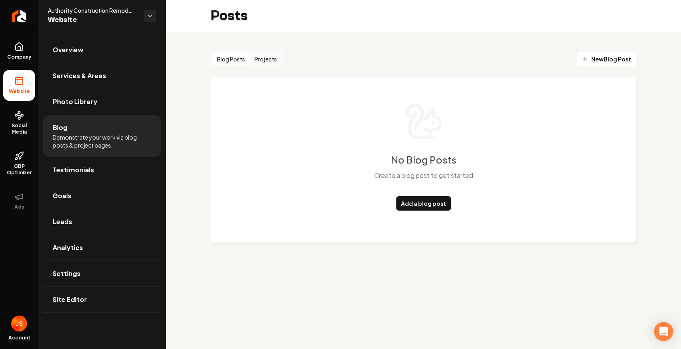
click at [261, 52] on div "Blog Posts Projects" at bounding box center [247, 59] width 73 height 16
click at [251, 56] on button "Projects" at bounding box center [266, 59] width 32 height 13
click at [261, 59] on button "Projects" at bounding box center [266, 59] width 32 height 13
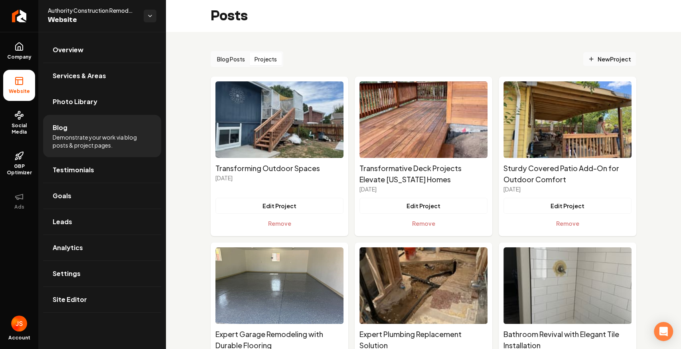
click at [611, 59] on span "New Project" at bounding box center [609, 59] width 43 height 8
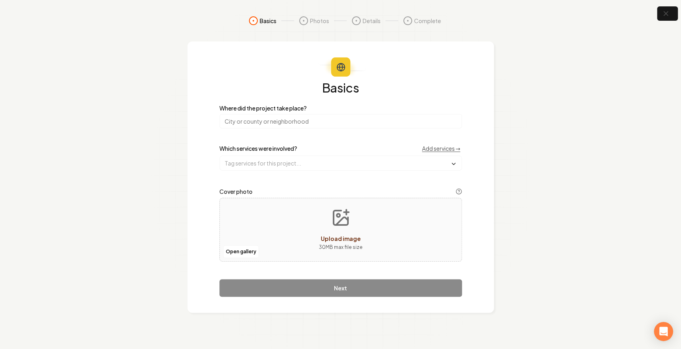
click at [301, 120] on input "search" at bounding box center [340, 121] width 242 height 14
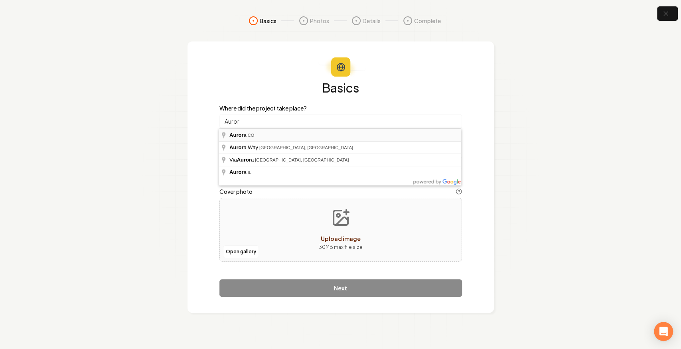
type input "Aurora, [GEOGRAPHIC_DATA]"
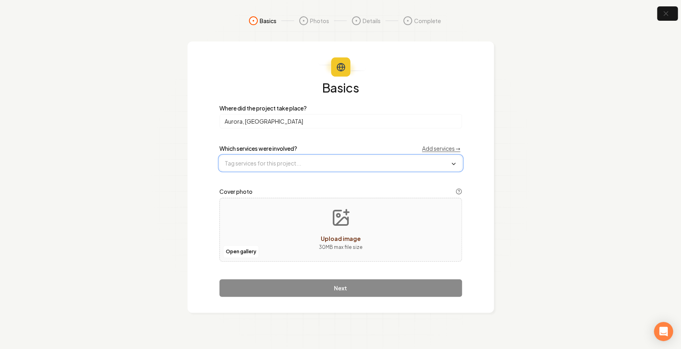
click at [256, 159] on input "text" at bounding box center [341, 163] width 242 height 14
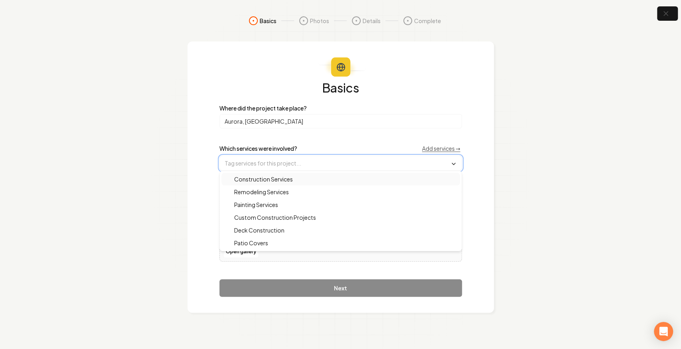
click at [293, 180] on div "Construction Services" at bounding box center [340, 179] width 238 height 13
click at [273, 217] on span "Custom Construction Projects" at bounding box center [269, 218] width 91 height 8
click at [250, 193] on span "Remodeling Services" at bounding box center [256, 193] width 64 height 8
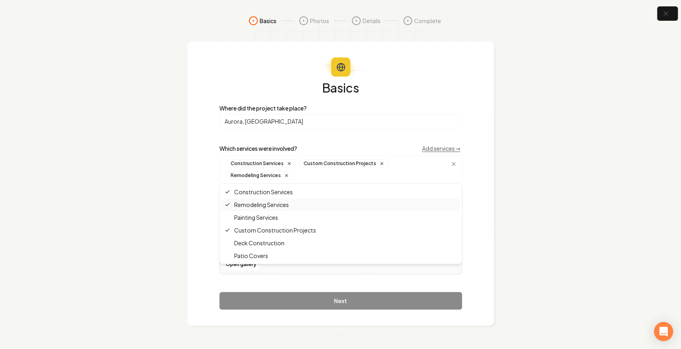
click at [203, 206] on div "Basics Where did the project take place? Aurora, CO Which services were involve…" at bounding box center [340, 183] width 306 height 284
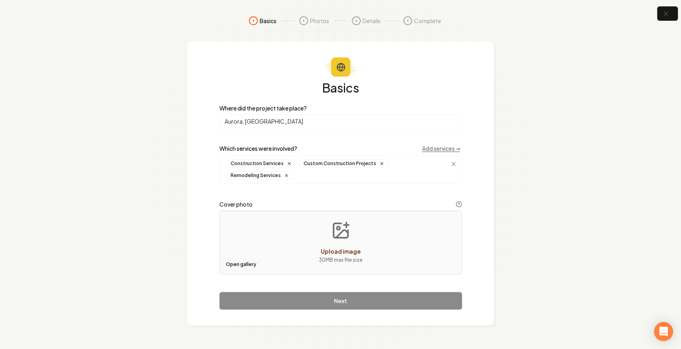
click at [242, 258] on button "Open gallery" at bounding box center [241, 264] width 36 height 13
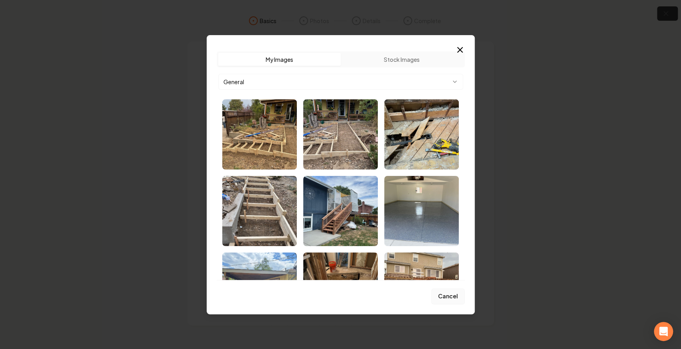
click at [448, 293] on button "Cancel" at bounding box center [447, 296] width 33 height 16
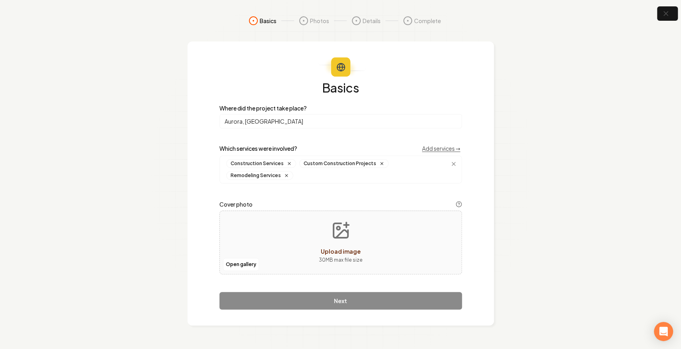
click at [227, 245] on div "Open gallery Upload image 30 MB max file size" at bounding box center [340, 243] width 242 height 64
click at [236, 258] on button "Open gallery" at bounding box center [241, 264] width 36 height 13
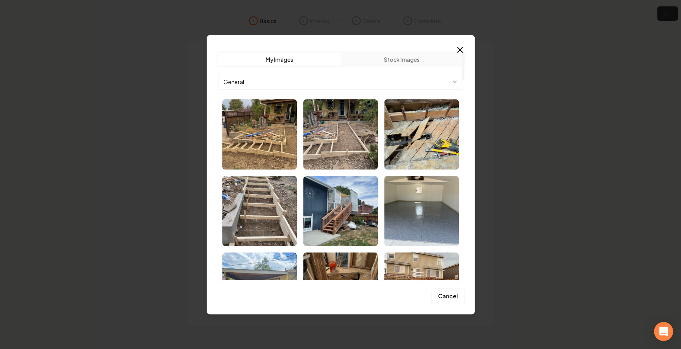
click at [460, 44] on div "Upload My Images Stock Images General Cancel Close" at bounding box center [341, 174] width 268 height 279
click at [459, 47] on icon "button" at bounding box center [460, 50] width 10 height 10
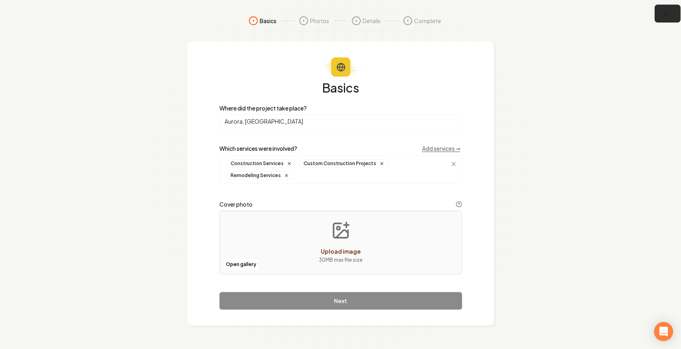
click at [660, 15] on icon "button" at bounding box center [665, 14] width 10 height 10
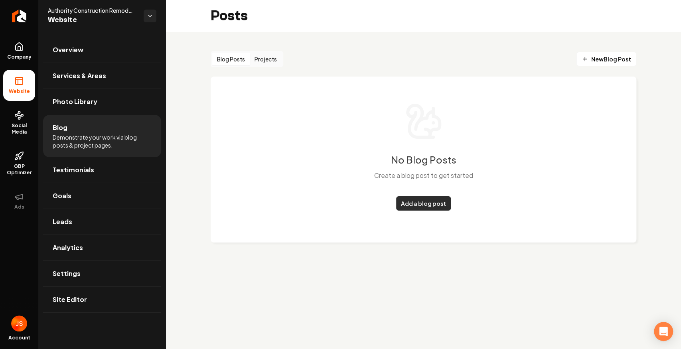
click at [423, 207] on link "Add a blog post" at bounding box center [423, 203] width 55 height 14
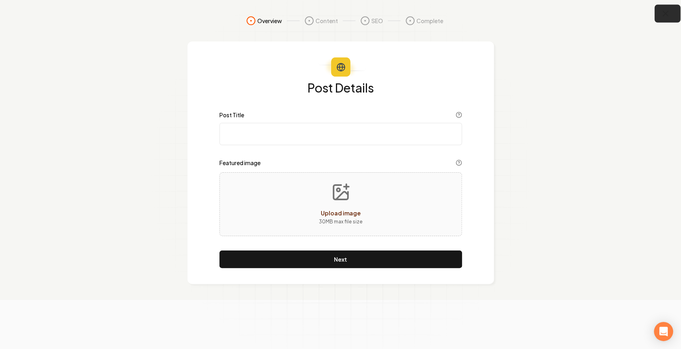
click at [667, 11] on icon "button" at bounding box center [665, 13] width 5 height 5
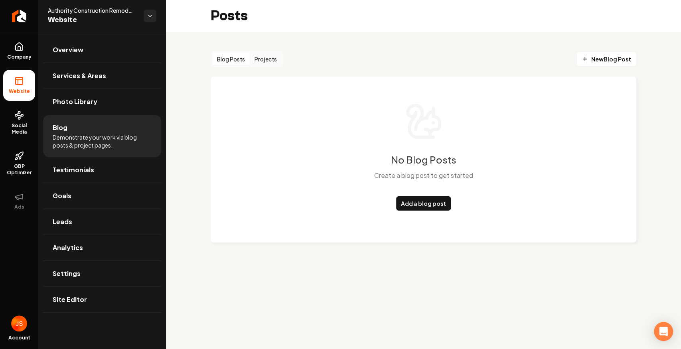
click at [283, 63] on div "Blog Posts Projects" at bounding box center [247, 59] width 73 height 16
click at [272, 59] on button "Projects" at bounding box center [266, 59] width 32 height 13
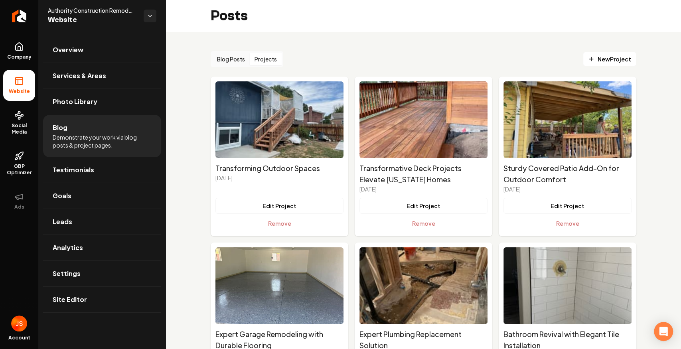
click at [588, 47] on div "Blog Posts Projects New Project Transforming Outdoor Spaces September 21st, 202…" at bounding box center [423, 226] width 515 height 389
click at [593, 53] on link "New Project" at bounding box center [609, 59] width 53 height 14
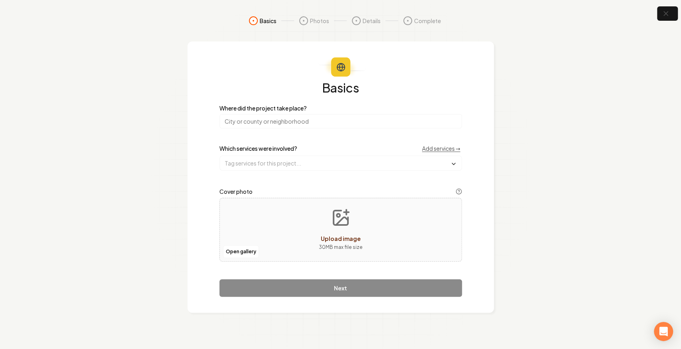
click at [316, 125] on input "search" at bounding box center [340, 121] width 242 height 14
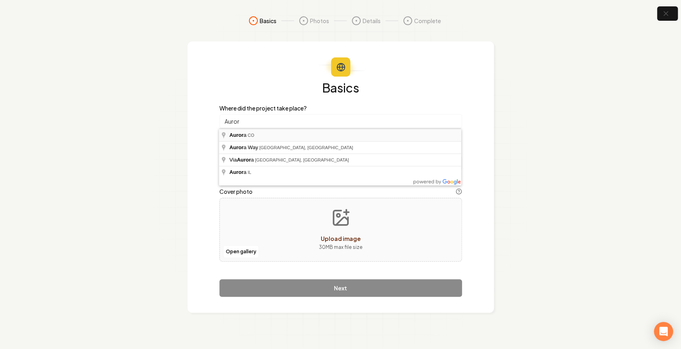
type input "Aurora, CO"
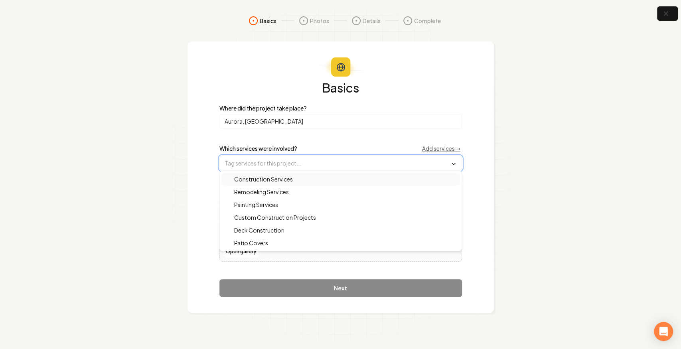
click at [248, 161] on input "text" at bounding box center [341, 163] width 242 height 14
drag, startPoint x: 260, startPoint y: 179, endPoint x: 256, endPoint y: 189, distance: 11.0
click at [259, 179] on span "Construction Services" at bounding box center [258, 179] width 68 height 8
click at [254, 192] on span "Remodeling Services" at bounding box center [256, 193] width 64 height 8
click at [258, 219] on span "Custom Construction Projects" at bounding box center [269, 218] width 91 height 8
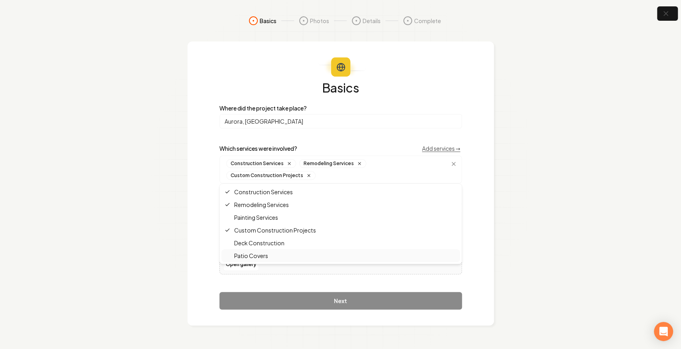
drag, startPoint x: 254, startPoint y: 273, endPoint x: 245, endPoint y: 264, distance: 12.4
click at [253, 272] on div "Basics Where did the project take place? Aurora, CO Which services were involve…" at bounding box center [340, 195] width 242 height 228
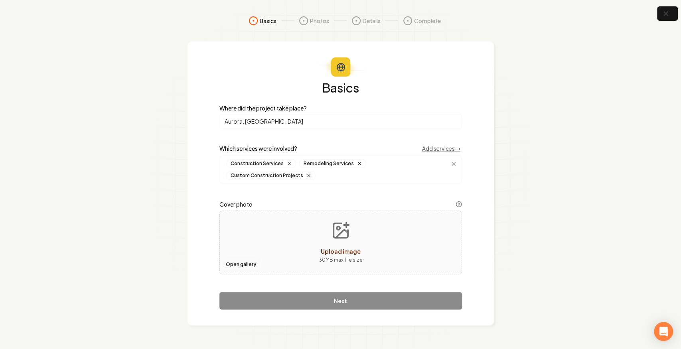
click at [238, 258] on button "Open gallery" at bounding box center [241, 264] width 36 height 13
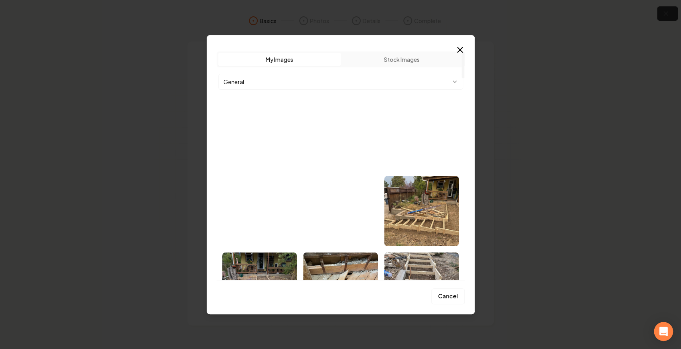
click at [259, 211] on img "Select image image_68d07e055c7cd75eb891343a.jpg" at bounding box center [259, 211] width 75 height 70
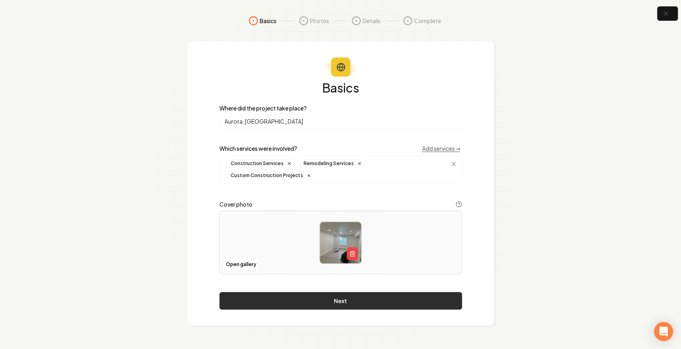
click at [313, 293] on button "Next" at bounding box center [340, 301] width 242 height 18
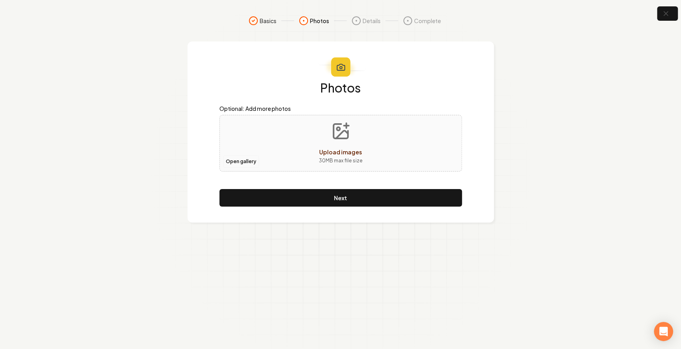
click at [238, 158] on button "Open gallery" at bounding box center [241, 161] width 36 height 13
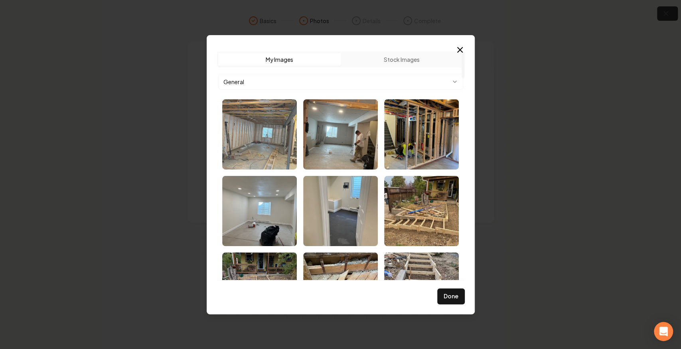
click at [277, 146] on img "Select image image_68d07e065c7cd75eb891375a.jpg" at bounding box center [259, 134] width 75 height 70
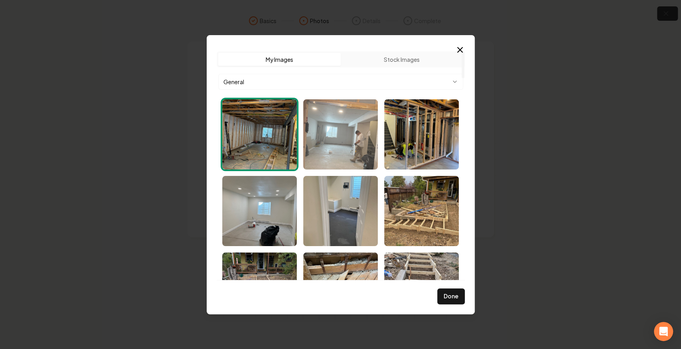
click at [341, 134] on img "Select image image_68d07e055c7cd75eb891348b.jpg" at bounding box center [340, 134] width 75 height 70
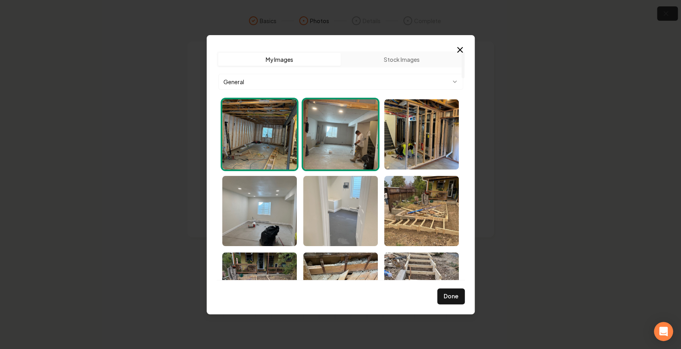
click at [351, 219] on img "Select image image_68d07e055c7cd75eb89133cc.jpg" at bounding box center [340, 211] width 75 height 70
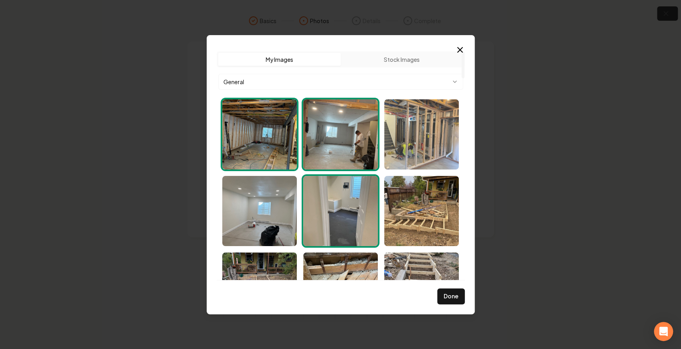
click at [424, 154] on img "Select image image_68d07e065c7cd75eb8913640.jpg" at bounding box center [421, 134] width 75 height 70
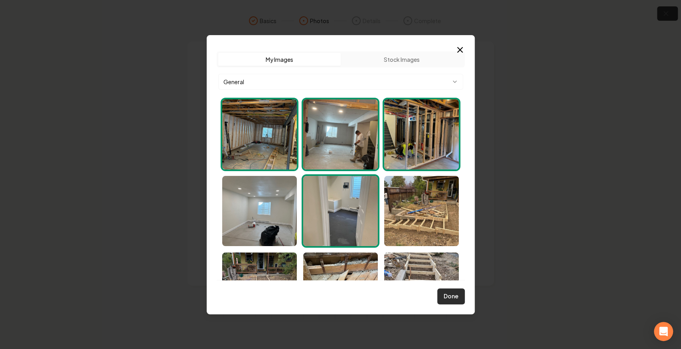
click at [455, 295] on button "Done" at bounding box center [451, 296] width 28 height 16
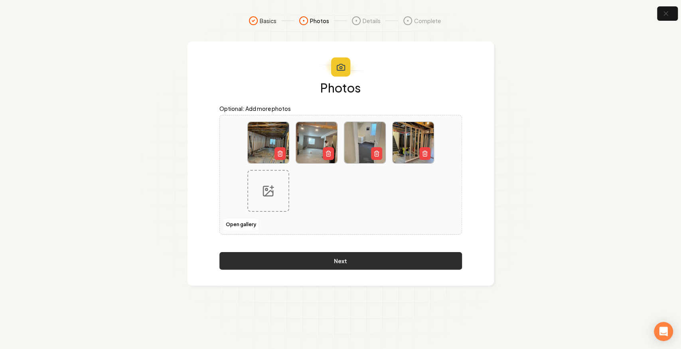
click at [370, 260] on button "Next" at bounding box center [340, 261] width 242 height 18
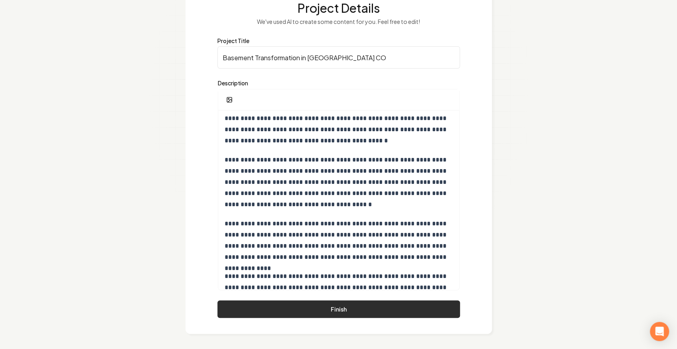
scroll to position [69, 0]
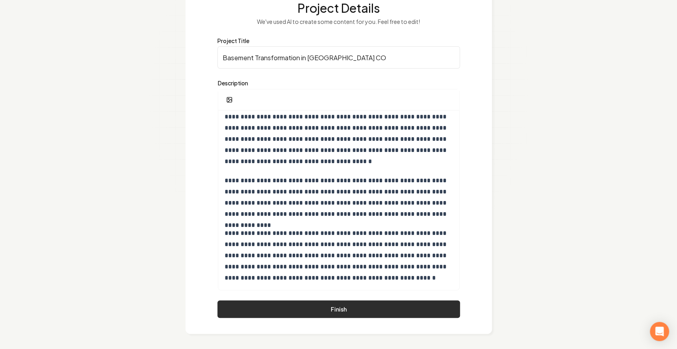
click at [372, 308] on button "Finish" at bounding box center [338, 309] width 242 height 18
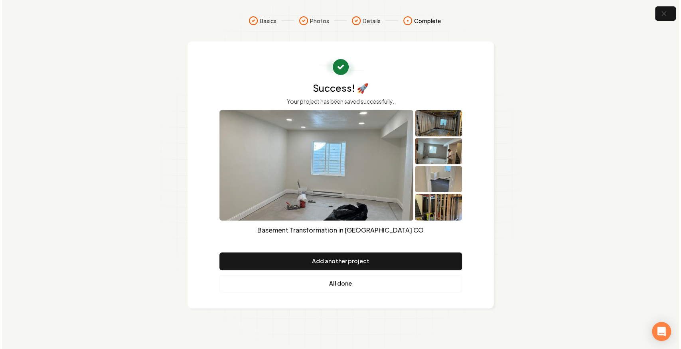
scroll to position [0, 0]
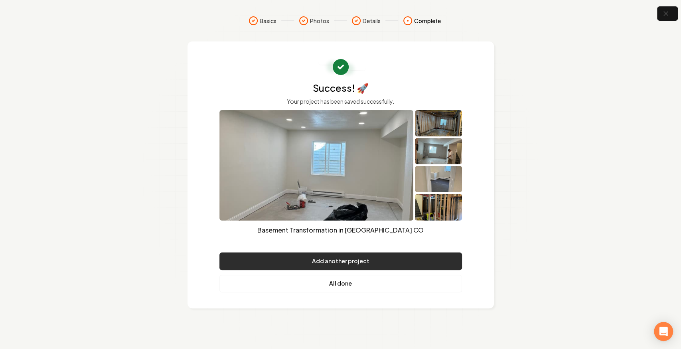
click at [334, 262] on button "Add another project" at bounding box center [340, 261] width 242 height 18
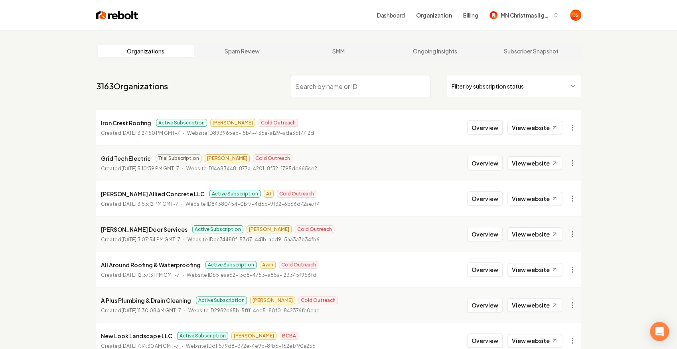
click at [367, 90] on input "search" at bounding box center [360, 86] width 140 height 22
type input "a"
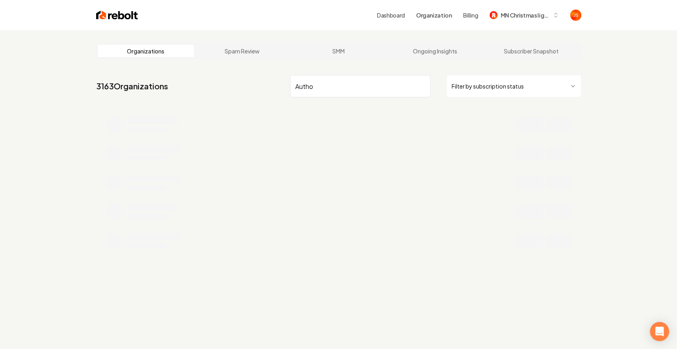
type input "Autho"
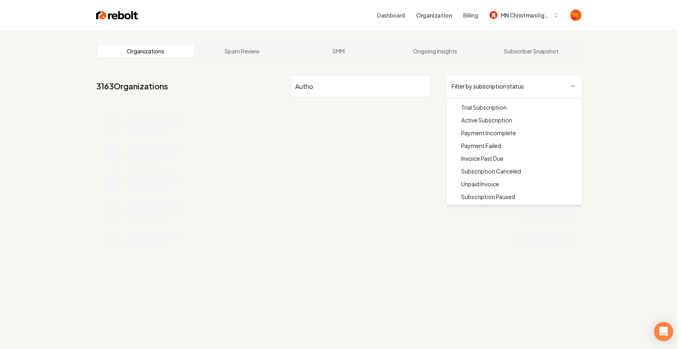
click at [520, 85] on html "Dashboard Organization Billing MN Christmas lights llc Organizations Spam Revie…" at bounding box center [340, 174] width 681 height 349
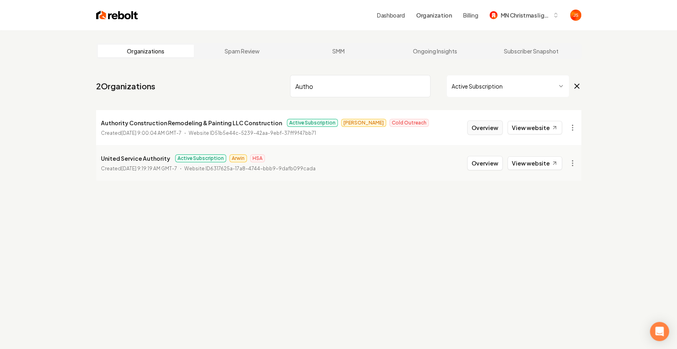
click at [483, 127] on button "Overview" at bounding box center [484, 127] width 35 height 14
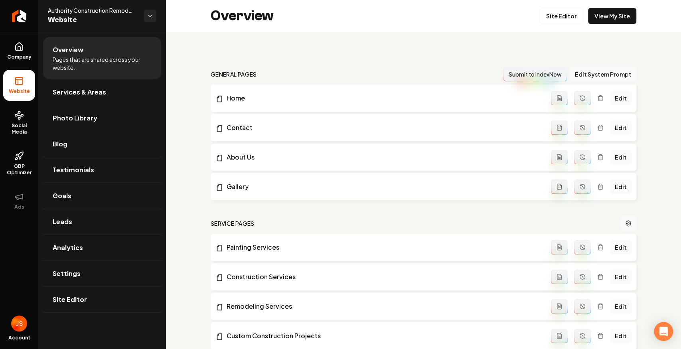
click at [99, 120] on link "Photo Library" at bounding box center [102, 118] width 118 height 26
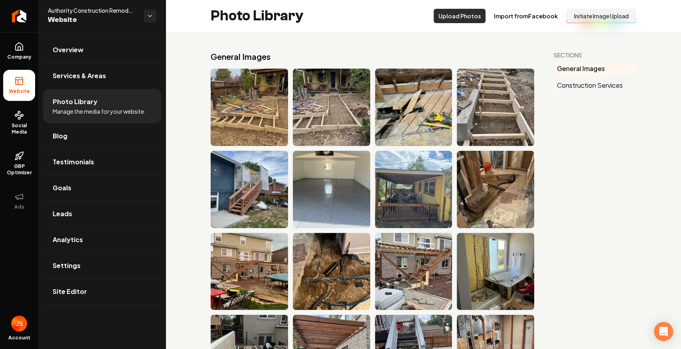
click at [464, 16] on button "Upload Photos" at bounding box center [459, 16] width 52 height 14
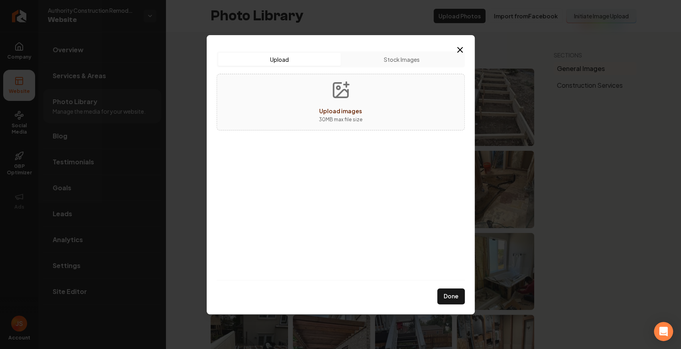
click at [364, 104] on button "Upload images 30 MB max file size" at bounding box center [340, 102] width 57 height 56
type input "**********"
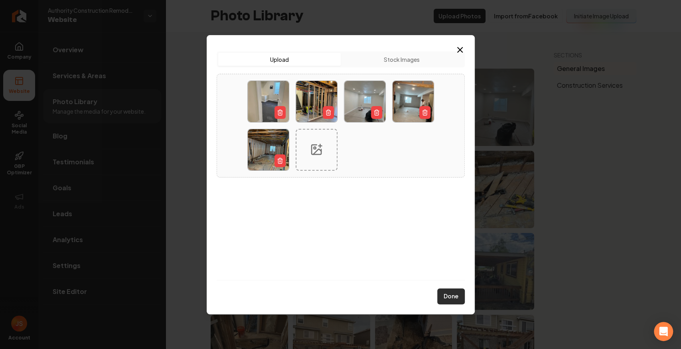
click at [447, 293] on button "Done" at bounding box center [451, 296] width 28 height 16
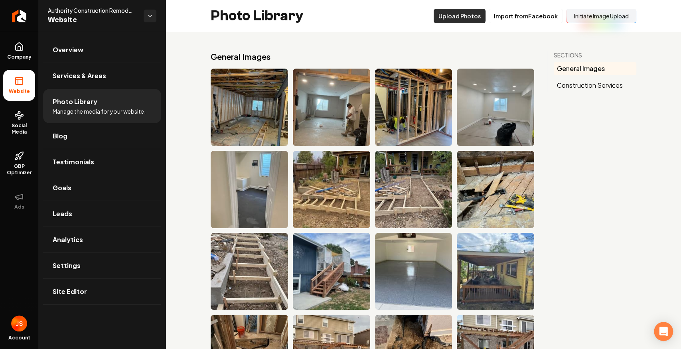
click at [457, 14] on button "Upload Photos" at bounding box center [459, 16] width 52 height 14
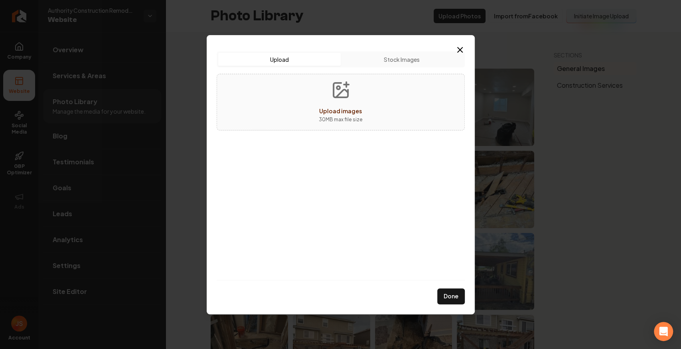
click at [336, 113] on span "Upload images" at bounding box center [340, 110] width 43 height 7
type input "**********"
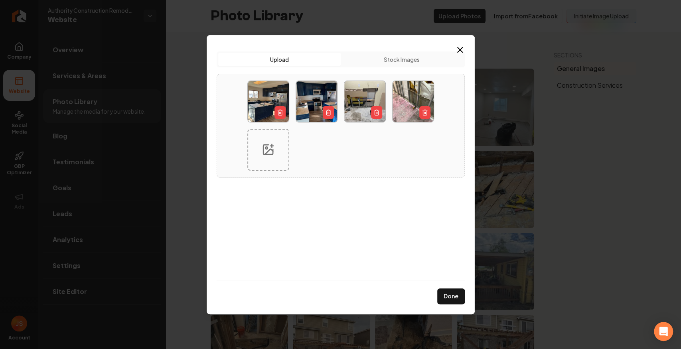
click at [447, 297] on button "Done" at bounding box center [451, 296] width 28 height 16
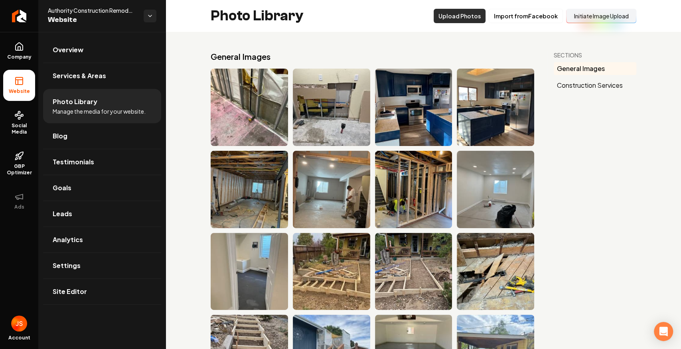
click at [471, 15] on button "Upload Photos" at bounding box center [459, 16] width 52 height 14
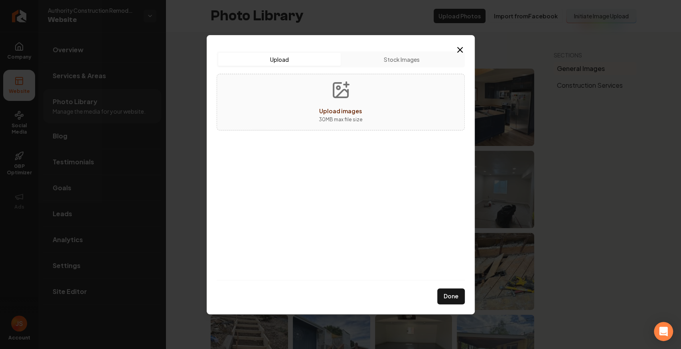
click at [341, 112] on span "Upload images" at bounding box center [340, 110] width 43 height 7
type input "**********"
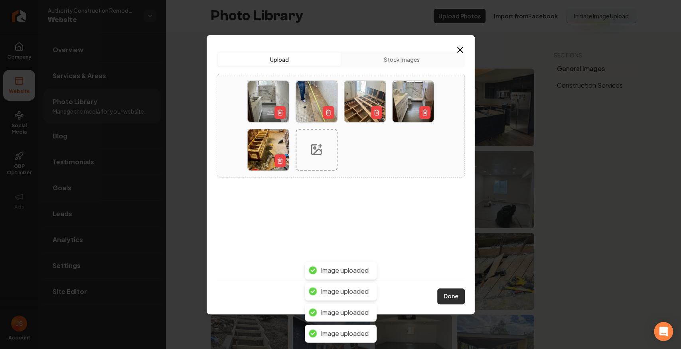
click at [448, 297] on button "Done" at bounding box center [451, 296] width 28 height 16
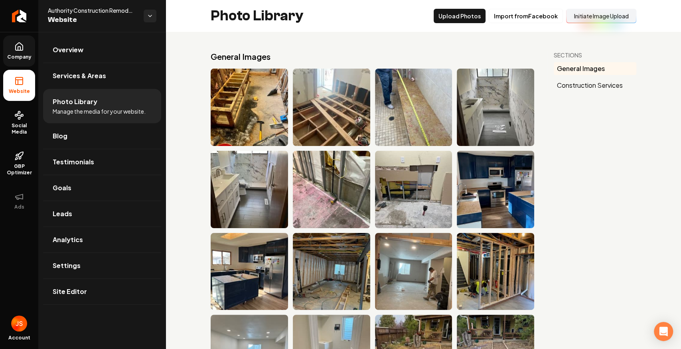
click at [30, 56] on span "Company" at bounding box center [19, 57] width 31 height 6
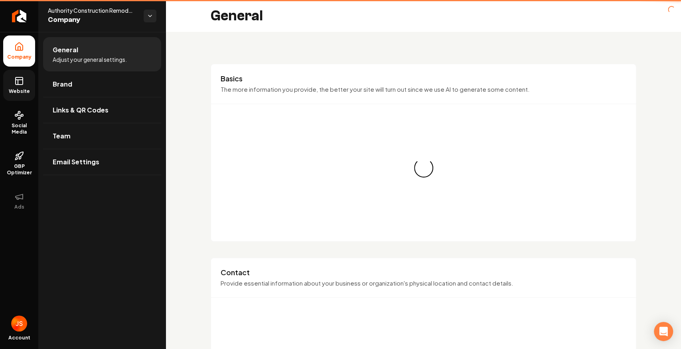
click at [15, 77] on icon at bounding box center [19, 81] width 10 height 10
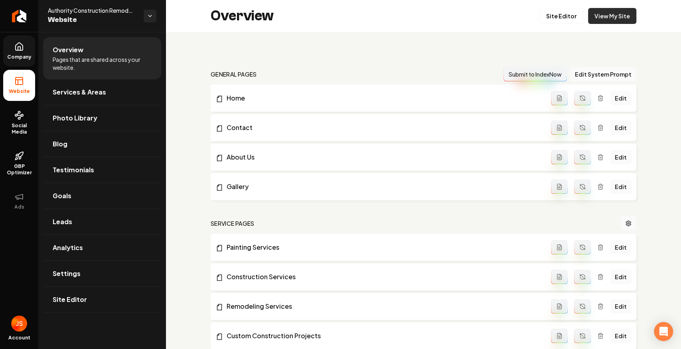
click at [624, 17] on link "View My Site" at bounding box center [612, 16] width 48 height 16
click at [554, 11] on link "Site Editor" at bounding box center [561, 16] width 44 height 16
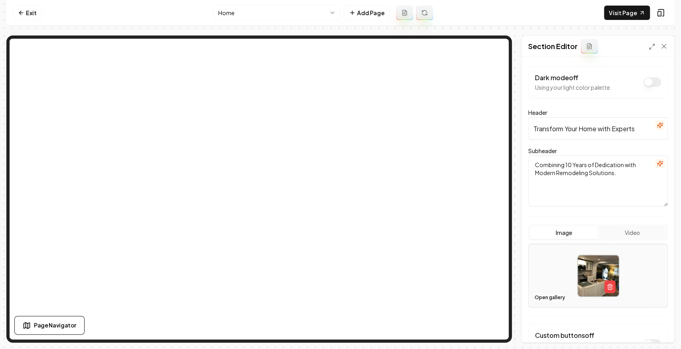
click at [549, 295] on button "Open gallery" at bounding box center [550, 297] width 36 height 13
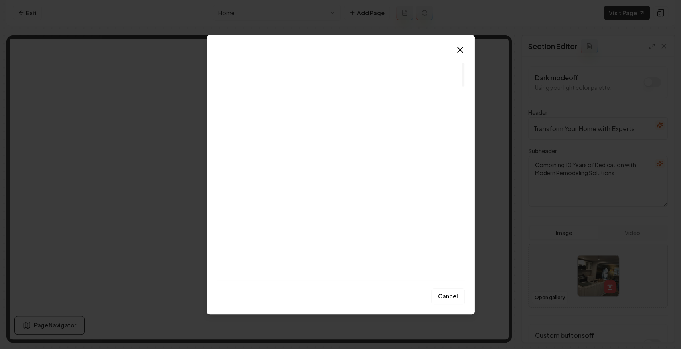
scroll to position [106, 0]
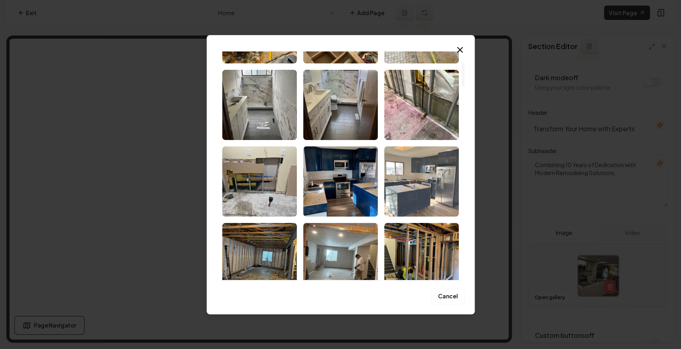
click at [424, 168] on img "Select image image_68d07e555c7cd75eb892f31a.jpg" at bounding box center [421, 181] width 75 height 70
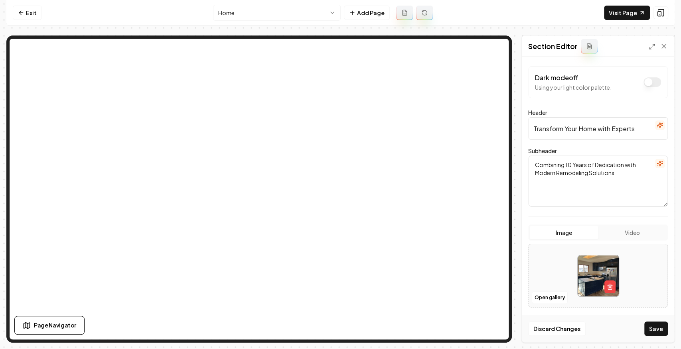
click at [658, 331] on button "Save" at bounding box center [656, 328] width 24 height 14
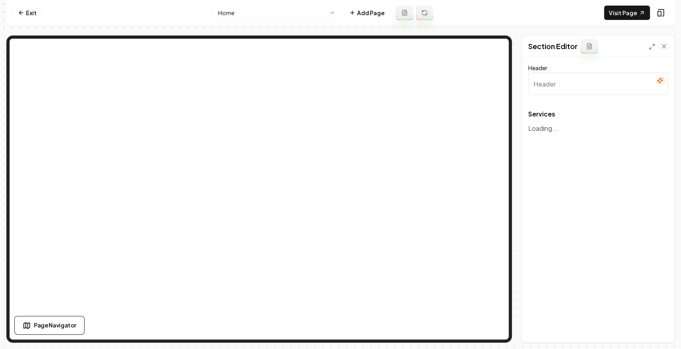
type input "Our Expert Remodeling & Painting Services"
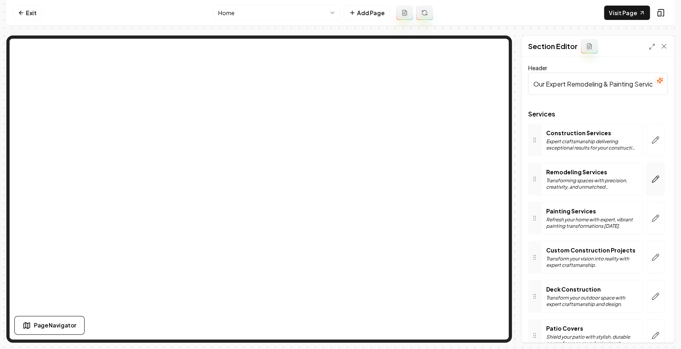
click at [652, 177] on icon "button" at bounding box center [655, 179] width 8 height 8
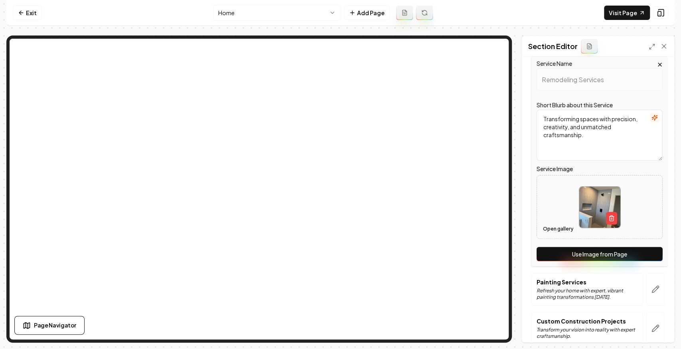
click at [557, 228] on button "Open gallery" at bounding box center [558, 229] width 36 height 13
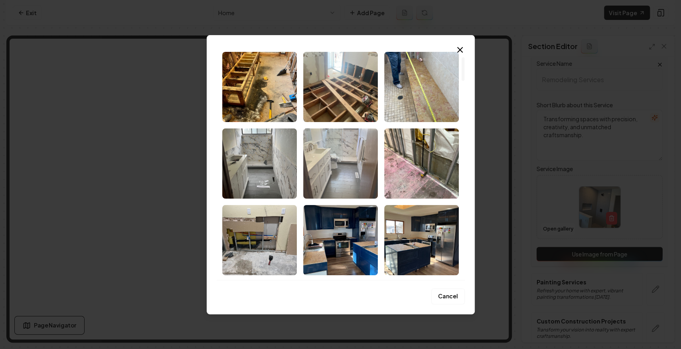
scroll to position [26, 0]
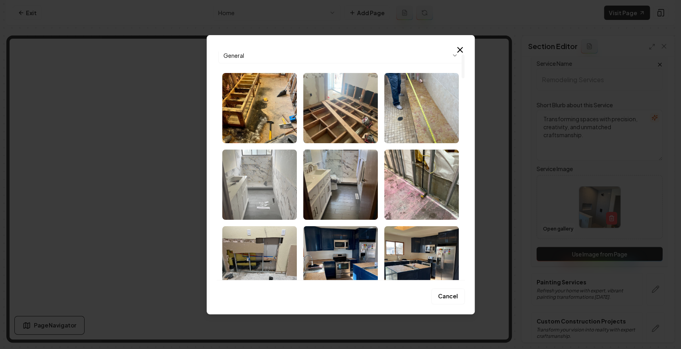
click at [275, 179] on img "Select image image_68d07eb55c7cd75eb89584b8.jpg" at bounding box center [259, 185] width 75 height 70
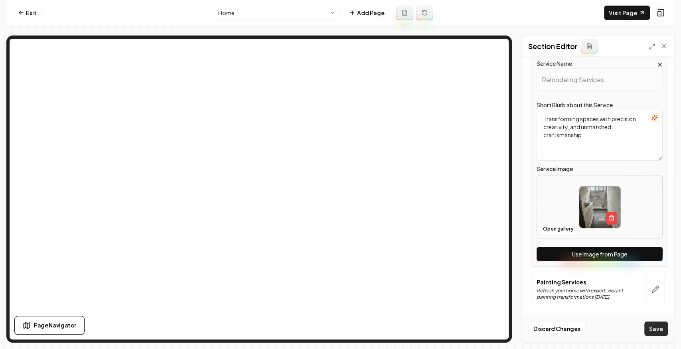
click at [660, 327] on button "Save" at bounding box center [656, 328] width 24 height 14
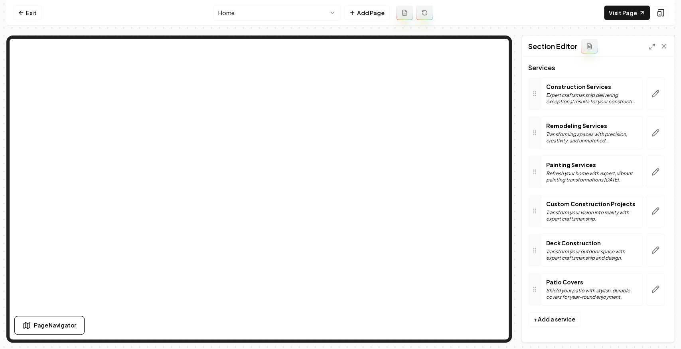
scroll to position [44, 0]
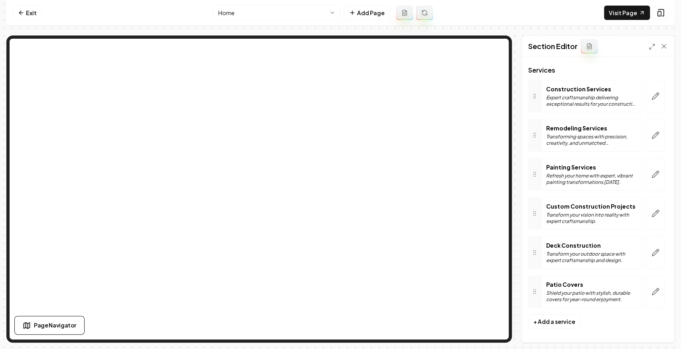
click at [22, 10] on icon at bounding box center [21, 13] width 6 height 6
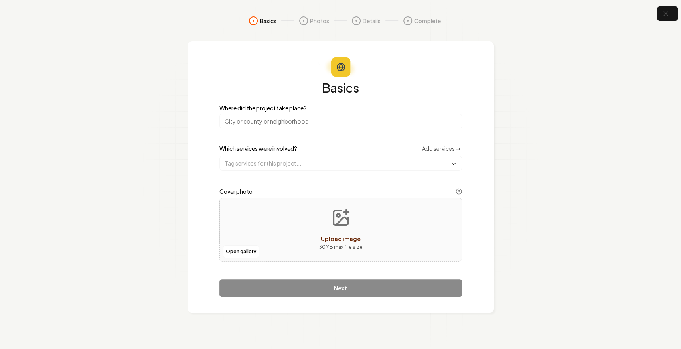
click at [294, 123] on input "search" at bounding box center [340, 121] width 242 height 14
type input "W"
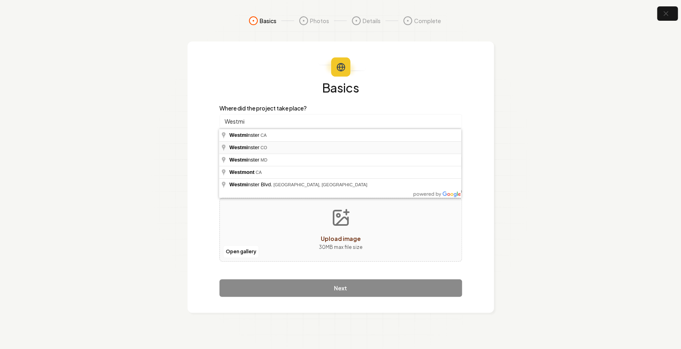
type input "[GEOGRAPHIC_DATA], [GEOGRAPHIC_DATA]"
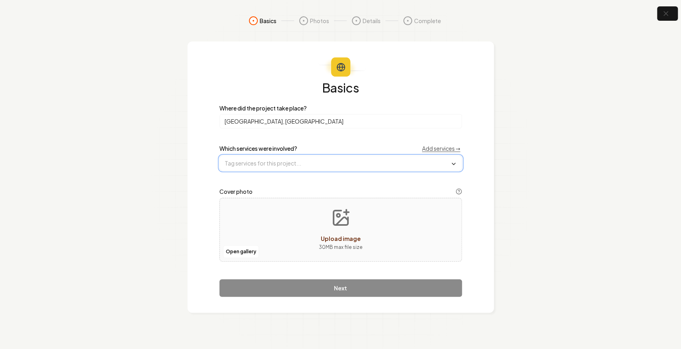
click at [272, 162] on input "text" at bounding box center [341, 163] width 242 height 14
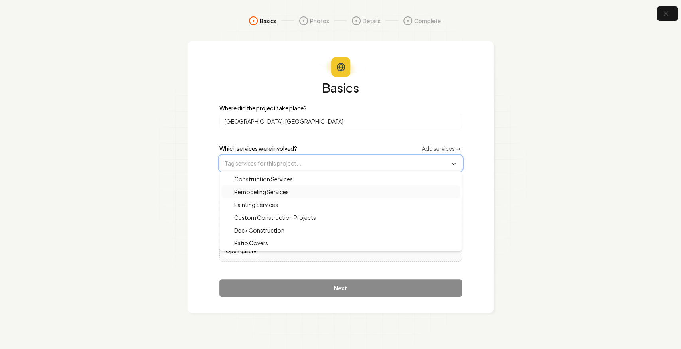
click at [293, 190] on div "Remodeling Services" at bounding box center [340, 191] width 238 height 13
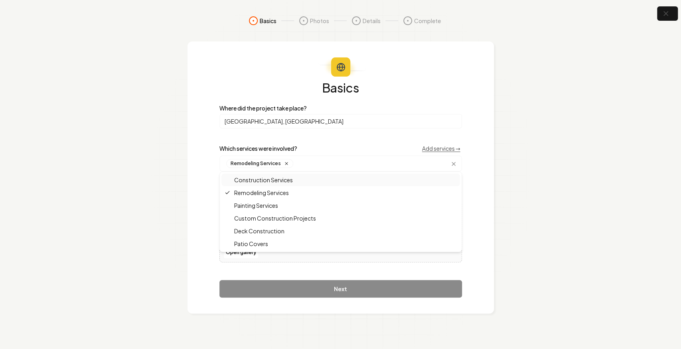
click at [152, 191] on section "Basics Photos Details Complete Basics Where did the project take place? Westmin…" at bounding box center [340, 174] width 681 height 349
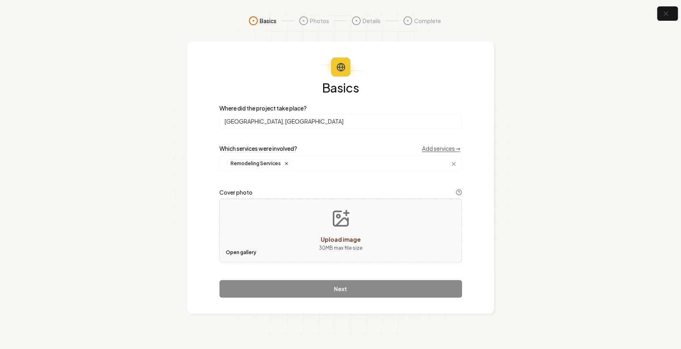
click at [236, 252] on button "Open gallery" at bounding box center [241, 252] width 36 height 13
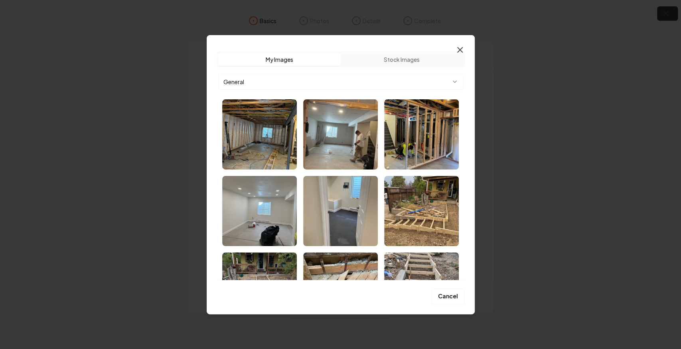
click at [460, 47] on icon "button" at bounding box center [460, 50] width 10 height 10
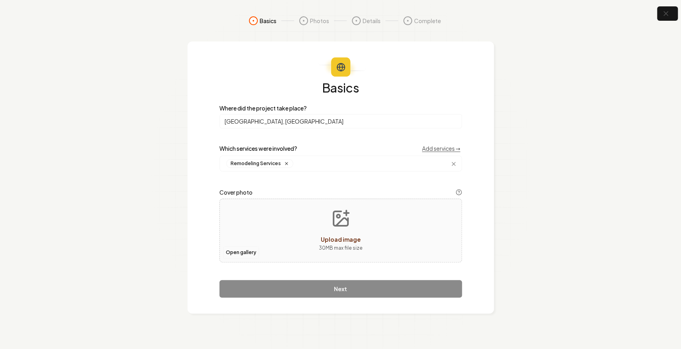
click at [240, 250] on button "Open gallery" at bounding box center [241, 252] width 36 height 13
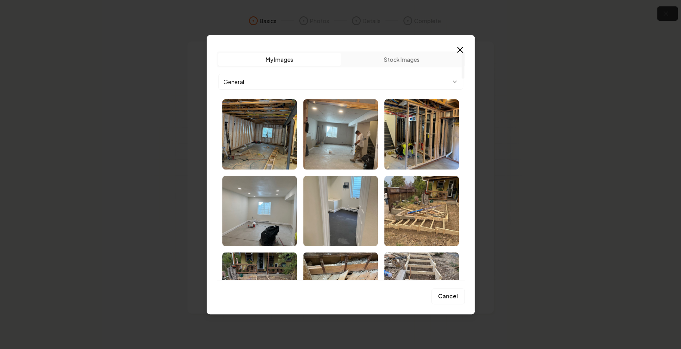
click at [462, 47] on icon "button" at bounding box center [460, 50] width 10 height 10
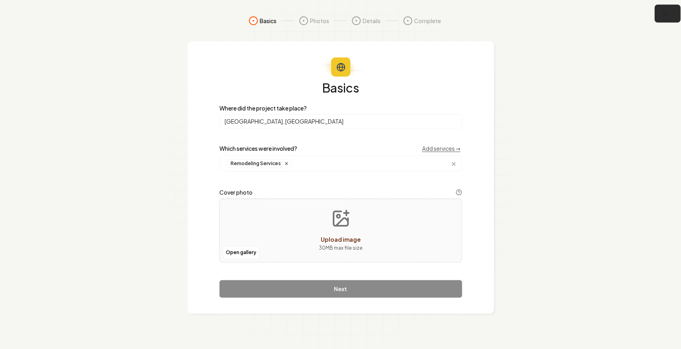
click at [666, 9] on icon "button" at bounding box center [665, 14] width 10 height 10
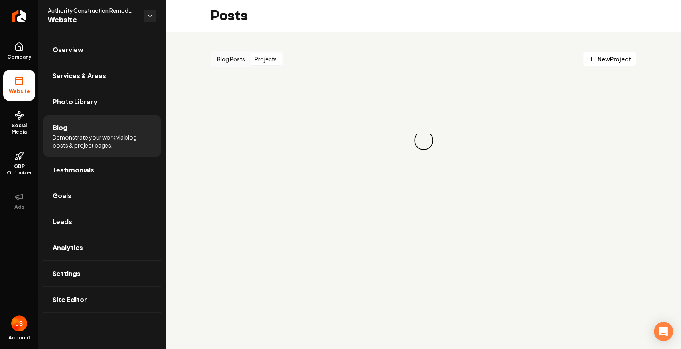
click at [272, 57] on button "Projects" at bounding box center [266, 59] width 32 height 13
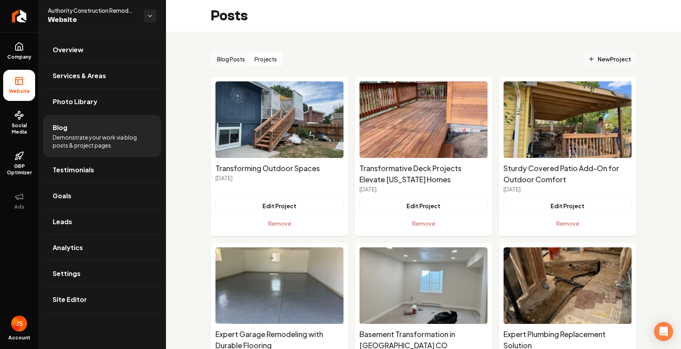
click at [596, 58] on span "New Project" at bounding box center [609, 59] width 43 height 8
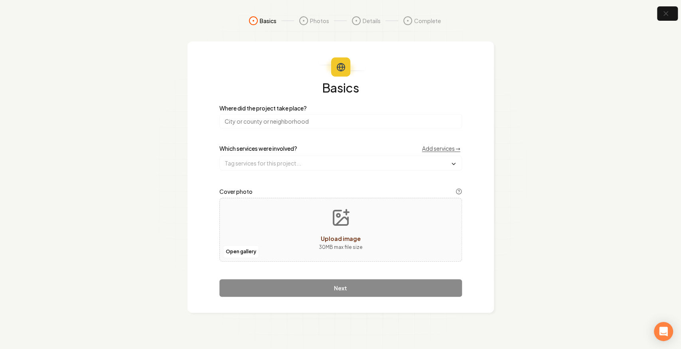
click at [279, 123] on input "search" at bounding box center [340, 121] width 242 height 14
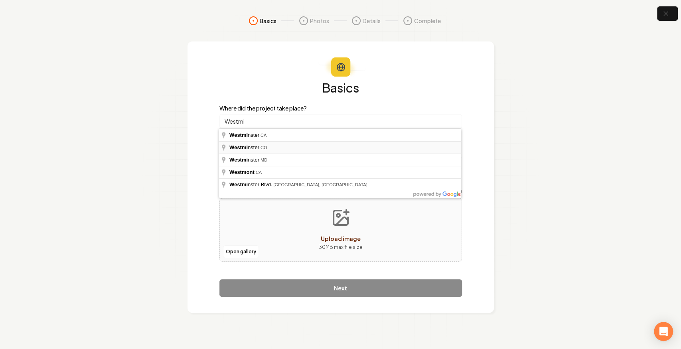
type input "[GEOGRAPHIC_DATA], [GEOGRAPHIC_DATA]"
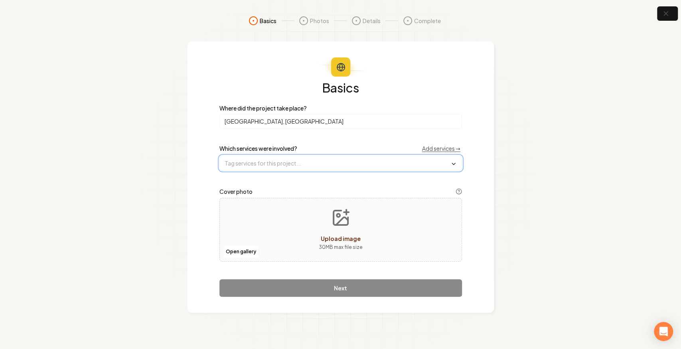
click at [255, 162] on input "text" at bounding box center [341, 163] width 242 height 14
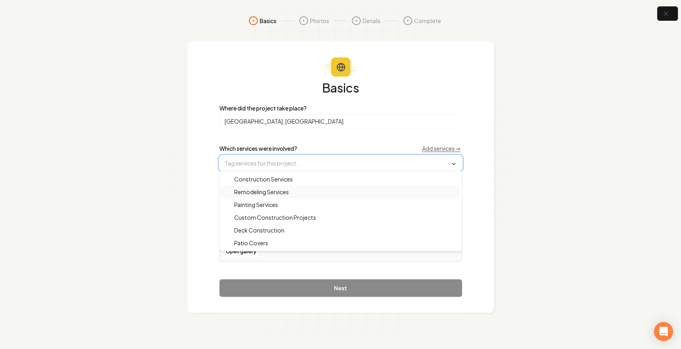
click at [268, 190] on span "Remodeling Services" at bounding box center [256, 192] width 64 height 8
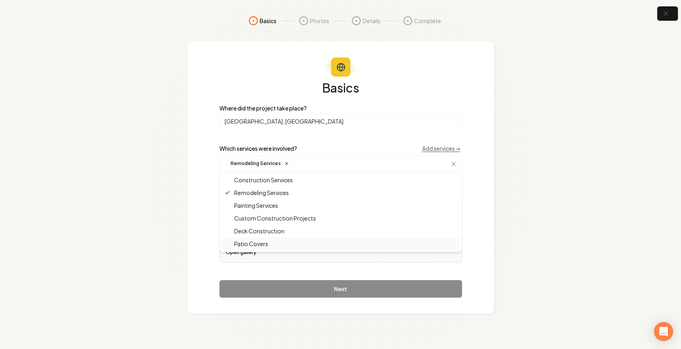
click at [235, 257] on button "Open gallery" at bounding box center [241, 252] width 36 height 13
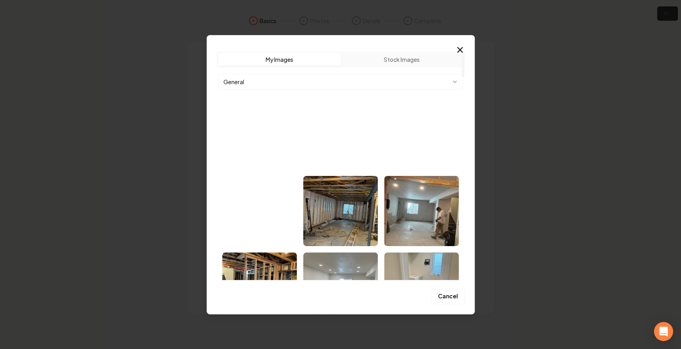
click at [414, 134] on img "Select image image_68d07e555c7cd75eb892f574.jpg" at bounding box center [421, 134] width 75 height 70
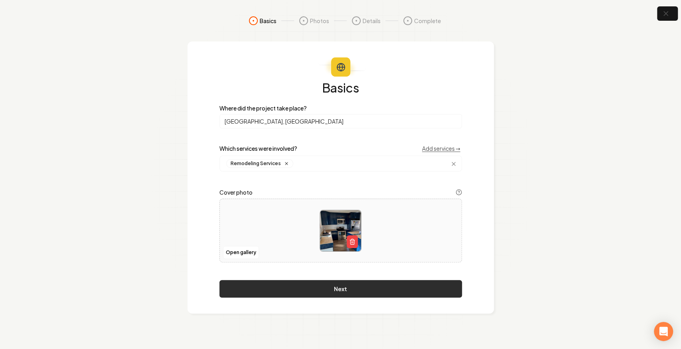
click at [273, 292] on button "Next" at bounding box center [340, 289] width 242 height 18
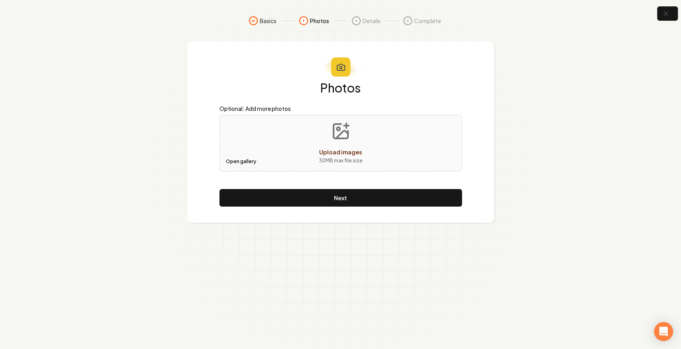
click at [234, 163] on button "Open gallery" at bounding box center [241, 161] width 36 height 13
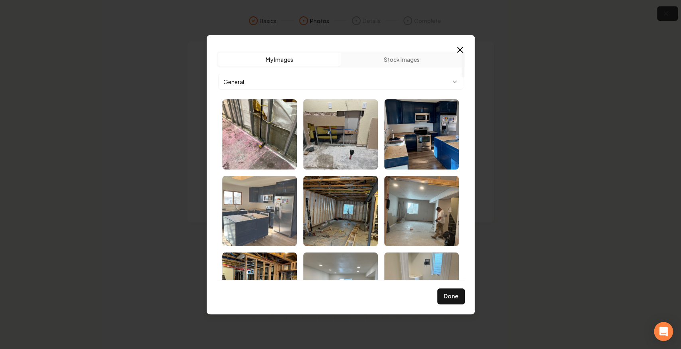
click at [251, 204] on img "Select image image_68d07e555c7cd75eb892f31a.jpg" at bounding box center [259, 211] width 75 height 70
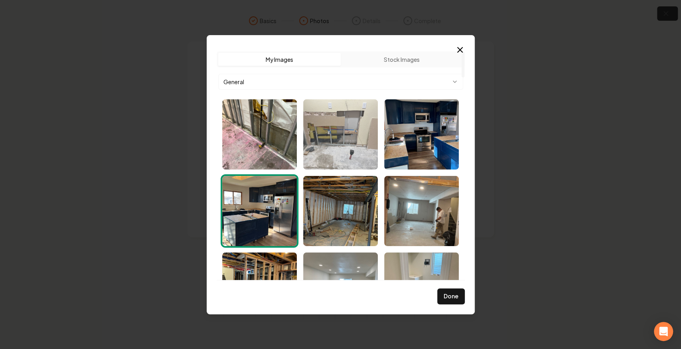
drag, startPoint x: 327, startPoint y: 144, endPoint x: 298, endPoint y: 139, distance: 29.1
click at [327, 144] on img "Select image image_68d07e555c7cd75eb892f764.jpg" at bounding box center [340, 134] width 75 height 70
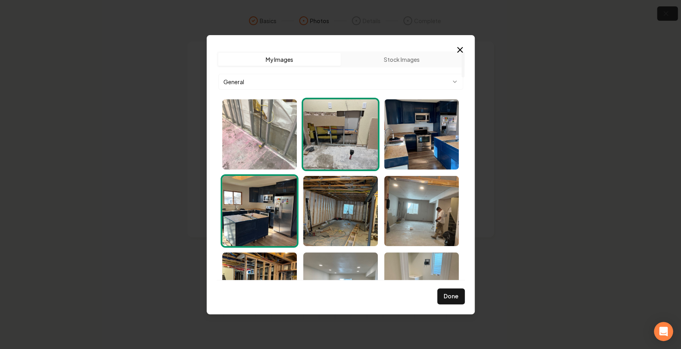
click at [277, 137] on img "Select image image_68d07e555c7cd75eb892f79c.jpg" at bounding box center [259, 134] width 75 height 70
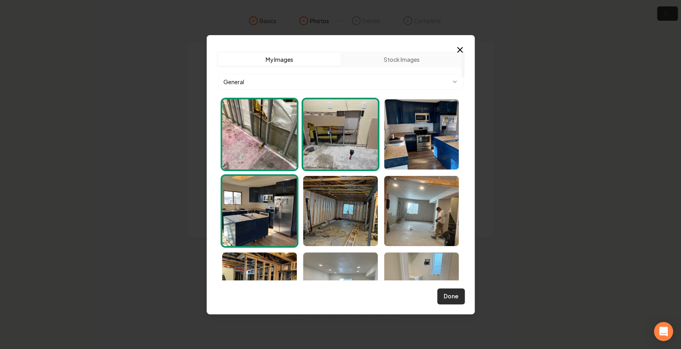
click at [449, 299] on button "Done" at bounding box center [451, 296] width 28 height 16
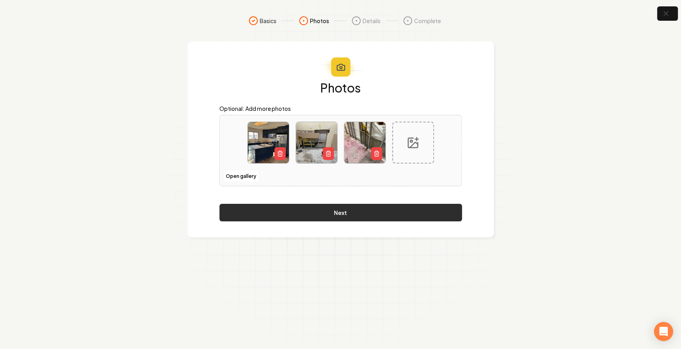
click at [380, 211] on button "Next" at bounding box center [340, 213] width 242 height 18
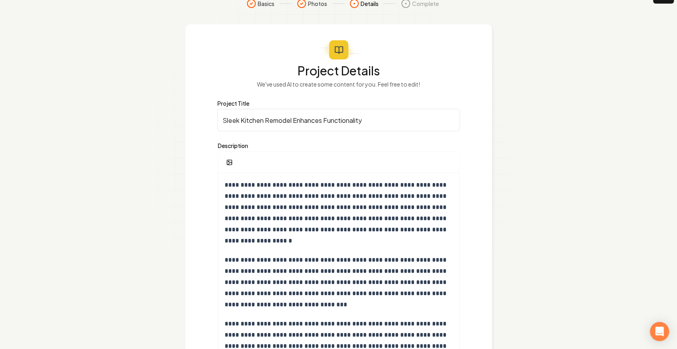
scroll to position [80, 0]
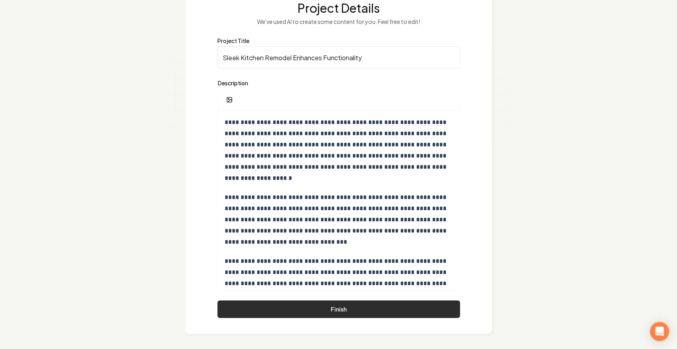
click at [443, 316] on button "Finish" at bounding box center [338, 309] width 242 height 18
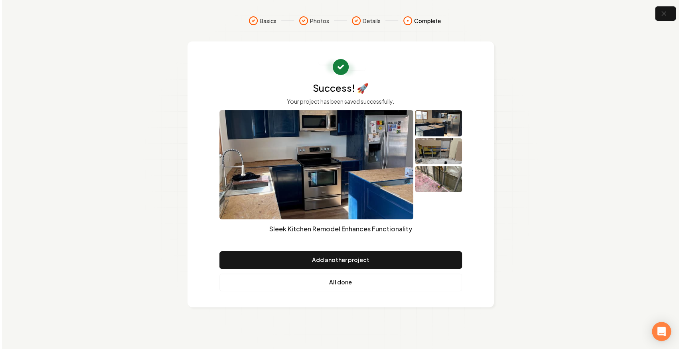
scroll to position [0, 0]
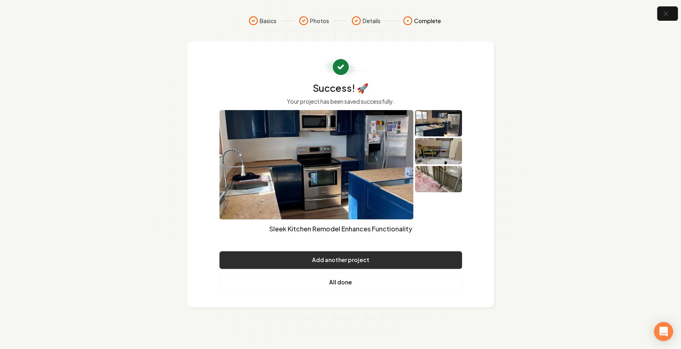
click at [345, 260] on button "Add another project" at bounding box center [340, 260] width 242 height 18
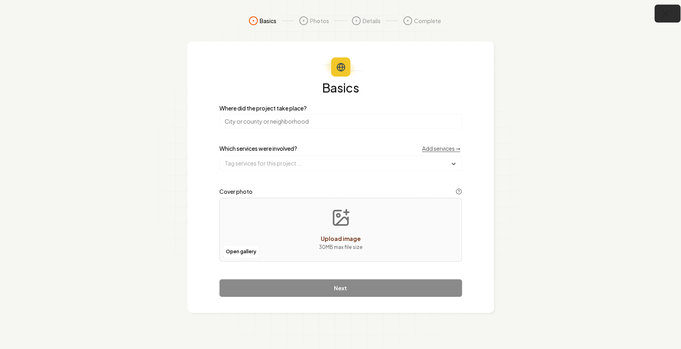
click at [668, 14] on icon "button" at bounding box center [665, 14] width 10 height 10
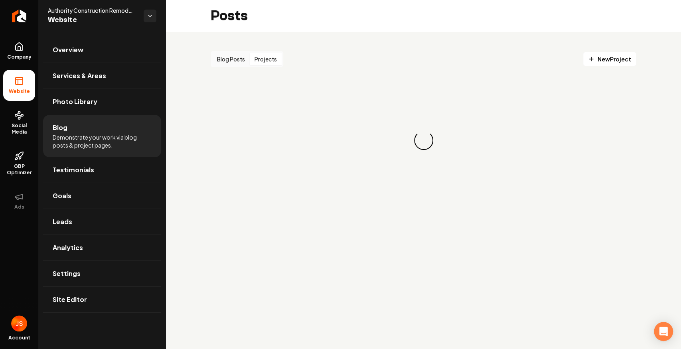
click at [262, 59] on button "Projects" at bounding box center [266, 59] width 32 height 13
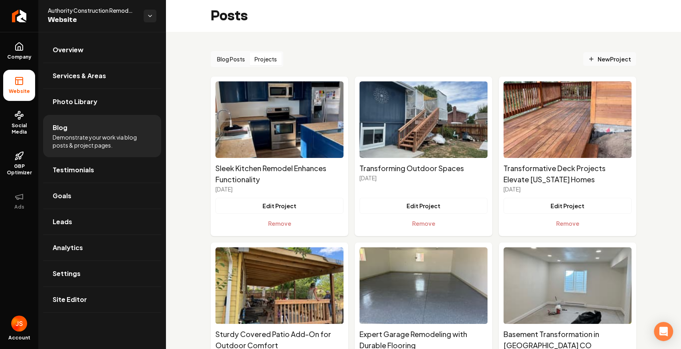
click at [599, 59] on span "New Project" at bounding box center [609, 59] width 43 height 8
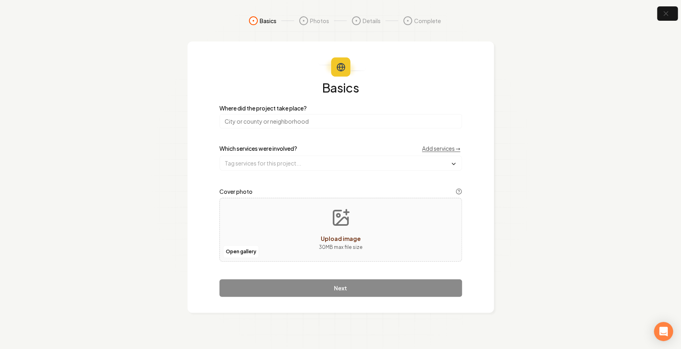
click at [267, 124] on input "search" at bounding box center [340, 121] width 242 height 14
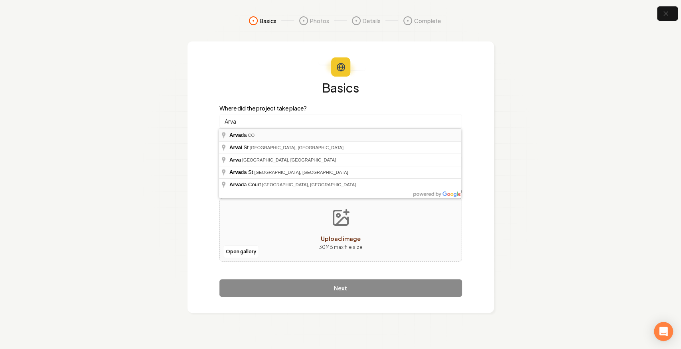
type input "Arvada, [GEOGRAPHIC_DATA]"
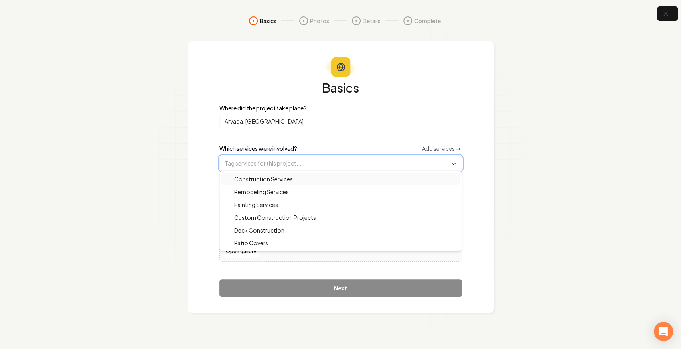
click at [246, 163] on input "text" at bounding box center [341, 163] width 242 height 14
click at [264, 191] on span "Remodeling Services" at bounding box center [256, 192] width 64 height 8
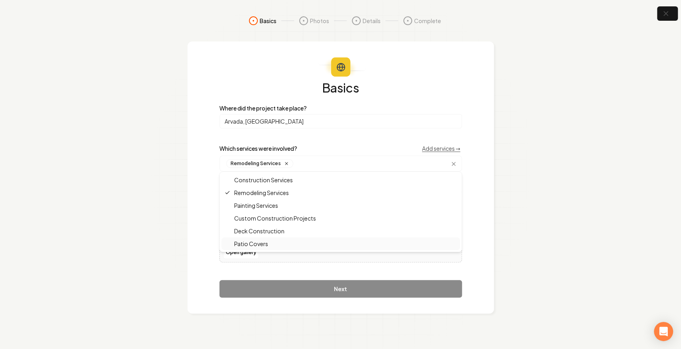
click at [179, 246] on section "Basics Photos Details Complete Basics Where did the project take place? Arvada,…" at bounding box center [340, 174] width 681 height 349
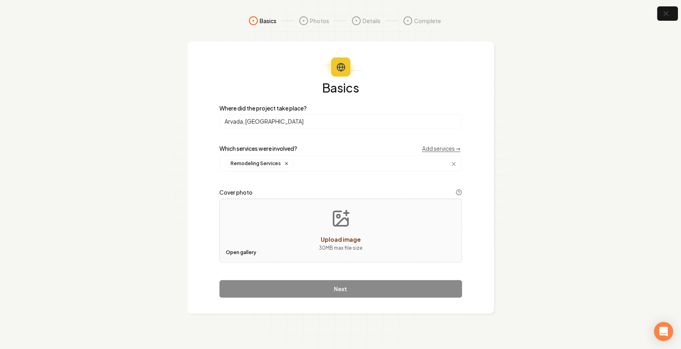
click at [233, 252] on button "Open gallery" at bounding box center [241, 252] width 36 height 13
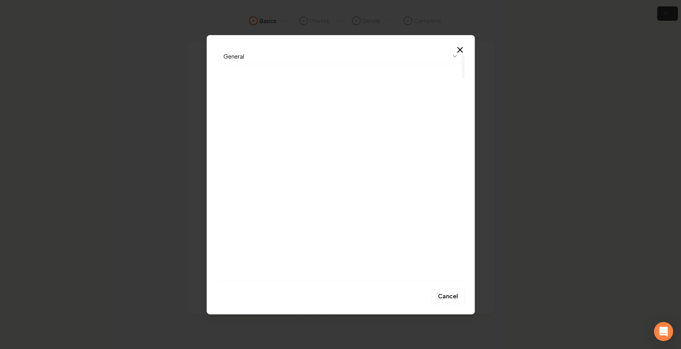
scroll to position [26, 0]
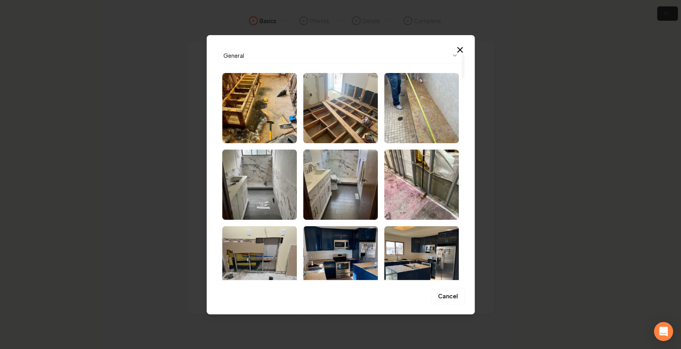
click at [336, 179] on img "Select image image_68d07eb55c7cd75eb89581cc.jpg" at bounding box center [340, 185] width 75 height 70
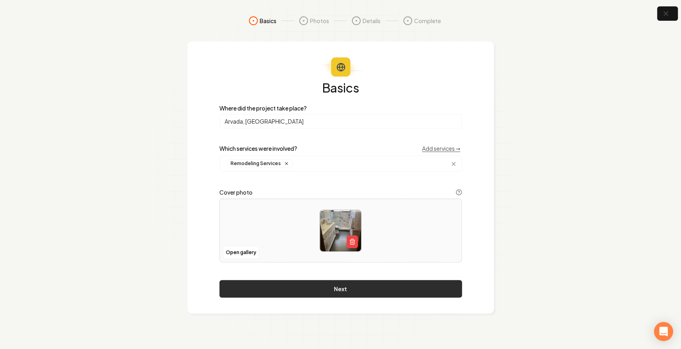
click at [333, 291] on button "Next" at bounding box center [340, 289] width 242 height 18
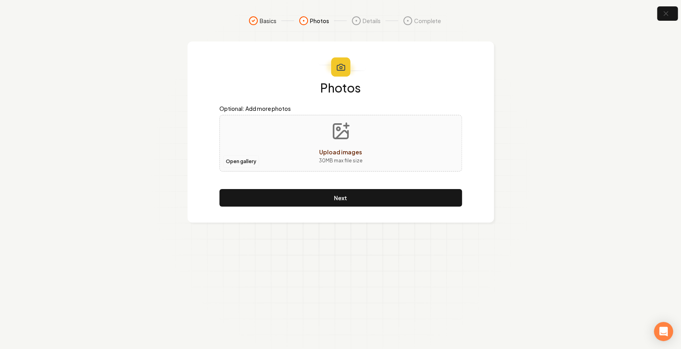
click at [245, 160] on button "Open gallery" at bounding box center [241, 161] width 36 height 13
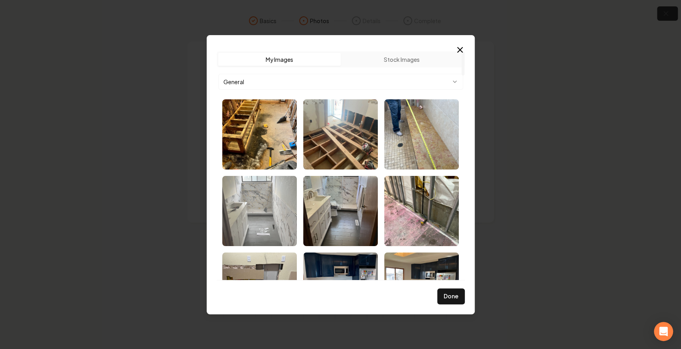
click at [264, 214] on img "Select image image_68d07eb55c7cd75eb89584b8.jpg" at bounding box center [259, 211] width 75 height 70
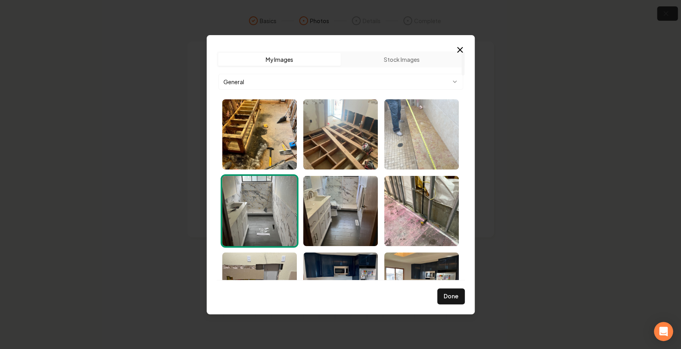
click at [402, 140] on img "Select image image_68d07eb55c7cd75eb8958809.jpg" at bounding box center [421, 134] width 75 height 70
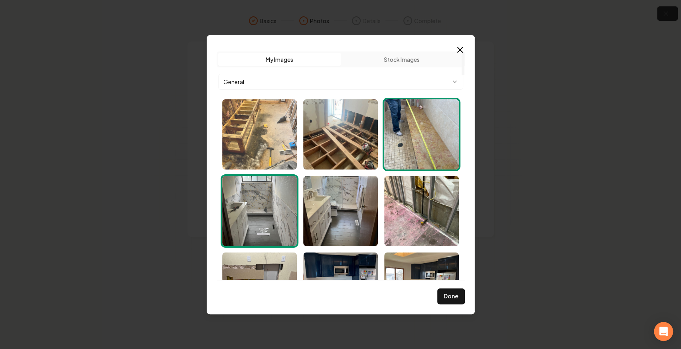
click at [289, 133] on img "Select image image_68d07eb55c7cd75eb895886d.jpg" at bounding box center [259, 134] width 75 height 70
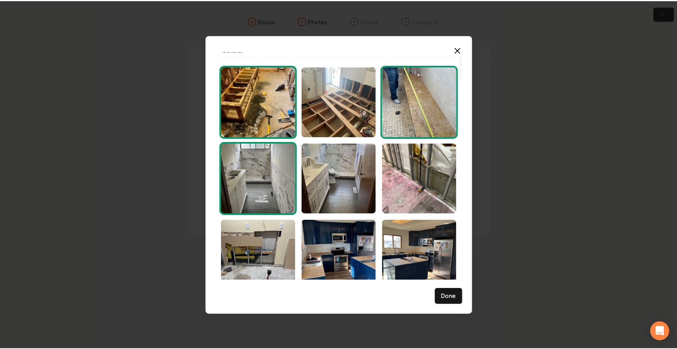
scroll to position [0, 0]
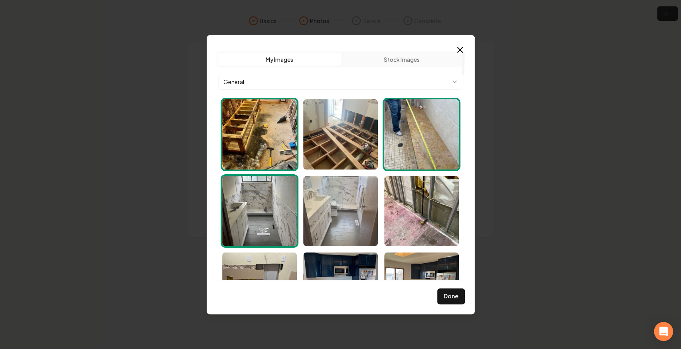
drag, startPoint x: 353, startPoint y: 214, endPoint x: 365, endPoint y: 223, distance: 15.2
click at [353, 213] on img "Select image image_68d07eb55c7cd75eb89581cc.jpg" at bounding box center [340, 211] width 75 height 70
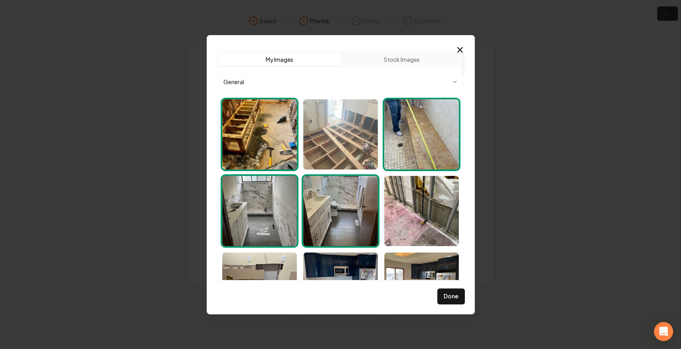
click at [348, 146] on img "Select image image_68d07eb55c7cd75eb895856d.jpg" at bounding box center [340, 134] width 75 height 70
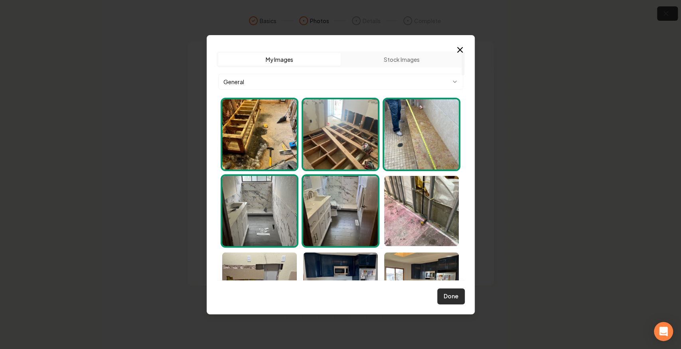
click at [455, 293] on button "Done" at bounding box center [451, 296] width 28 height 16
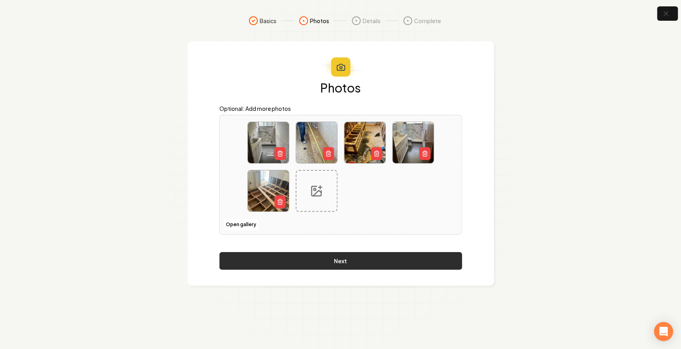
click at [399, 264] on button "Next" at bounding box center [340, 261] width 242 height 18
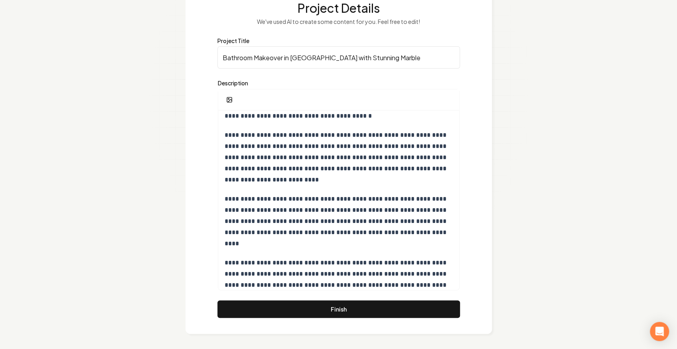
scroll to position [106, 0]
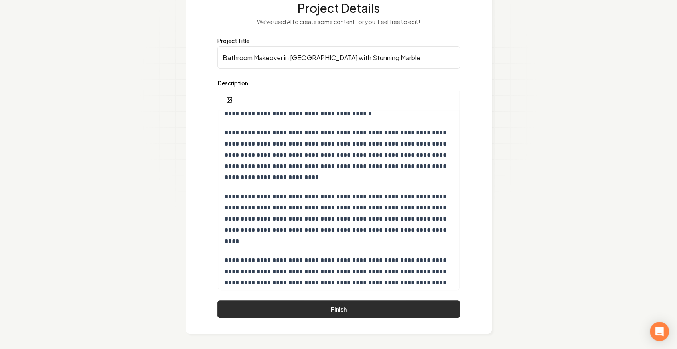
click at [360, 306] on button "Finish" at bounding box center [338, 309] width 242 height 18
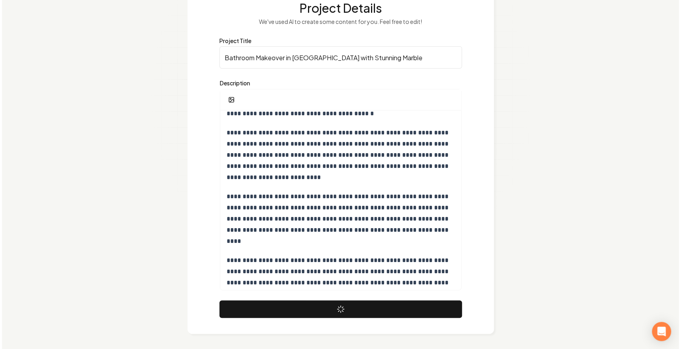
scroll to position [0, 0]
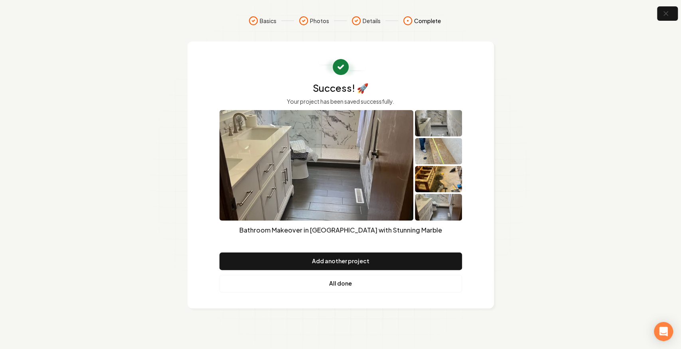
drag, startPoint x: 336, startPoint y: 285, endPoint x: 334, endPoint y: 281, distance: 4.1
click at [336, 285] on link "All done" at bounding box center [340, 284] width 242 height 18
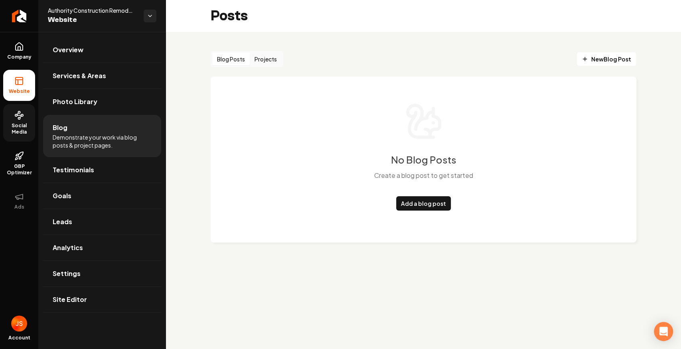
click at [5, 125] on span "Social Media" at bounding box center [19, 128] width 32 height 13
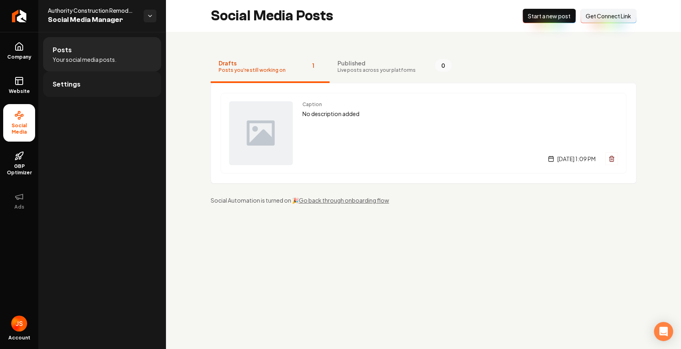
click at [89, 85] on link "Settings" at bounding box center [102, 84] width 118 height 26
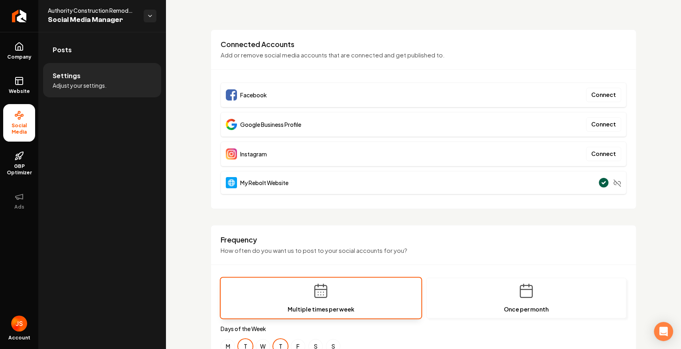
scroll to position [26, 0]
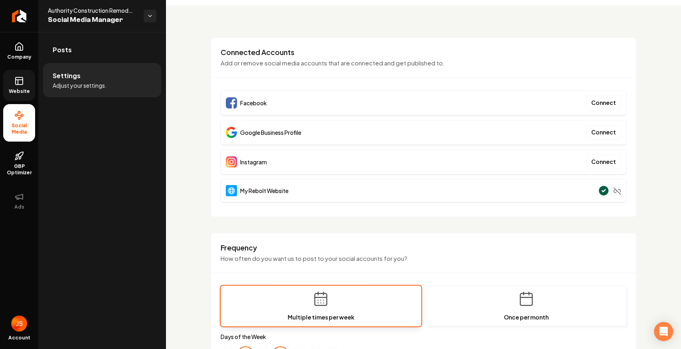
click at [23, 77] on icon at bounding box center [19, 81] width 10 height 10
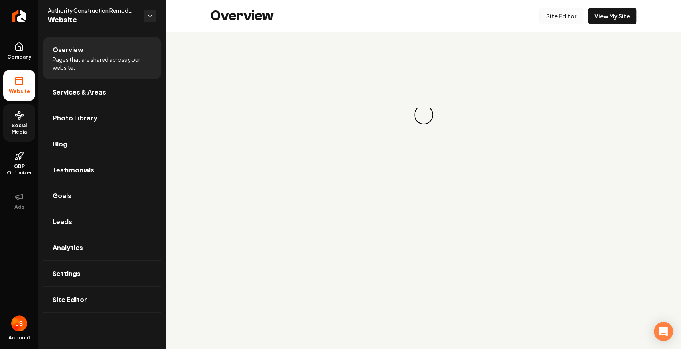
click at [564, 17] on link "Site Editor" at bounding box center [561, 16] width 44 height 16
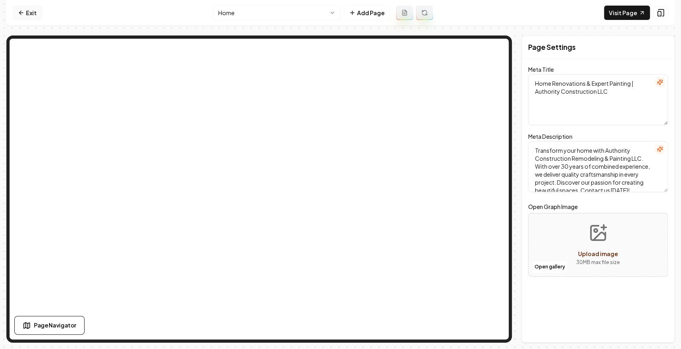
click at [14, 9] on link "Exit" at bounding box center [27, 13] width 29 height 14
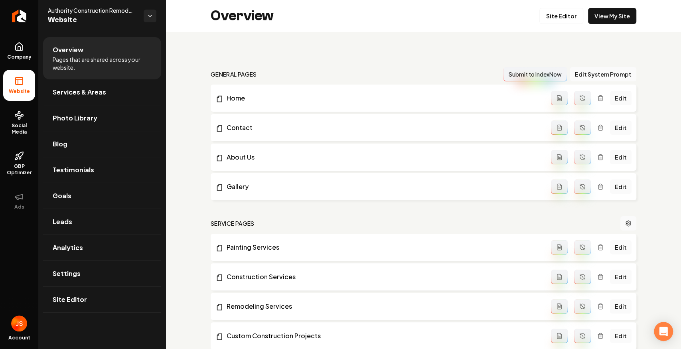
click at [538, 13] on div "Overview Site Editor View My Site" at bounding box center [423, 16] width 515 height 32
click at [545, 13] on link "Site Editor" at bounding box center [561, 16] width 44 height 16
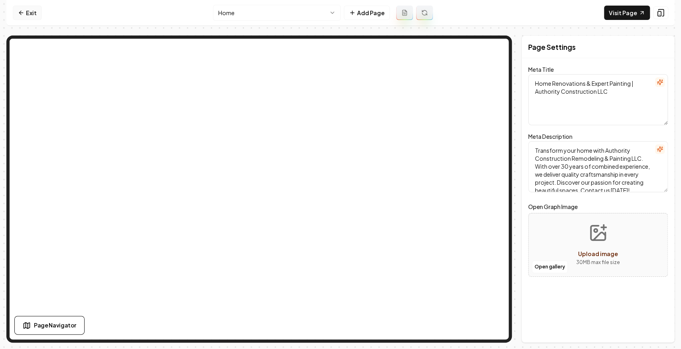
click at [18, 14] on link "Exit" at bounding box center [27, 13] width 29 height 14
